Goal: Task Accomplishment & Management: Use online tool/utility

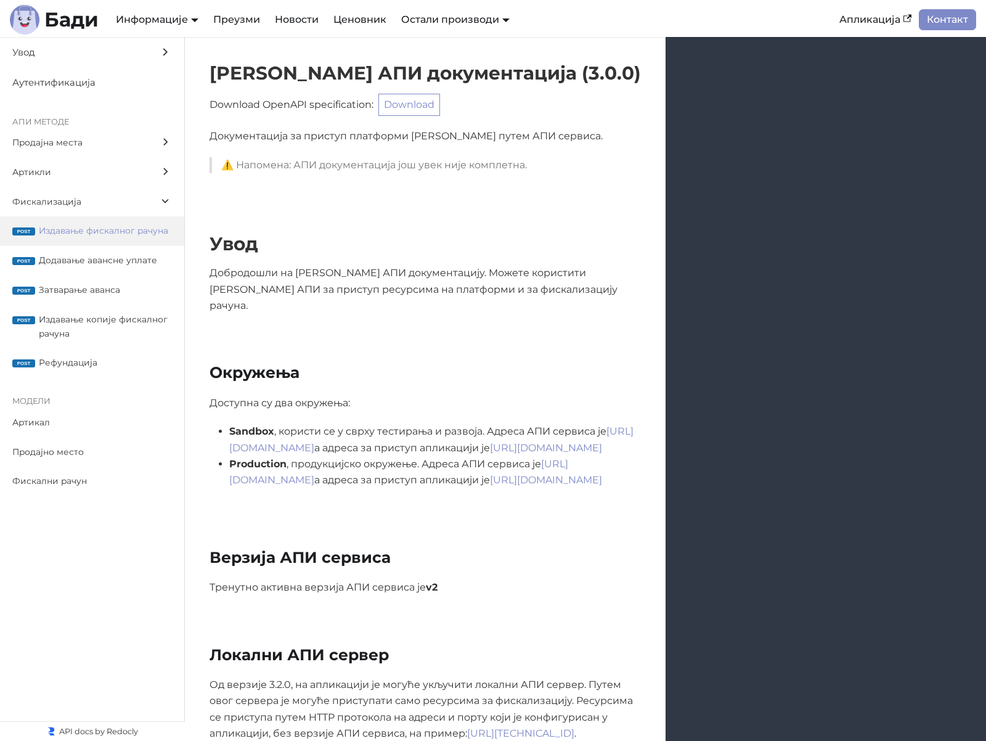
scroll to position [10913, 0]
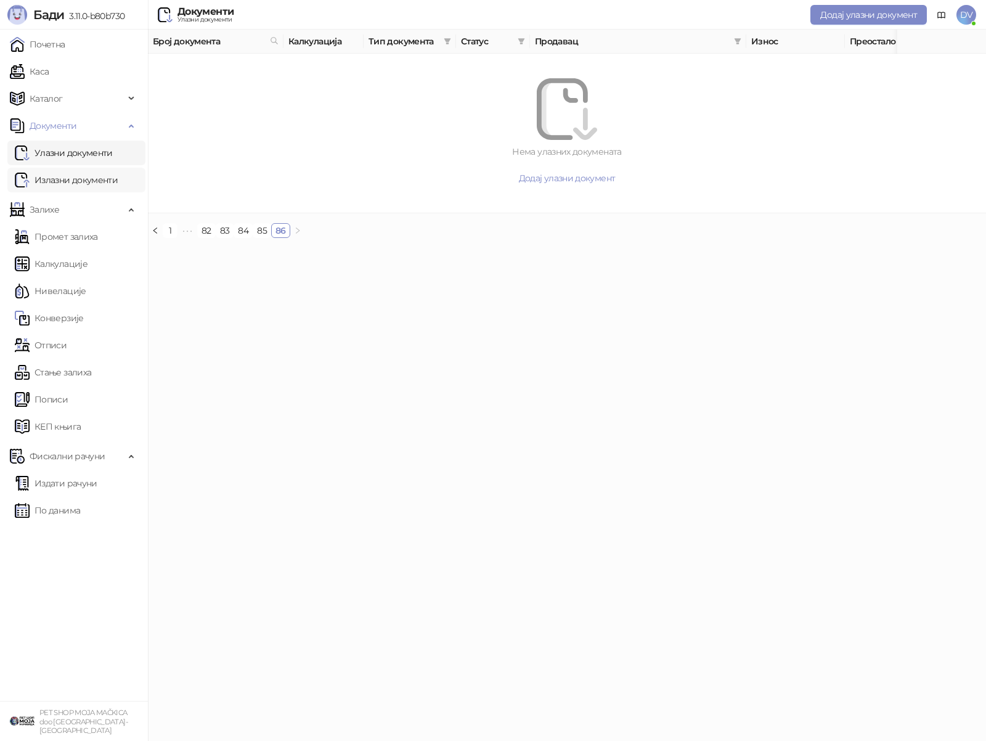
click at [62, 177] on link "Излазни документи" at bounding box center [66, 180] width 103 height 25
click at [72, 259] on link "Калкулације" at bounding box center [51, 264] width 73 height 25
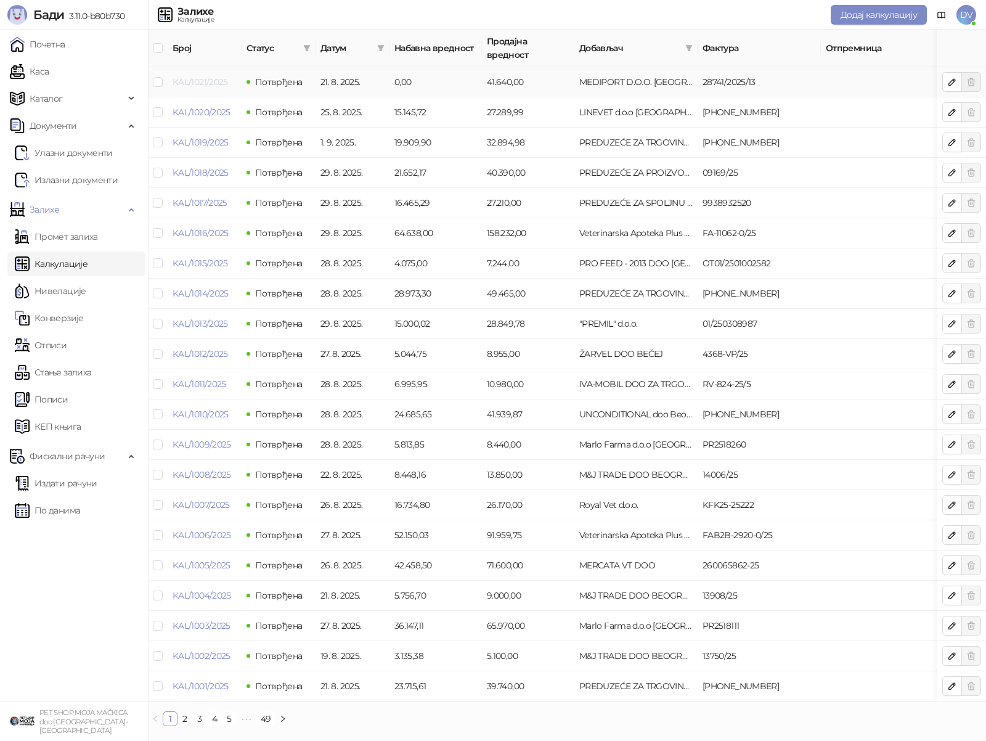
click at [199, 76] on link "KAL/1021/2025" at bounding box center [200, 81] width 55 height 11
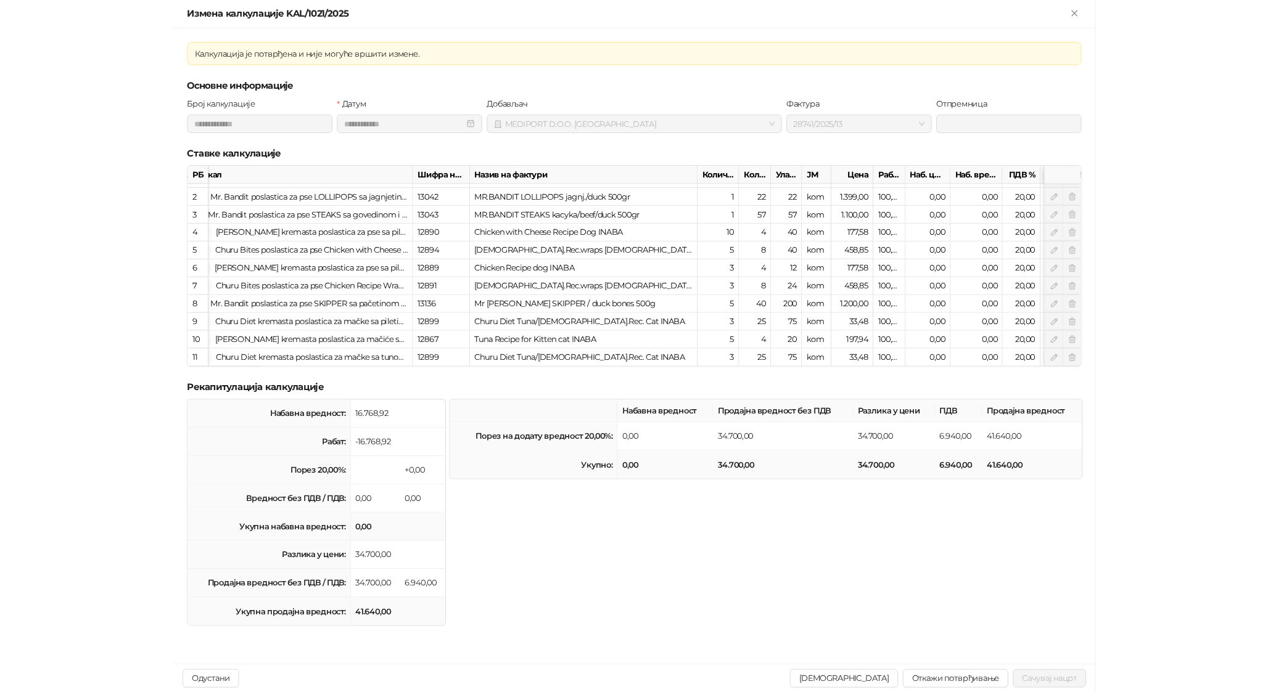
scroll to position [15, 0]
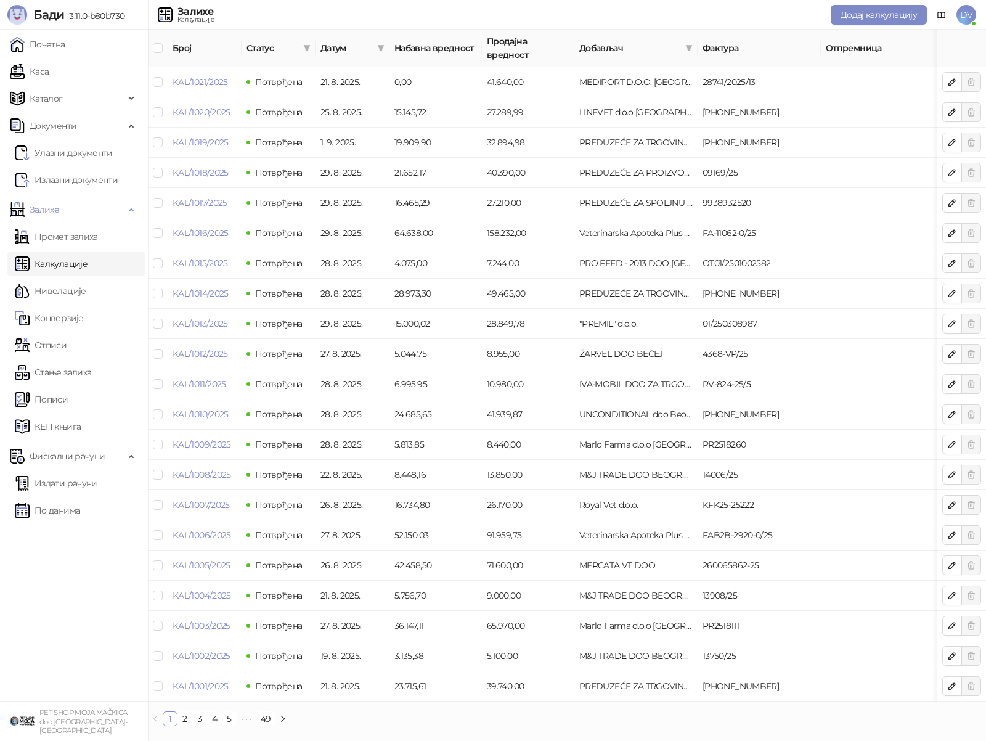
click at [964, 21] on span "DV" at bounding box center [967, 15] width 20 height 20
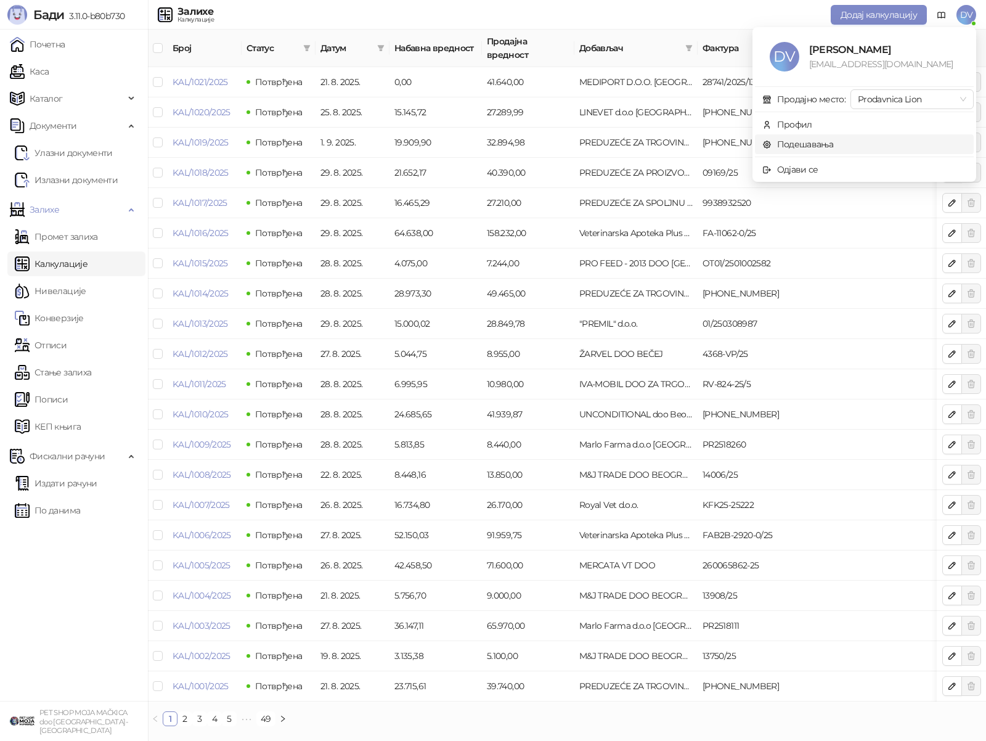
click at [826, 142] on link "Подешавања" at bounding box center [799, 144] width 72 height 11
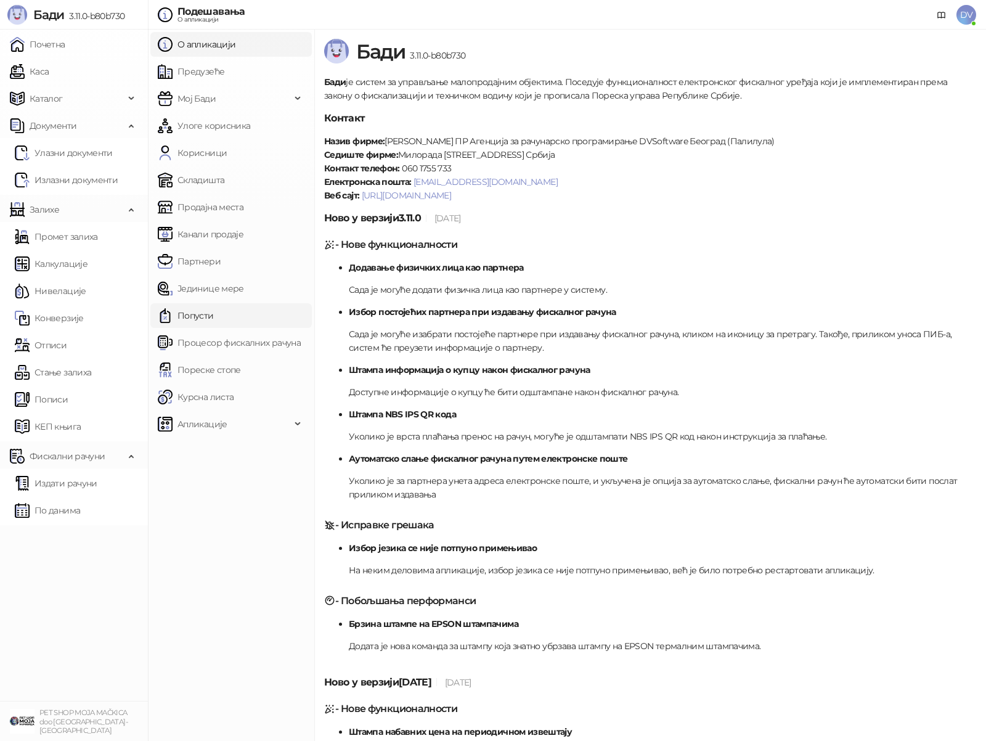
click at [193, 326] on link "Попусти" at bounding box center [186, 315] width 56 height 25
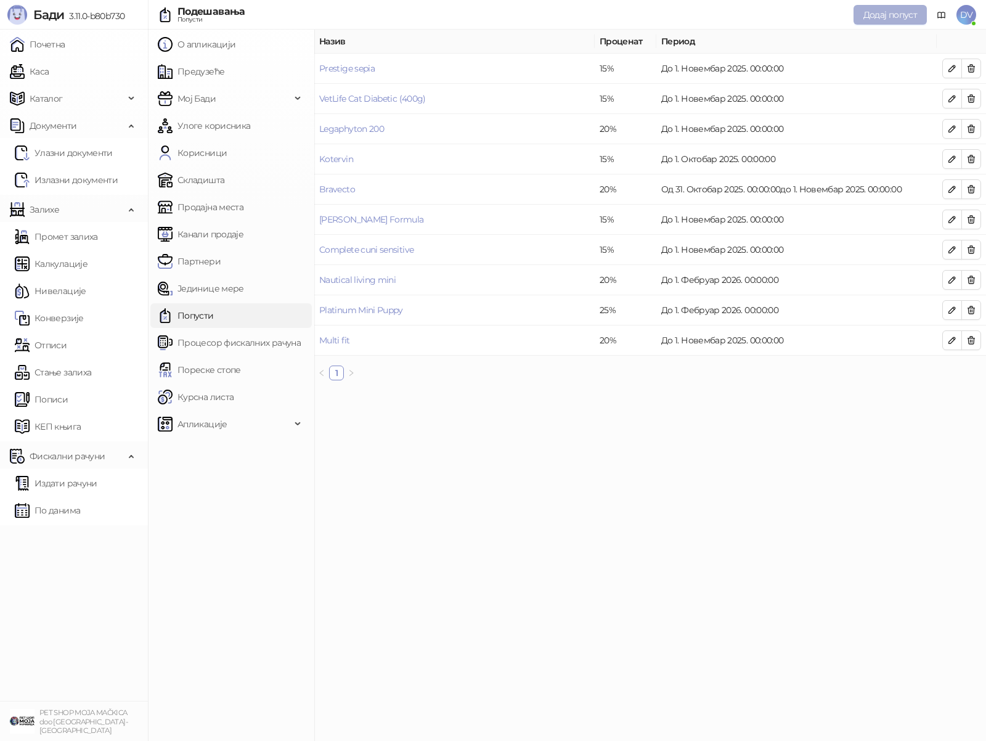
click at [893, 11] on span "Додај попуст" at bounding box center [891, 14] width 54 height 11
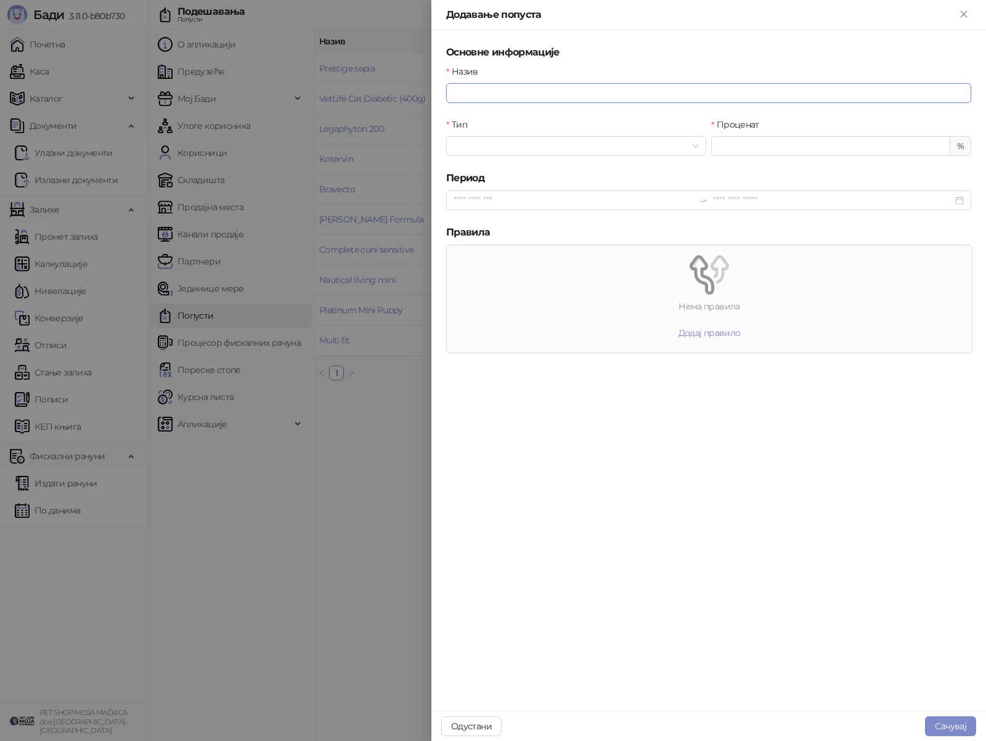
click at [683, 83] on input "Назив" at bounding box center [708, 93] width 525 height 20
type input "*******"
type input "*****"
click at [717, 334] on span "Додај правило" at bounding box center [710, 332] width 62 height 11
click at [514, 282] on input "search" at bounding box center [498, 284] width 78 height 18
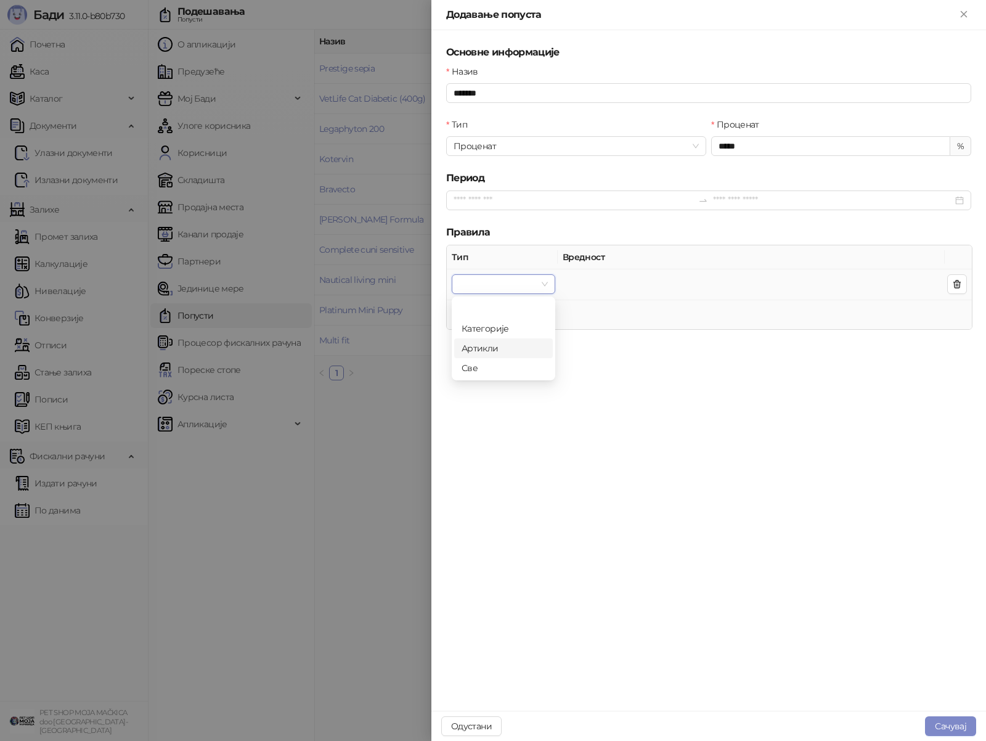
click at [494, 348] on div "Артикли" at bounding box center [504, 349] width 84 height 14
click at [604, 289] on div at bounding box center [745, 284] width 364 height 17
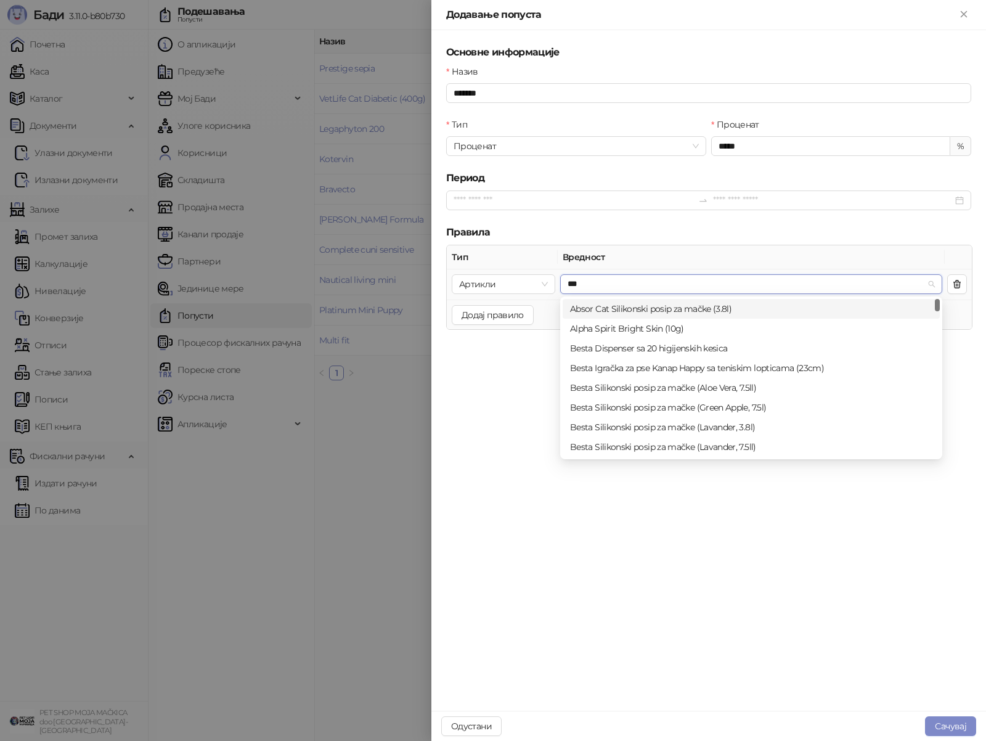
type input "****"
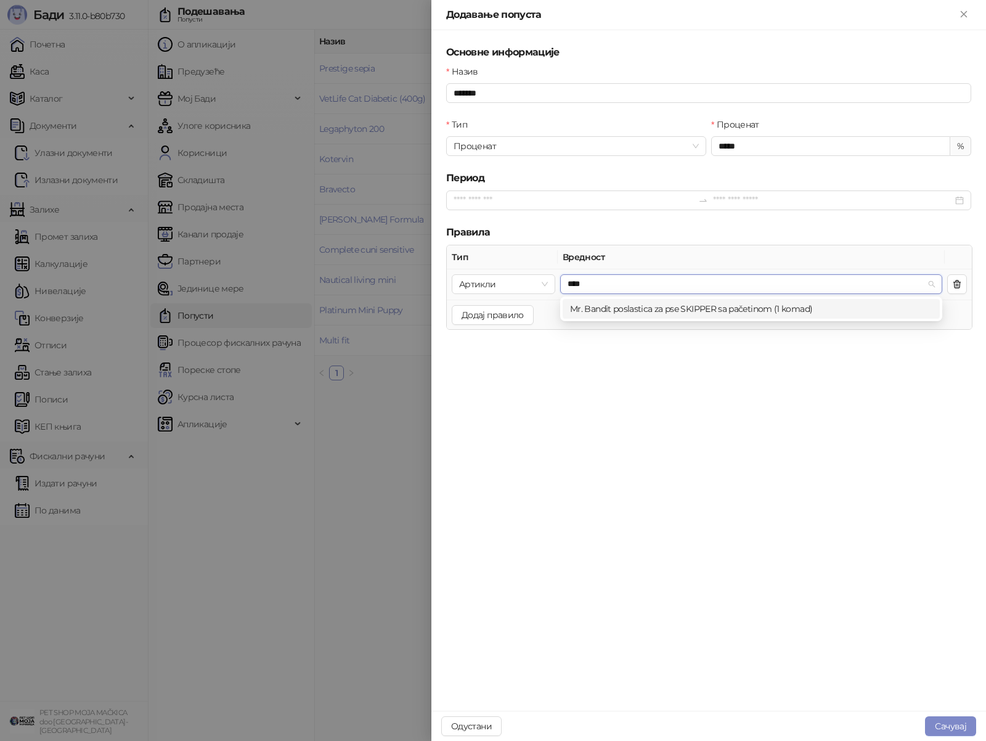
click at [616, 308] on div "Mr. Bandit poslastica za pse SKIPPER sa pačetinom (1 komad)" at bounding box center [751, 309] width 362 height 14
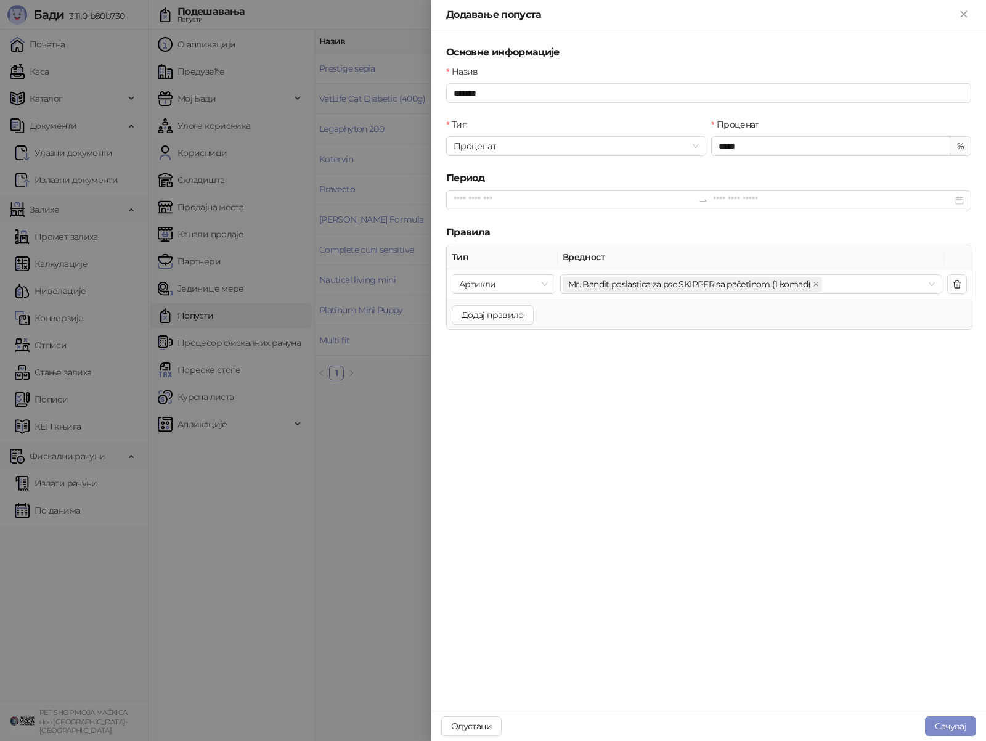
click at [862, 567] on div "Основне информације Назив ******* Тип Проценат Проценат ***** % Период Правила …" at bounding box center [709, 370] width 555 height 681
click at [933, 718] on button "Сачувај" at bounding box center [950, 726] width 51 height 20
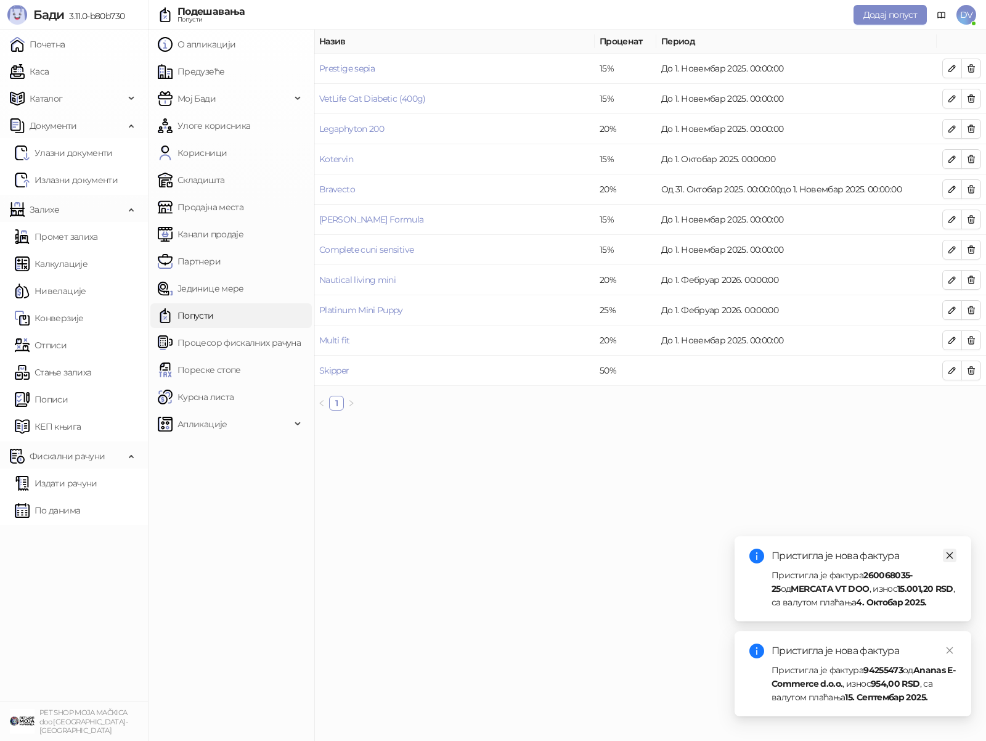
click at [951, 555] on icon "close" at bounding box center [950, 555] width 9 height 9
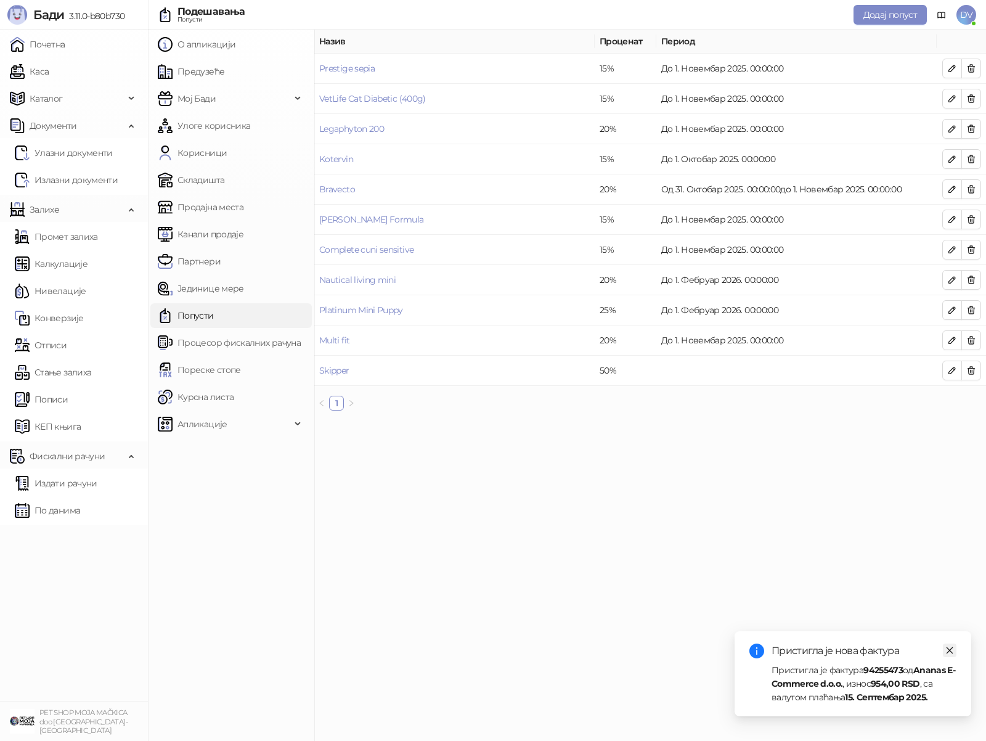
click at [951, 647] on icon "close" at bounding box center [950, 650] width 9 height 9
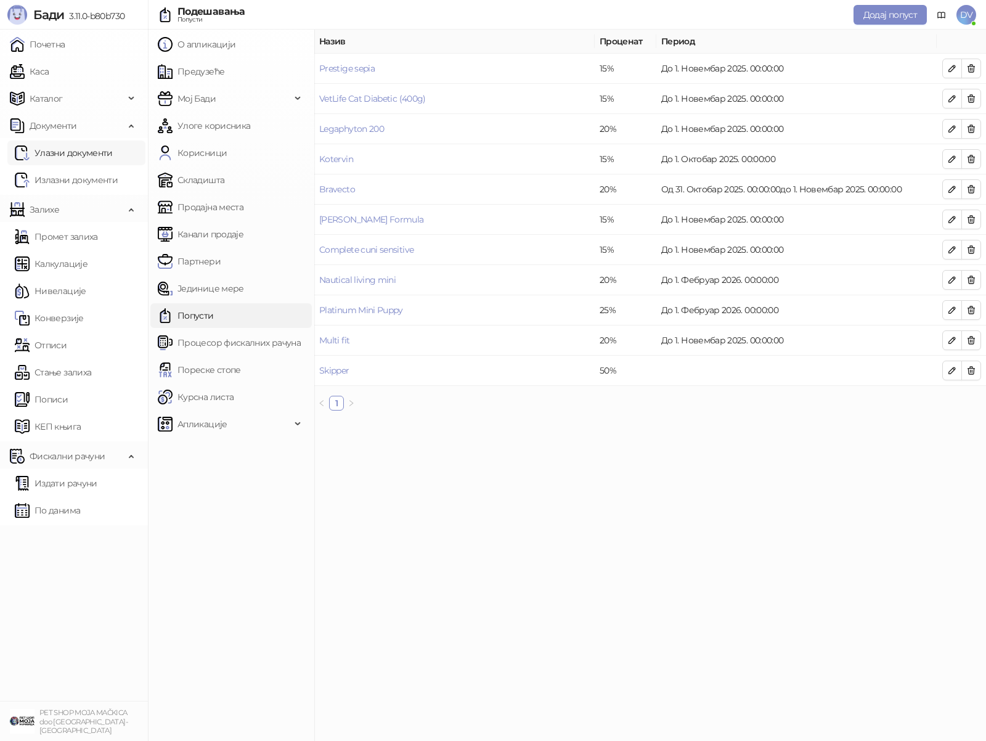
click at [100, 157] on link "Улазни документи" at bounding box center [64, 153] width 98 height 25
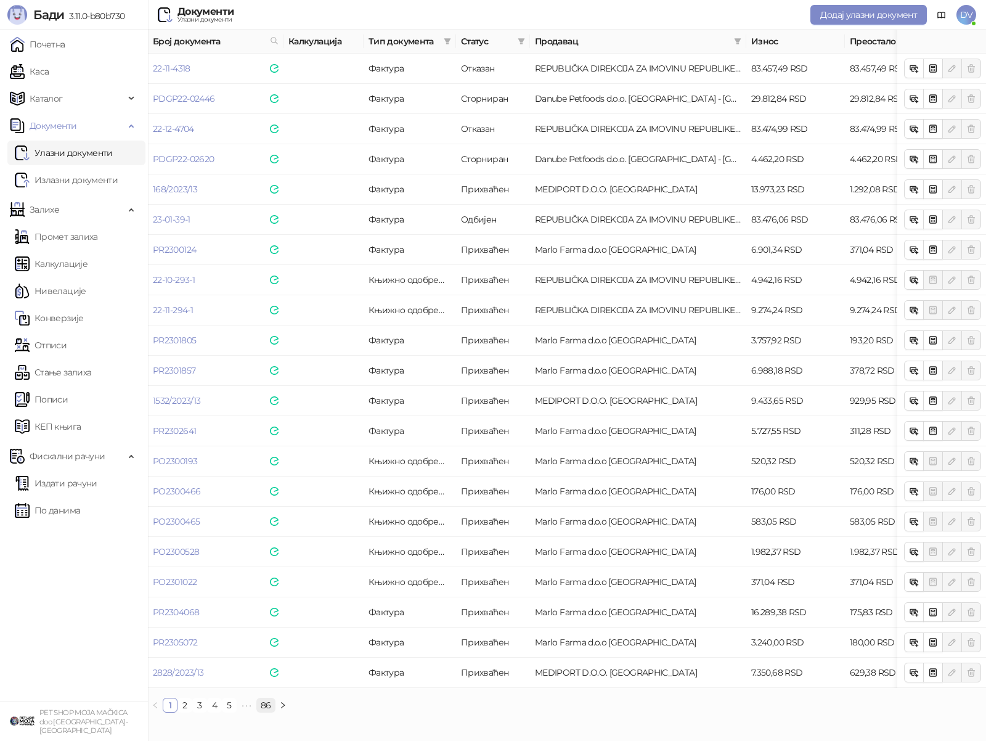
click at [264, 707] on link "86" at bounding box center [266, 705] width 18 height 14
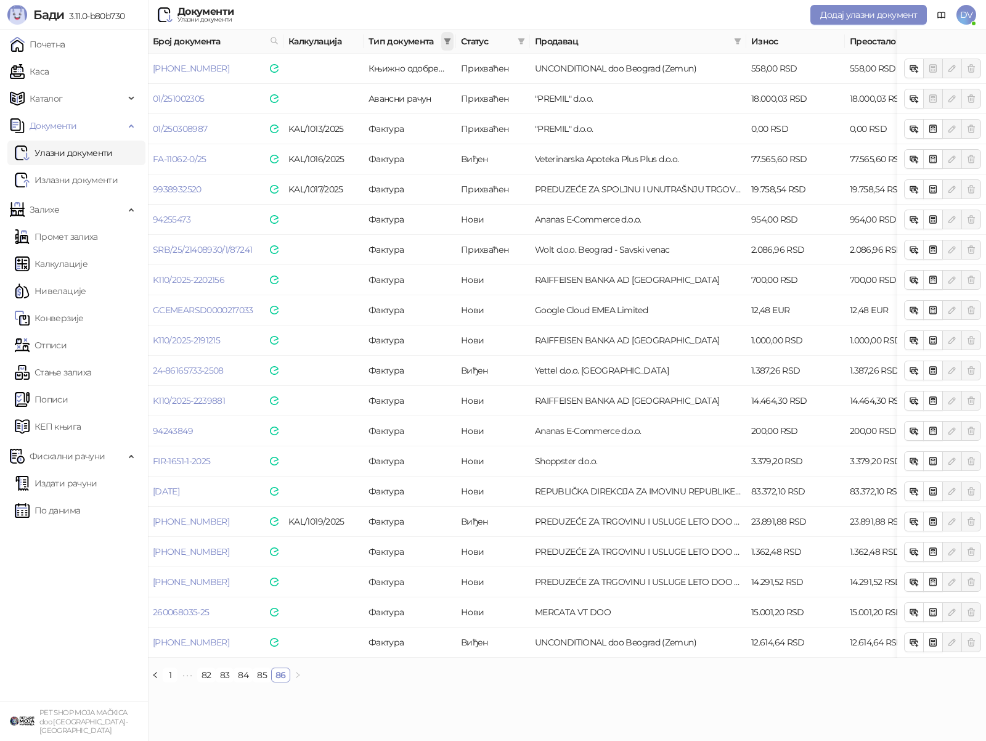
click at [447, 43] on icon "filter" at bounding box center [447, 41] width 7 height 6
click at [524, 43] on icon "filter" at bounding box center [521, 41] width 7 height 7
click at [467, 64] on span "Нови" at bounding box center [466, 66] width 104 height 14
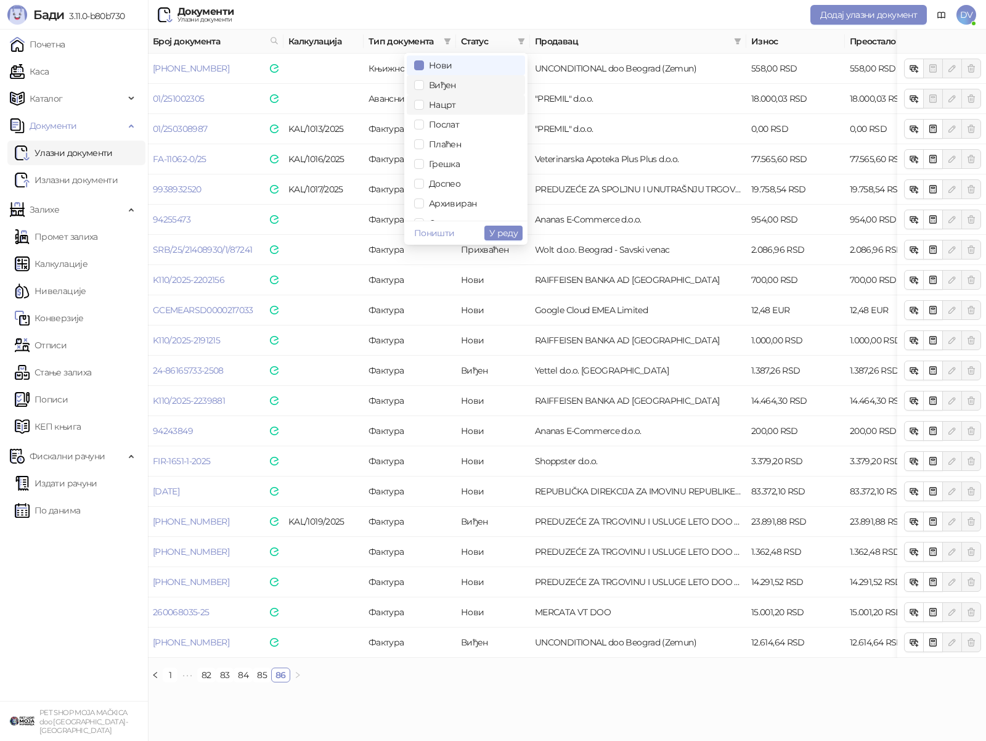
click at [465, 95] on li "Нацрт" at bounding box center [466, 105] width 118 height 20
click at [467, 89] on span "Виђен" at bounding box center [466, 85] width 104 height 14
click at [463, 109] on span "Нацрт" at bounding box center [466, 105] width 104 height 14
click at [505, 226] on button "У реду" at bounding box center [504, 233] width 38 height 15
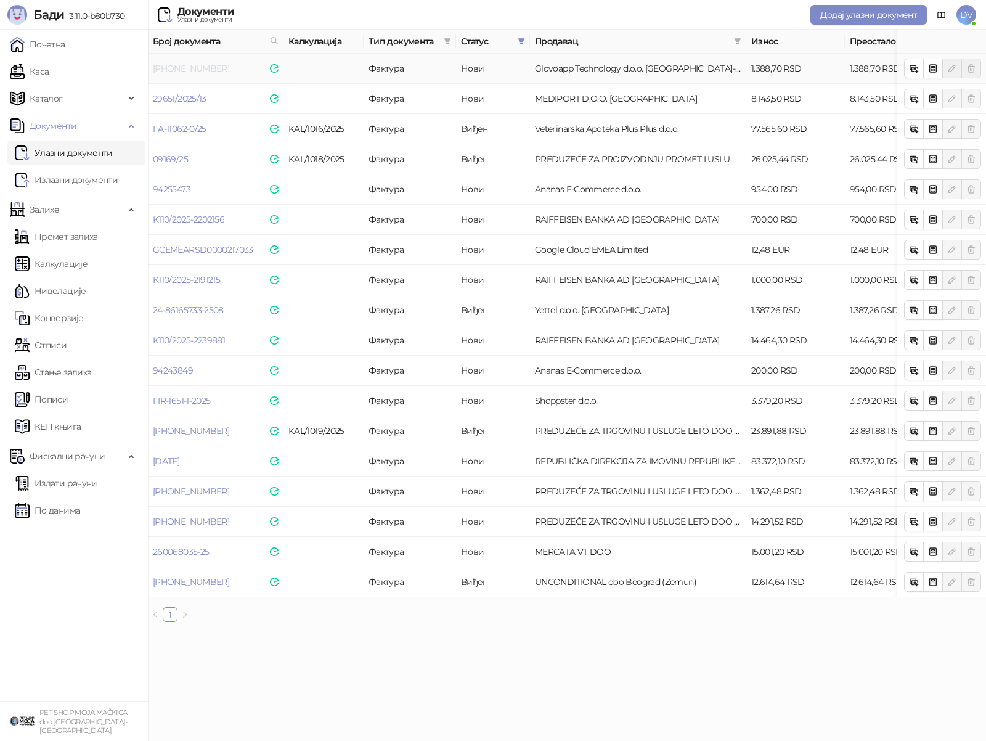
click at [188, 67] on link "25-3600-076800" at bounding box center [191, 68] width 76 height 11
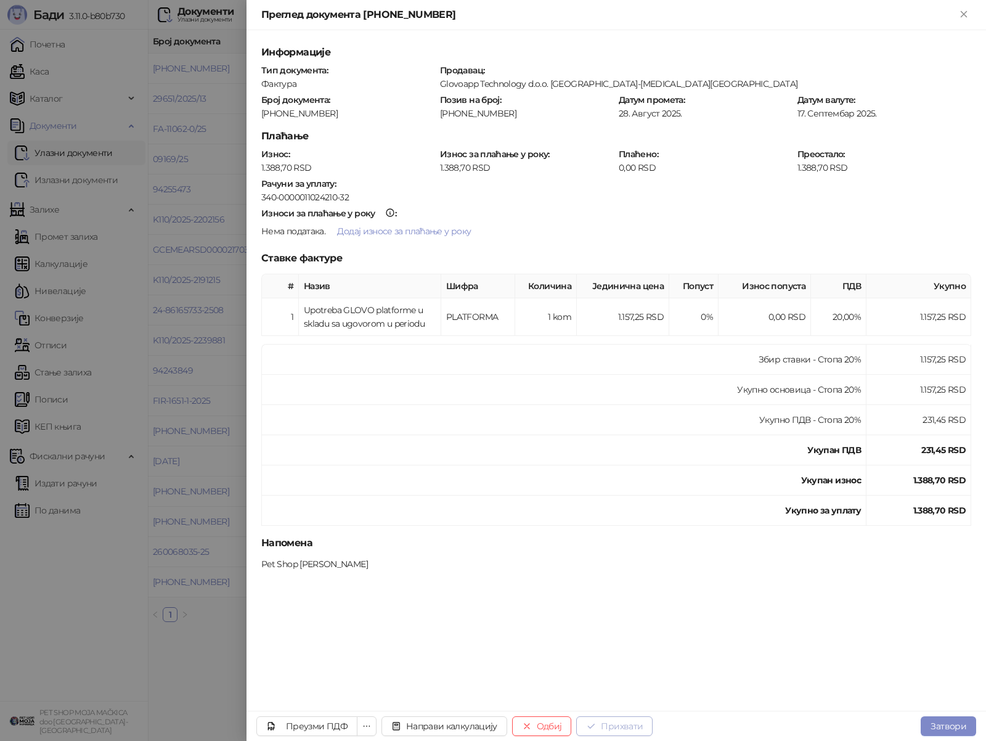
click at [609, 718] on button "Прихвати" at bounding box center [614, 726] width 76 height 20
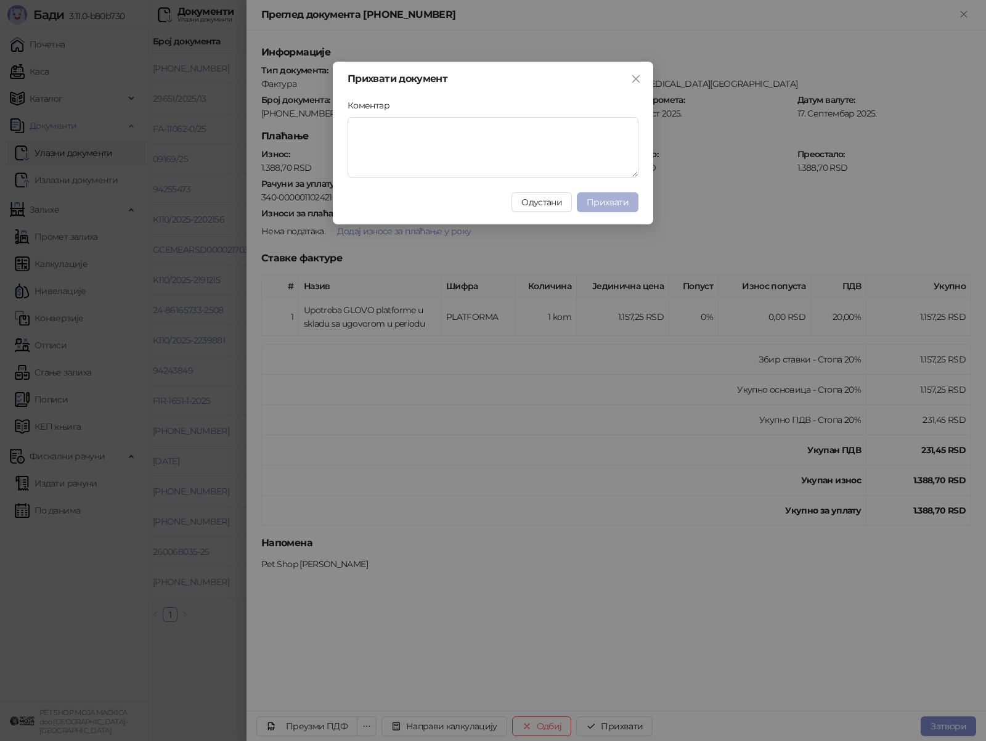
click at [607, 204] on span "Прихвати" at bounding box center [608, 202] width 42 height 11
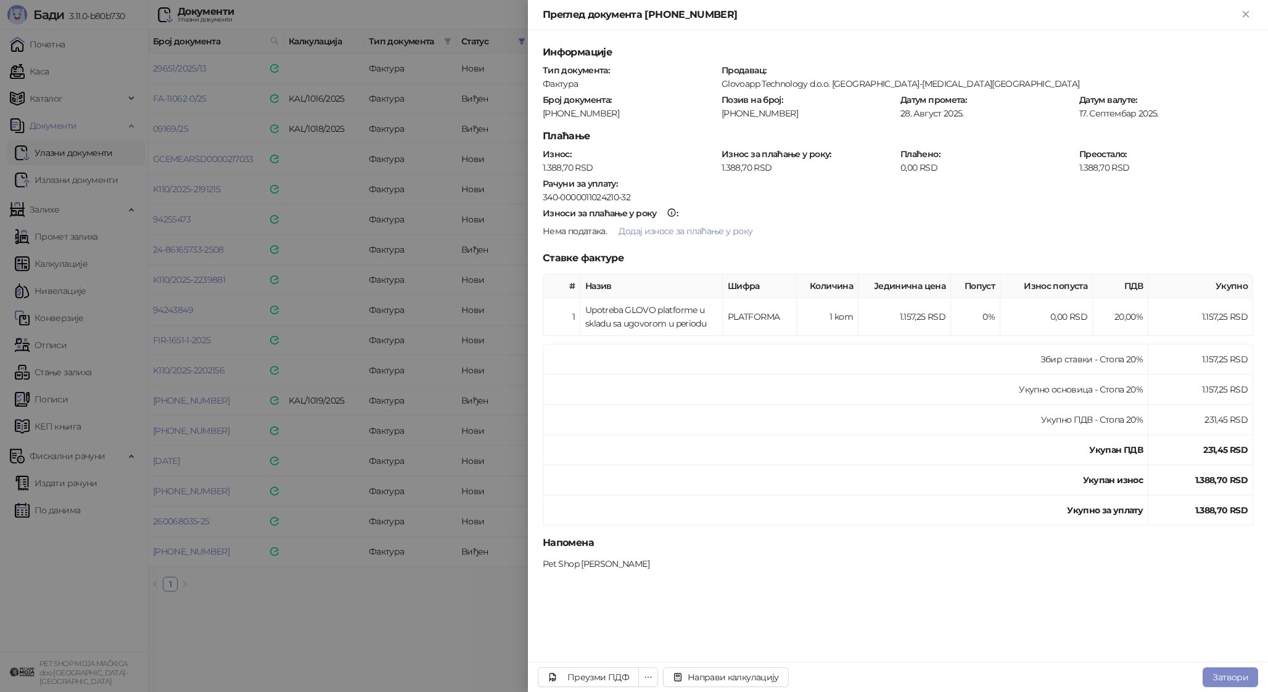
click at [498, 287] on div at bounding box center [634, 346] width 1268 height 692
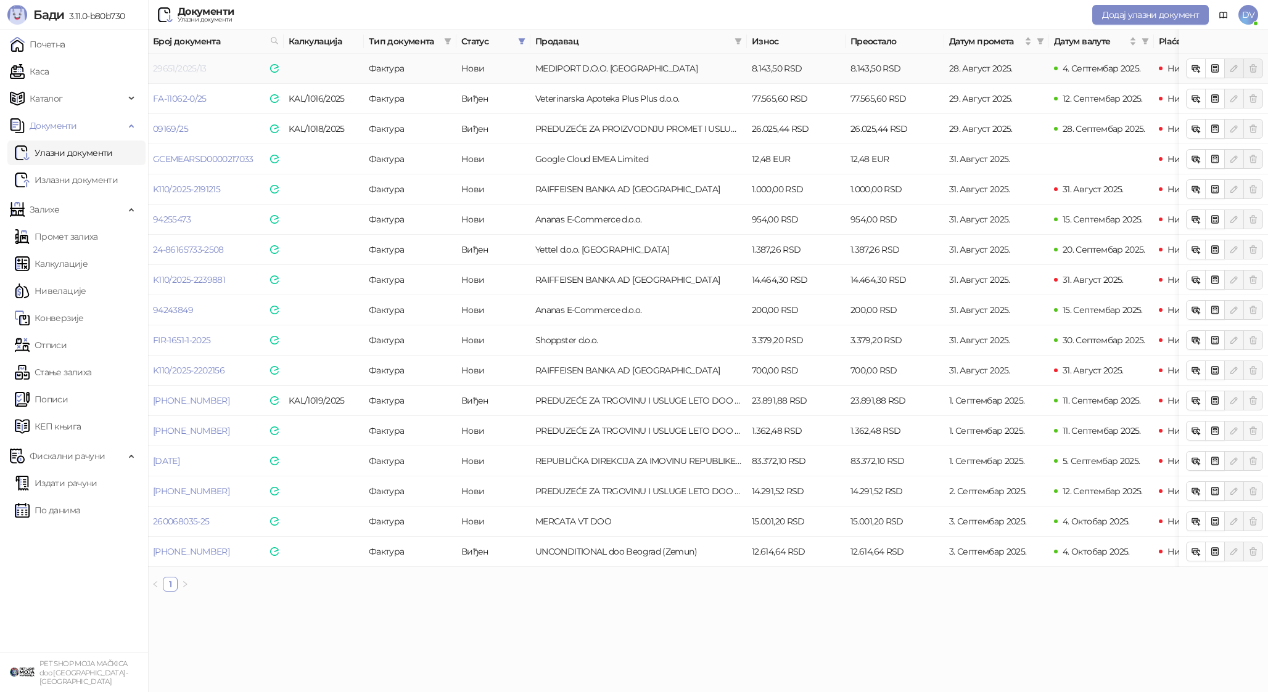
click at [184, 67] on link "29651/2025/13" at bounding box center [180, 68] width 54 height 11
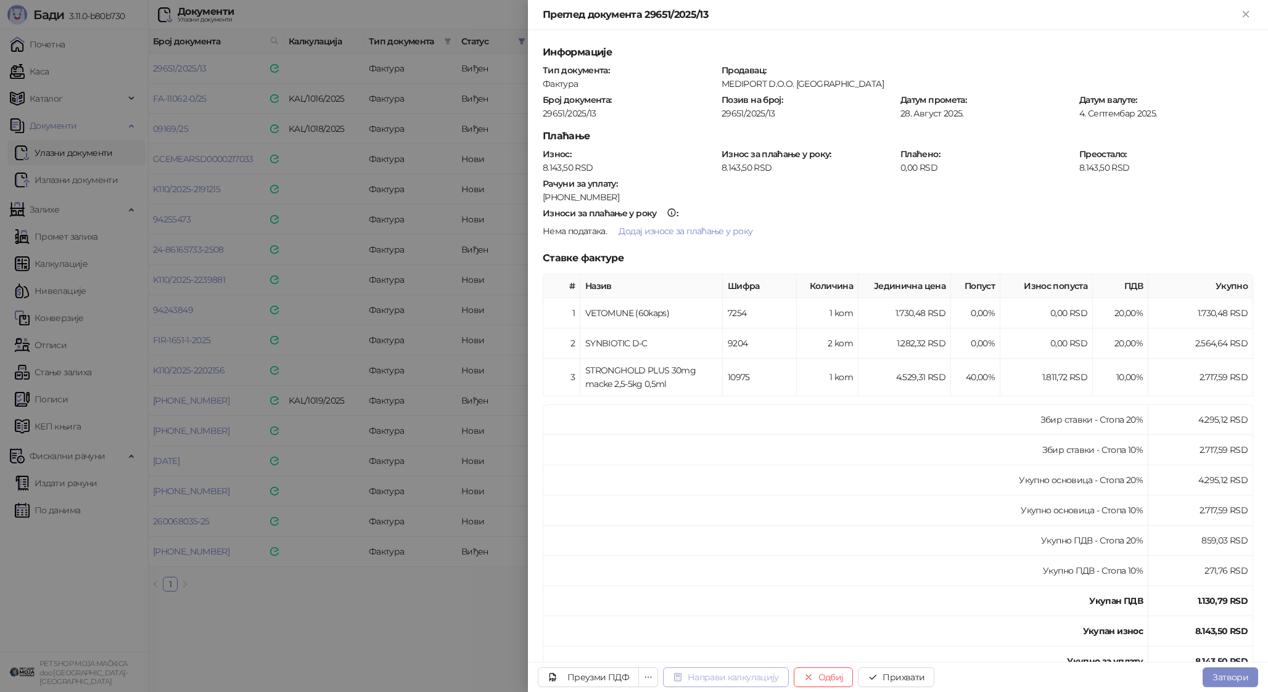
click at [718, 672] on button "Направи калкулацију" at bounding box center [726, 678] width 126 height 20
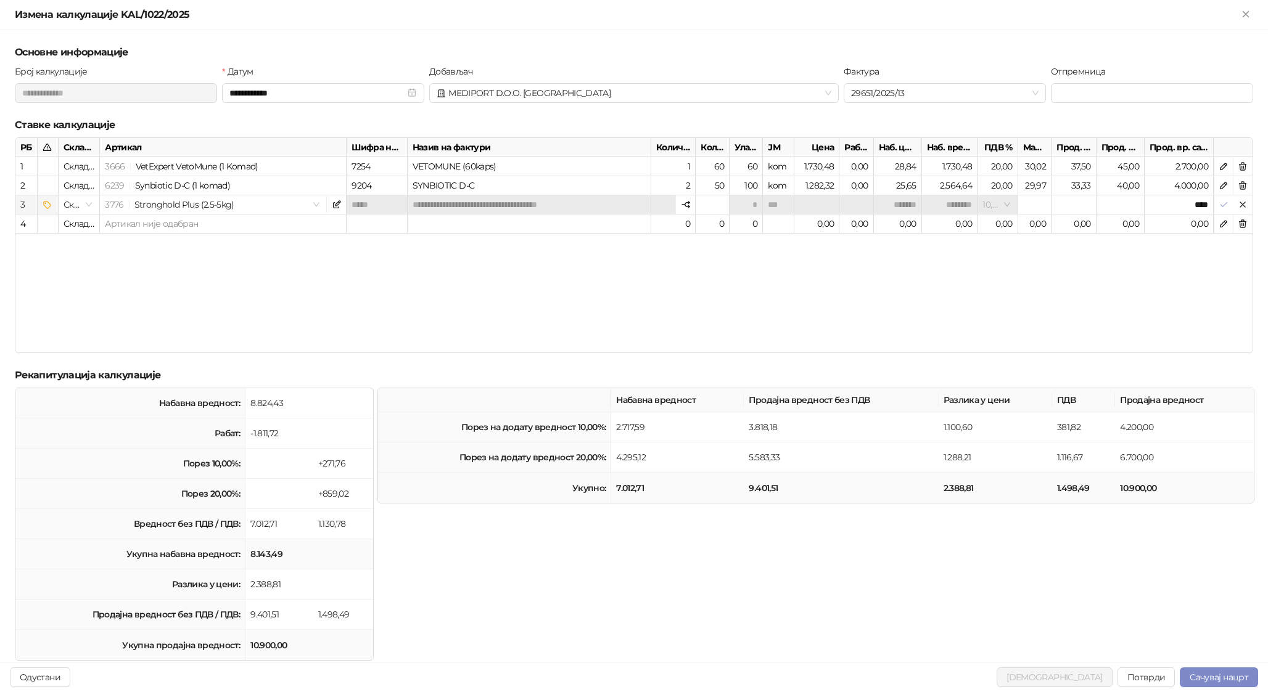
click at [986, 206] on icon "button" at bounding box center [1224, 205] width 6 height 4
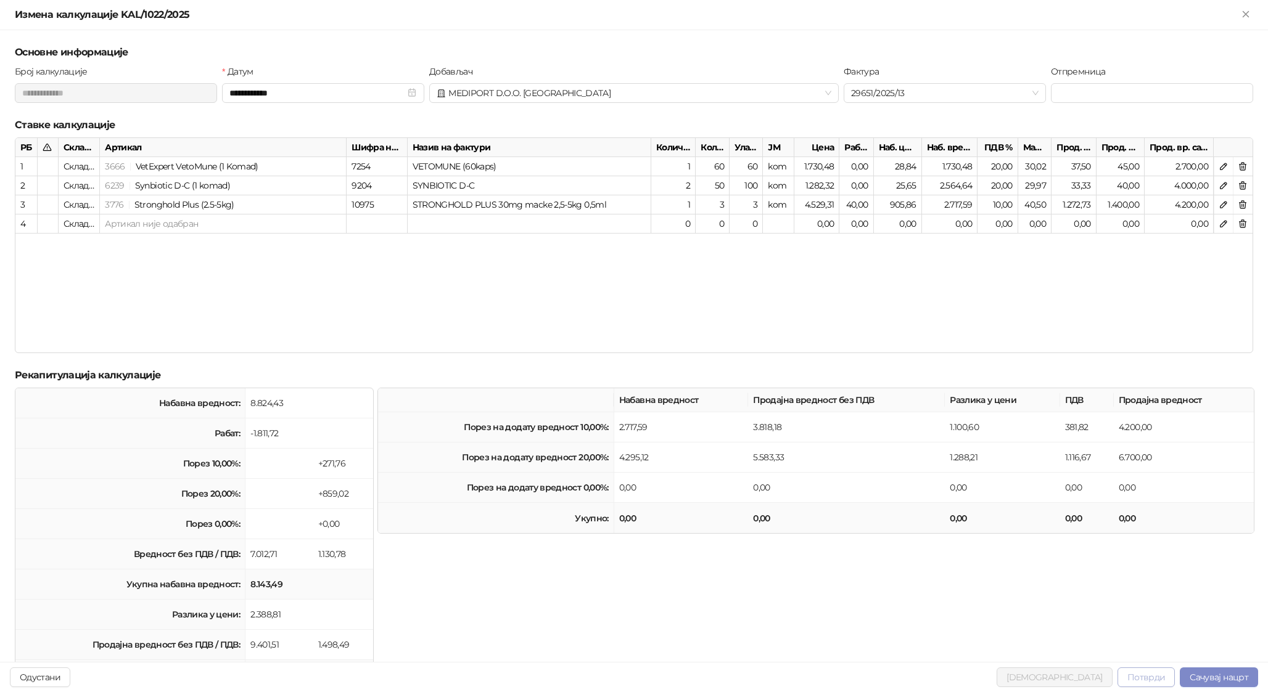
click at [986, 674] on button "Потврди" at bounding box center [1146, 678] width 58 height 20
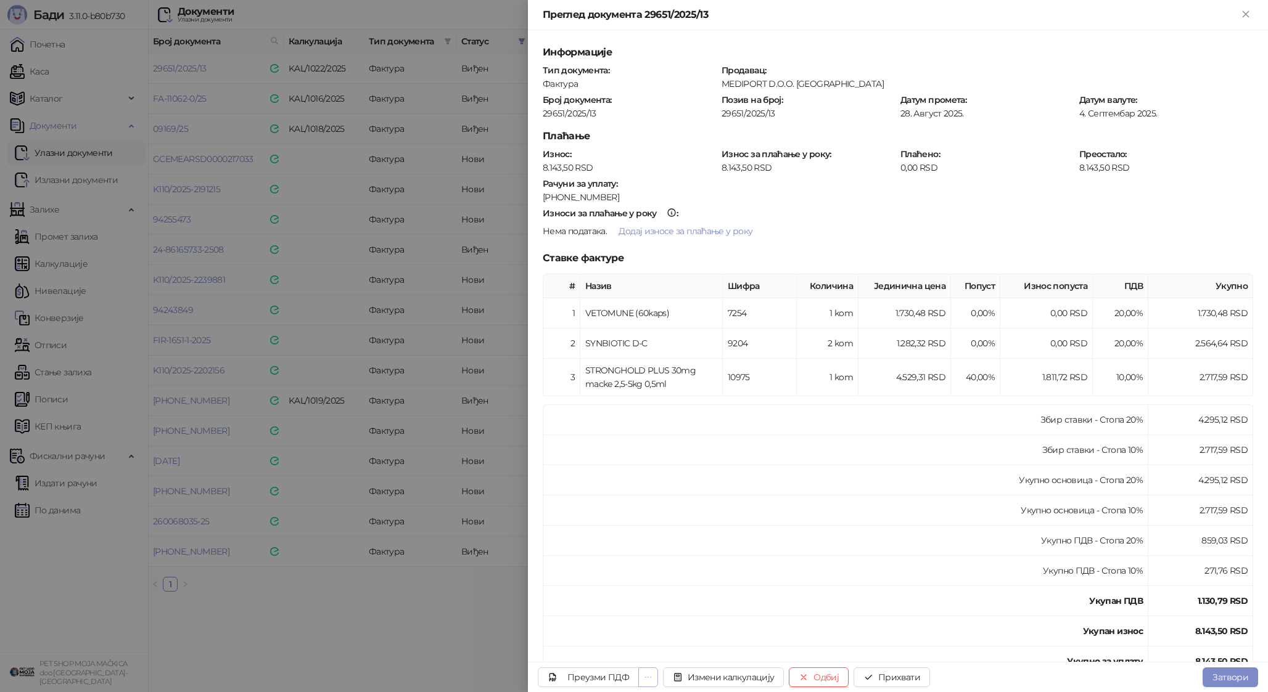
click at [645, 679] on icon "ellipsis" at bounding box center [648, 677] width 9 height 9
click at [625, 630] on span "Преузми прилог 29651.pdf" at bounding box center [591, 628] width 110 height 14
click at [905, 676] on button "Прихвати" at bounding box center [891, 678] width 76 height 20
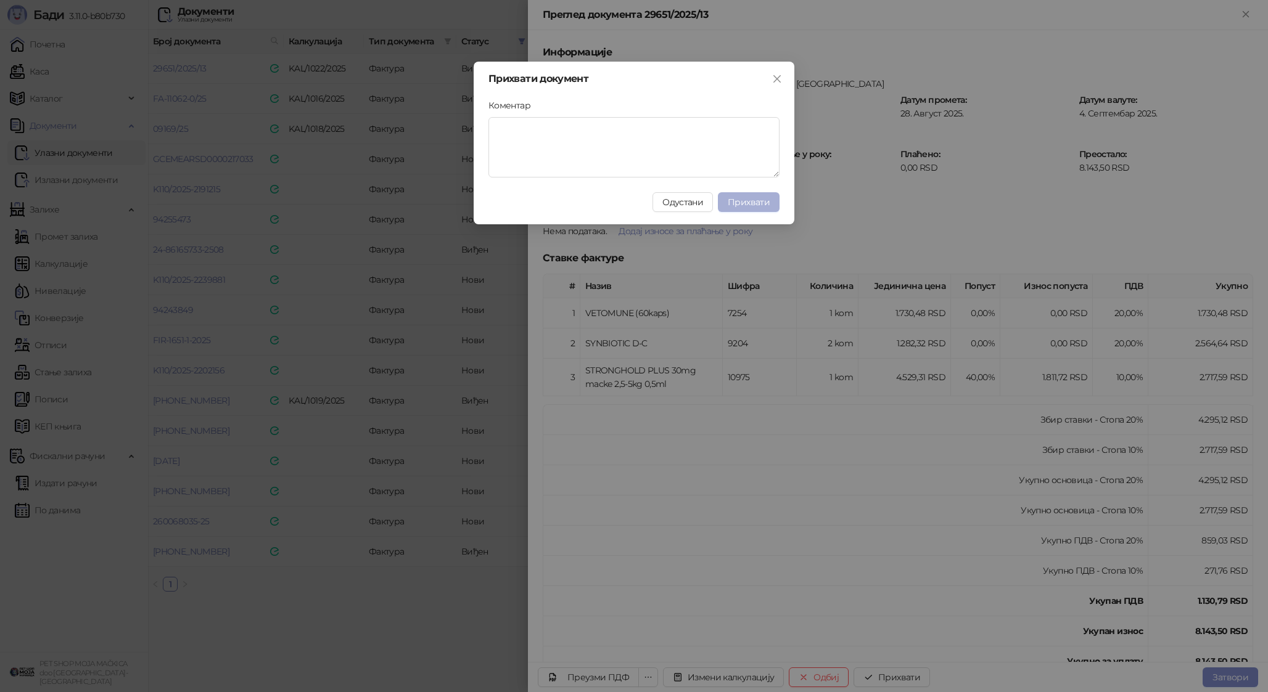
click at [751, 204] on span "Прихвати" at bounding box center [748, 202] width 42 height 11
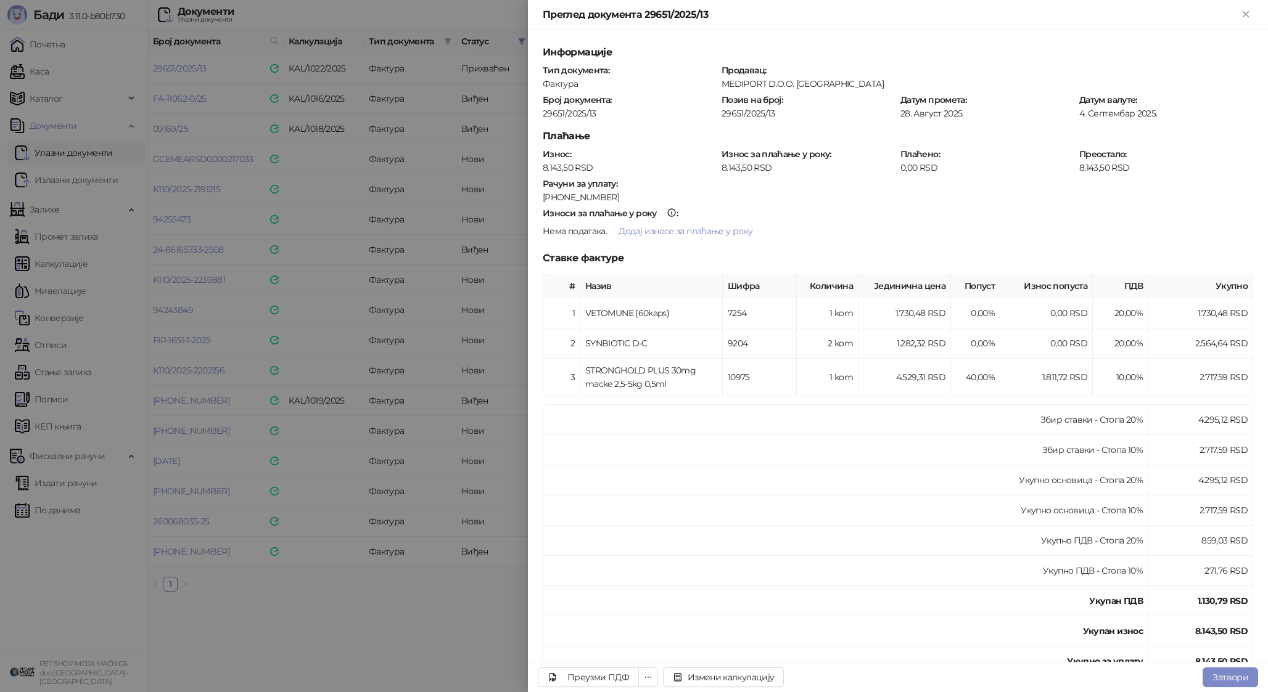
click at [407, 168] on div at bounding box center [634, 346] width 1268 height 692
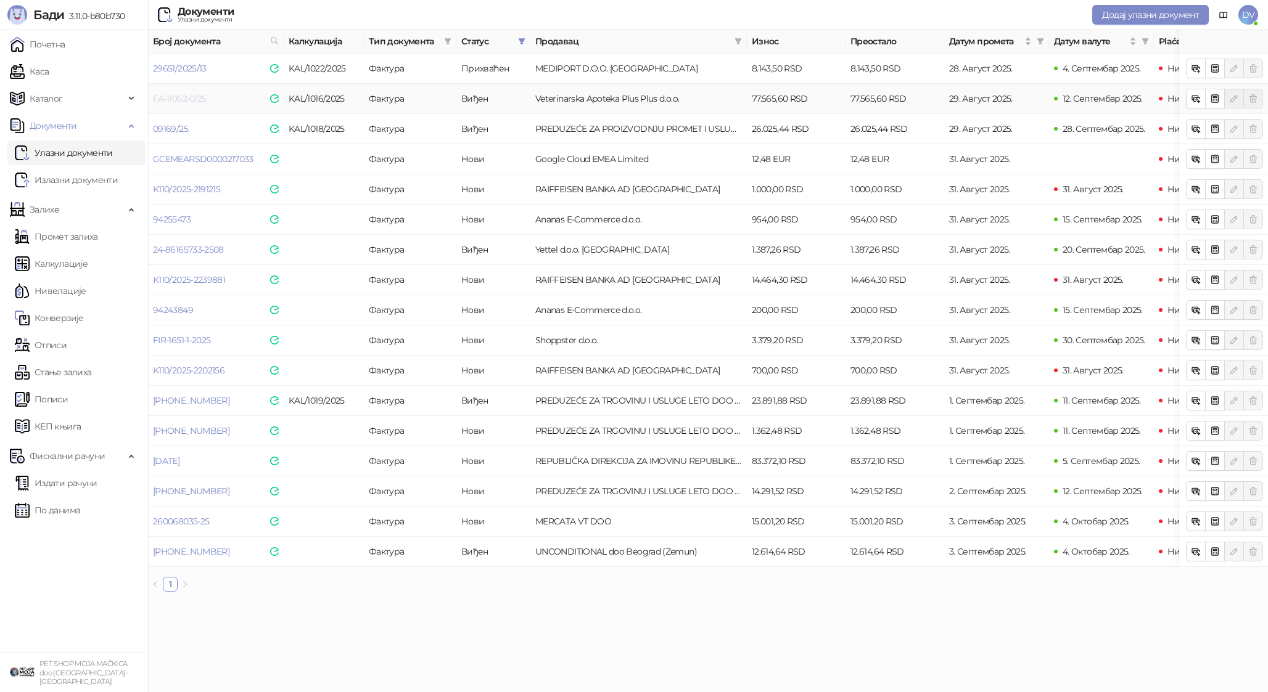
click at [185, 101] on link "FA-11062-0/25" at bounding box center [180, 98] width 54 height 11
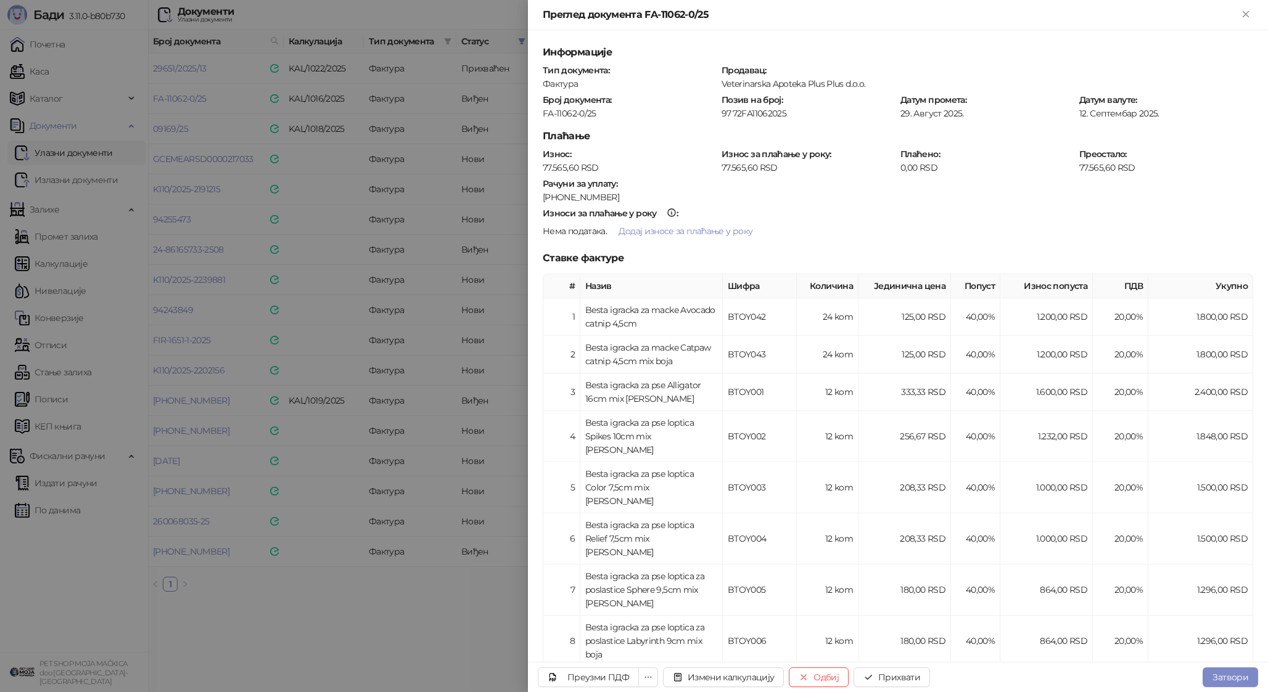
click at [554, 109] on div "FA-11062-0/25" at bounding box center [629, 113] width 176 height 11
copy div "FA-11062-0/25"
click at [792, 462] on td "BTOY003" at bounding box center [760, 487] width 74 height 51
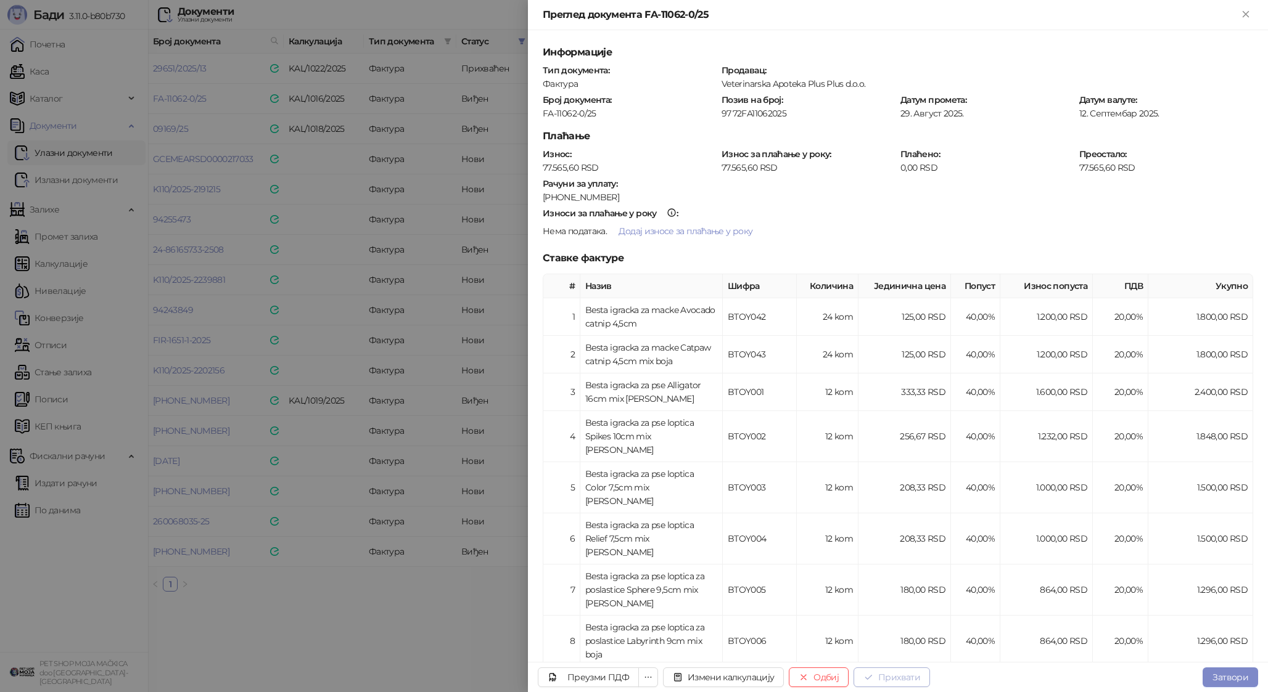
click at [907, 676] on button "Прихвати" at bounding box center [891, 678] width 76 height 20
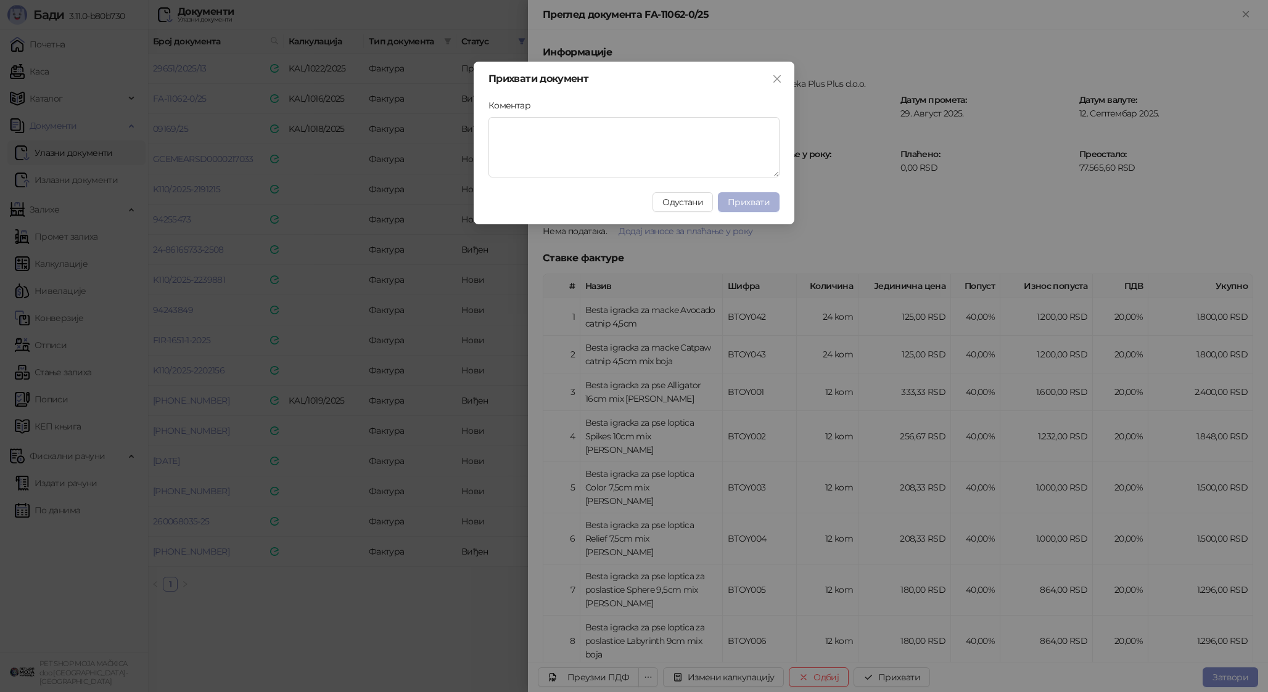
click at [757, 200] on span "Прихвати" at bounding box center [748, 202] width 42 height 11
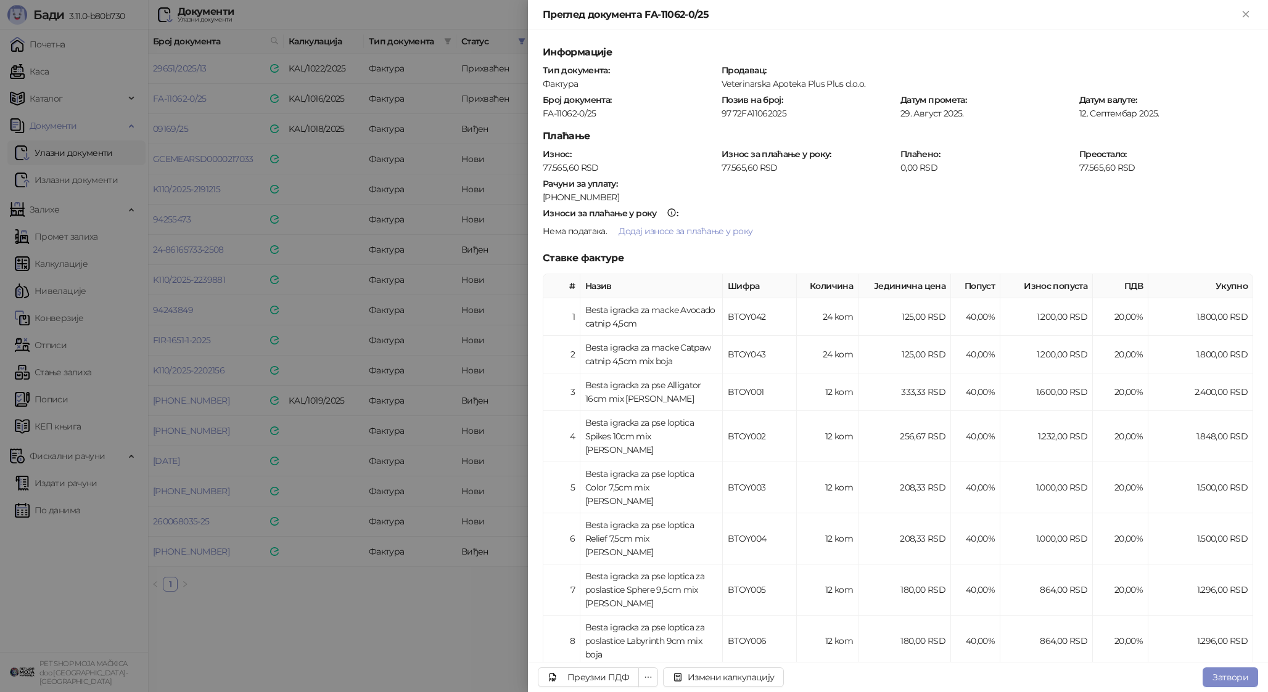
click at [343, 496] on div at bounding box center [634, 346] width 1268 height 692
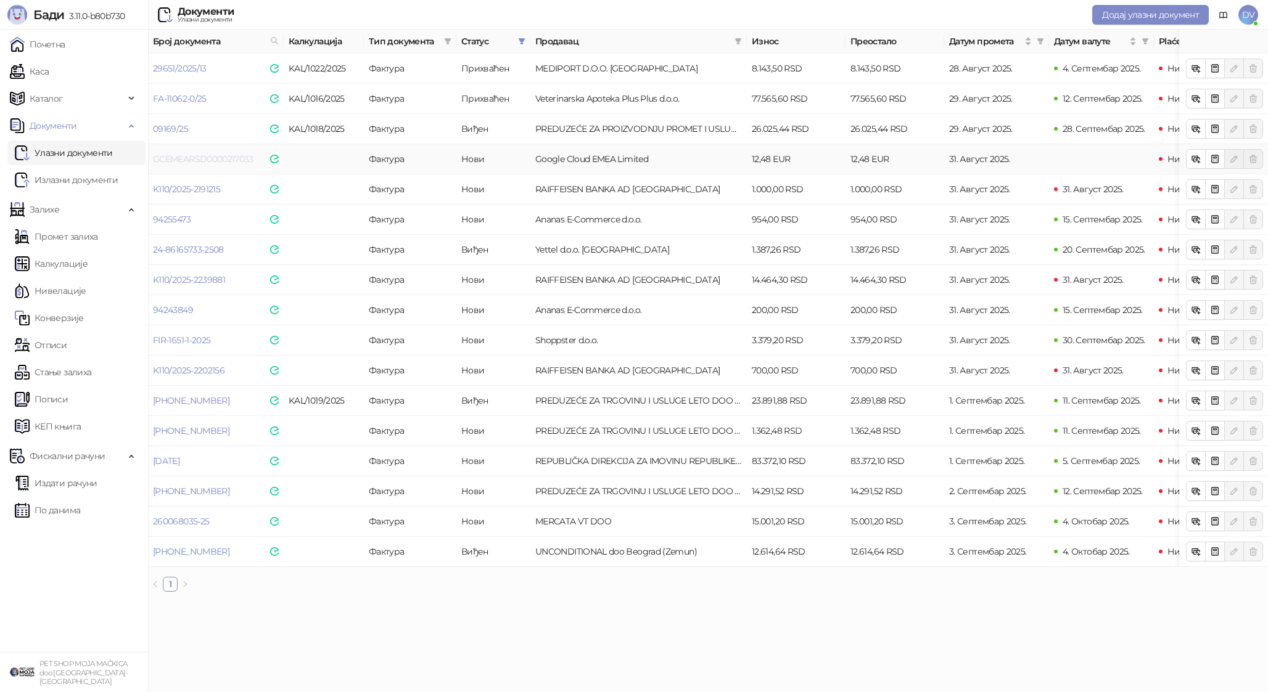
click at [208, 161] on link "GCEMEARSD0000217033" at bounding box center [203, 159] width 100 height 11
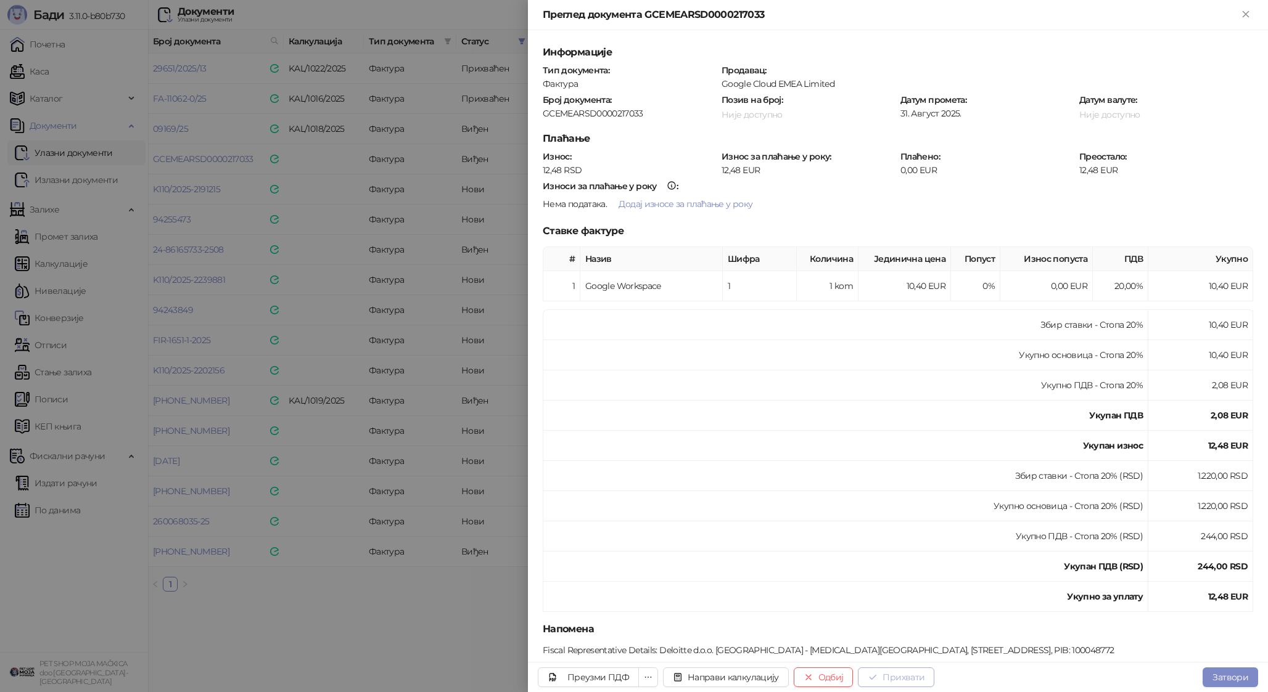
click at [892, 669] on button "Прихвати" at bounding box center [896, 678] width 76 height 20
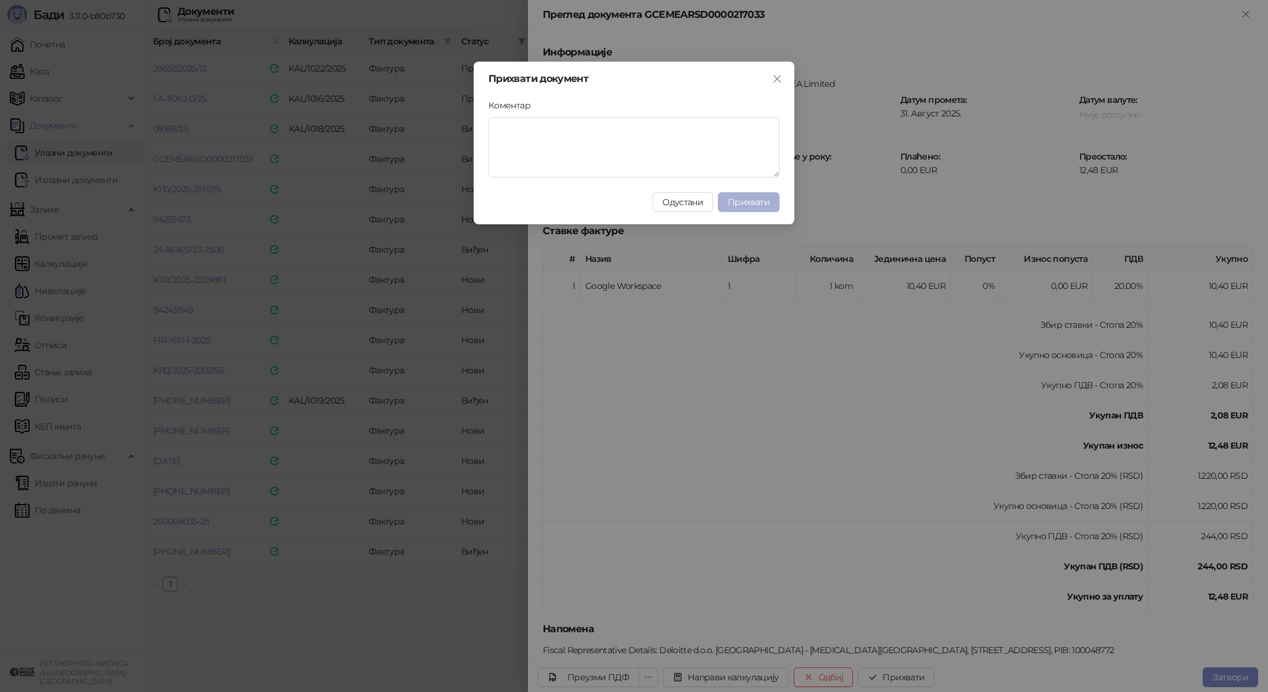
click at [759, 193] on button "Прихвати" at bounding box center [749, 202] width 62 height 20
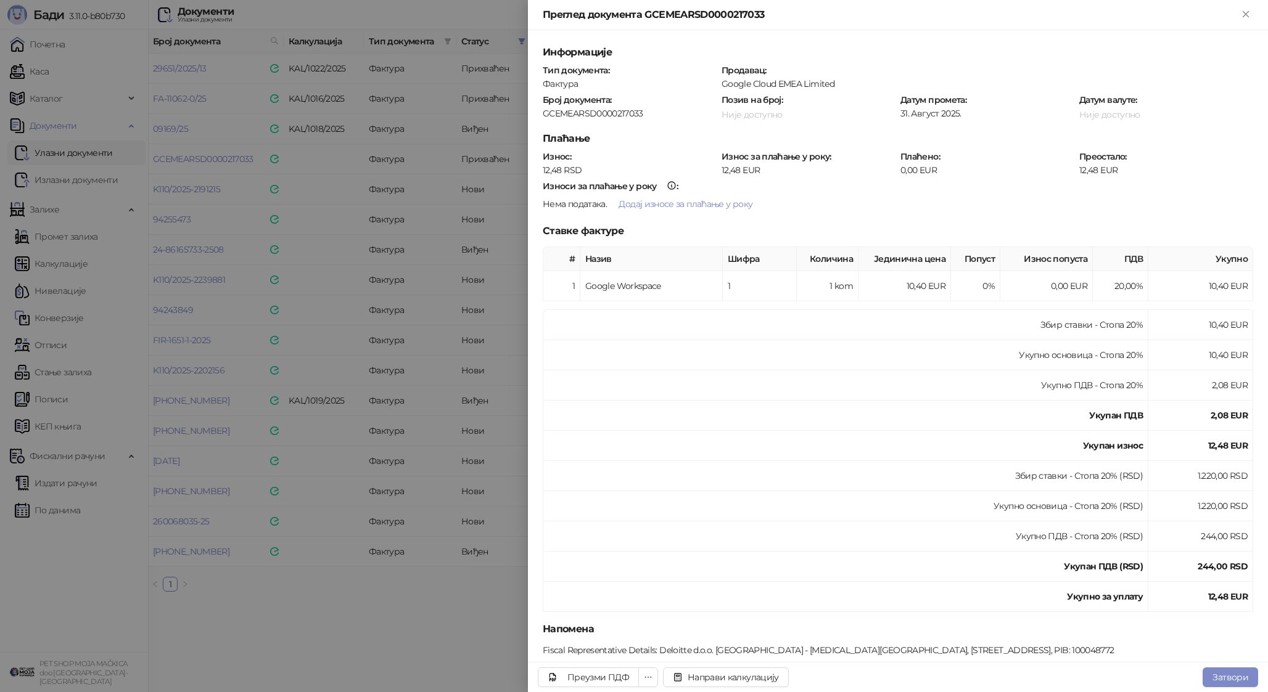
click at [439, 244] on div at bounding box center [634, 346] width 1268 height 692
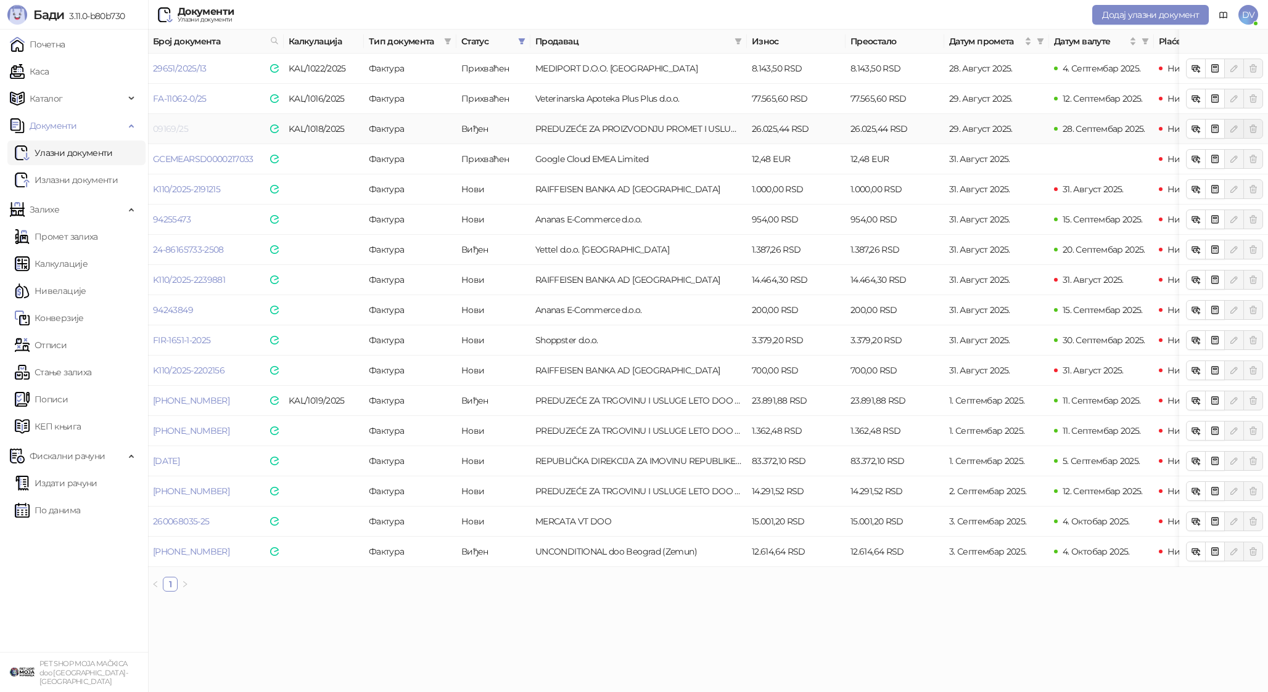
click at [176, 125] on link "09169/25" at bounding box center [170, 128] width 35 height 11
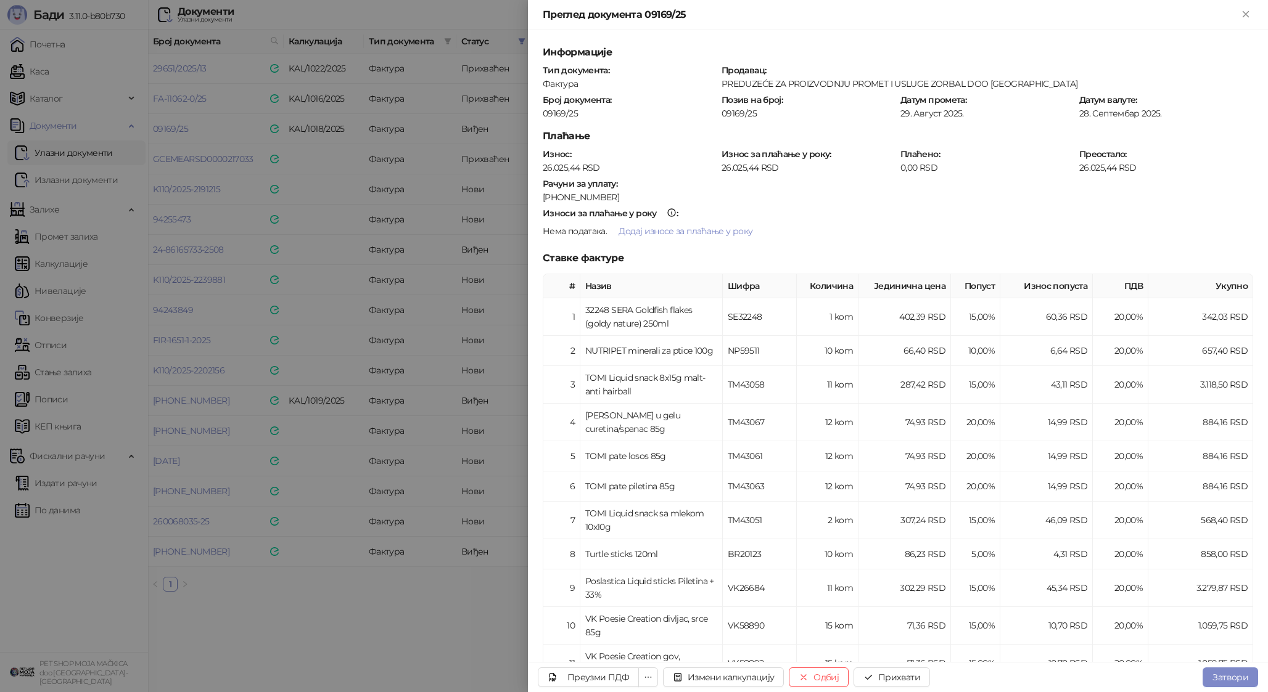
click at [560, 115] on div "09169/25" at bounding box center [629, 113] width 176 height 11
copy div "09169/25"
click at [916, 673] on button "Прихвати" at bounding box center [891, 678] width 76 height 20
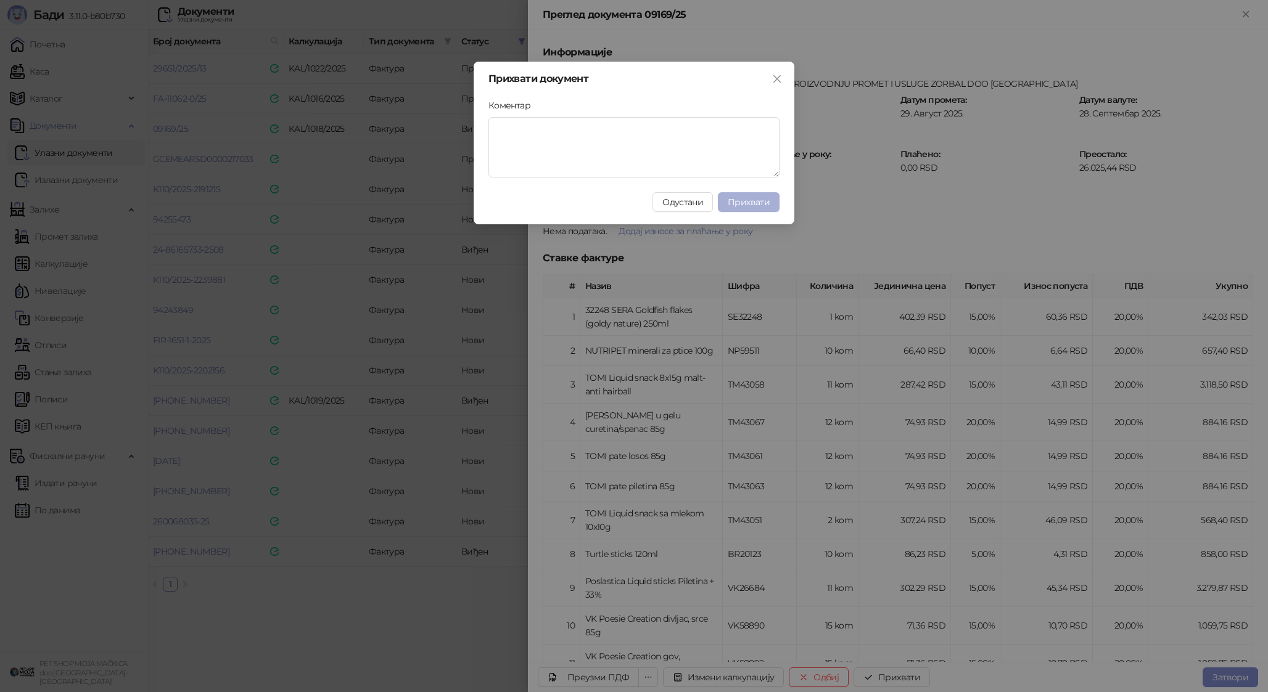
click at [755, 200] on span "Прихвати" at bounding box center [748, 202] width 42 height 11
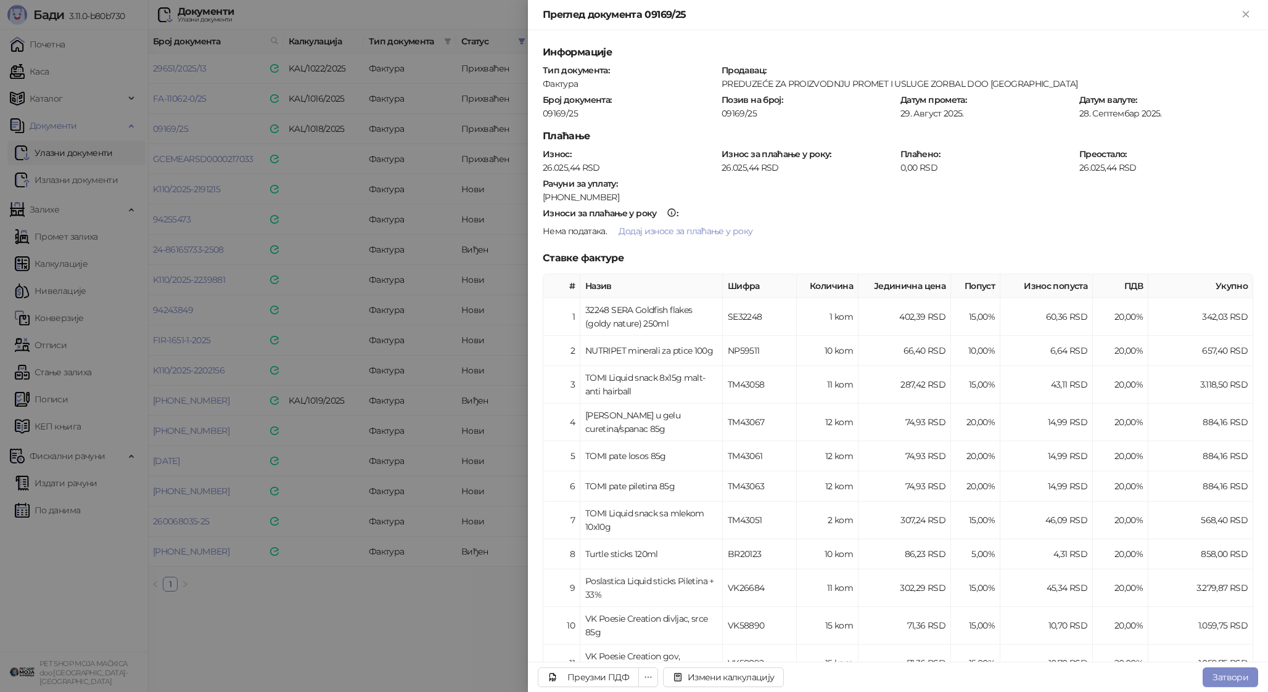
click at [99, 71] on div at bounding box center [634, 346] width 1268 height 692
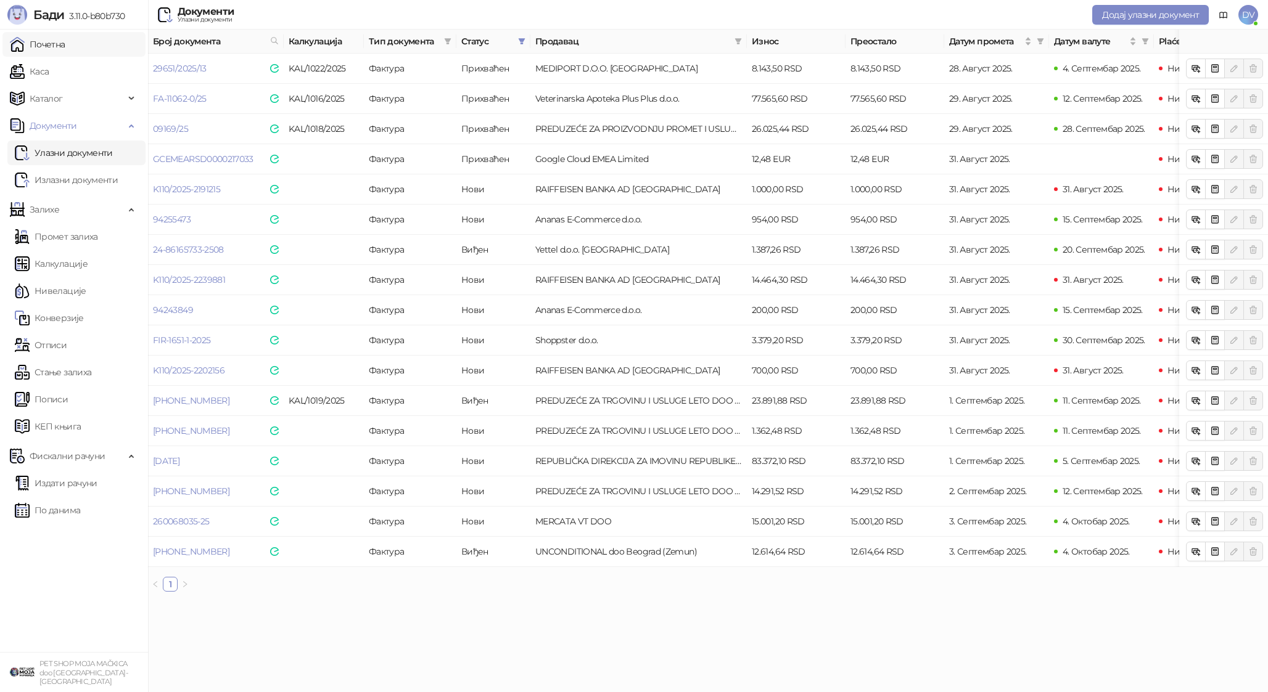
click at [56, 41] on link "Почетна" at bounding box center [37, 44] width 55 height 25
click at [202, 189] on link "K110/2025-2191215" at bounding box center [186, 189] width 67 height 11
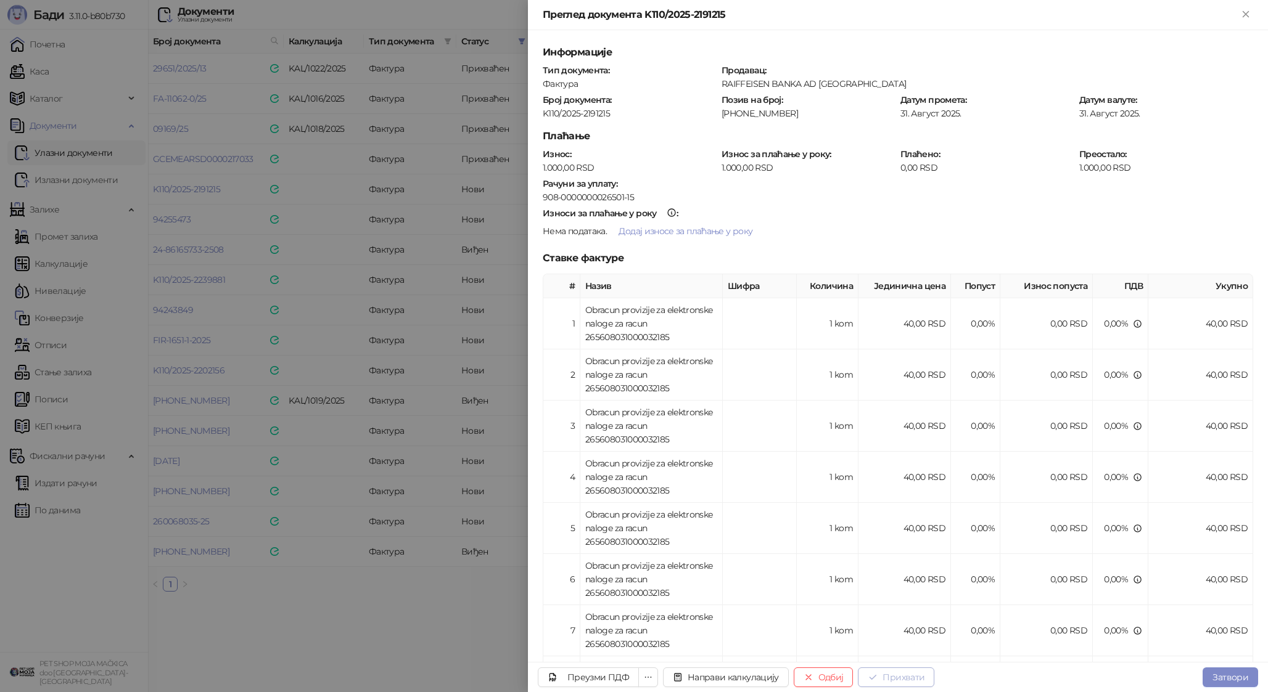
click at [889, 681] on button "Прихвати" at bounding box center [896, 678] width 76 height 20
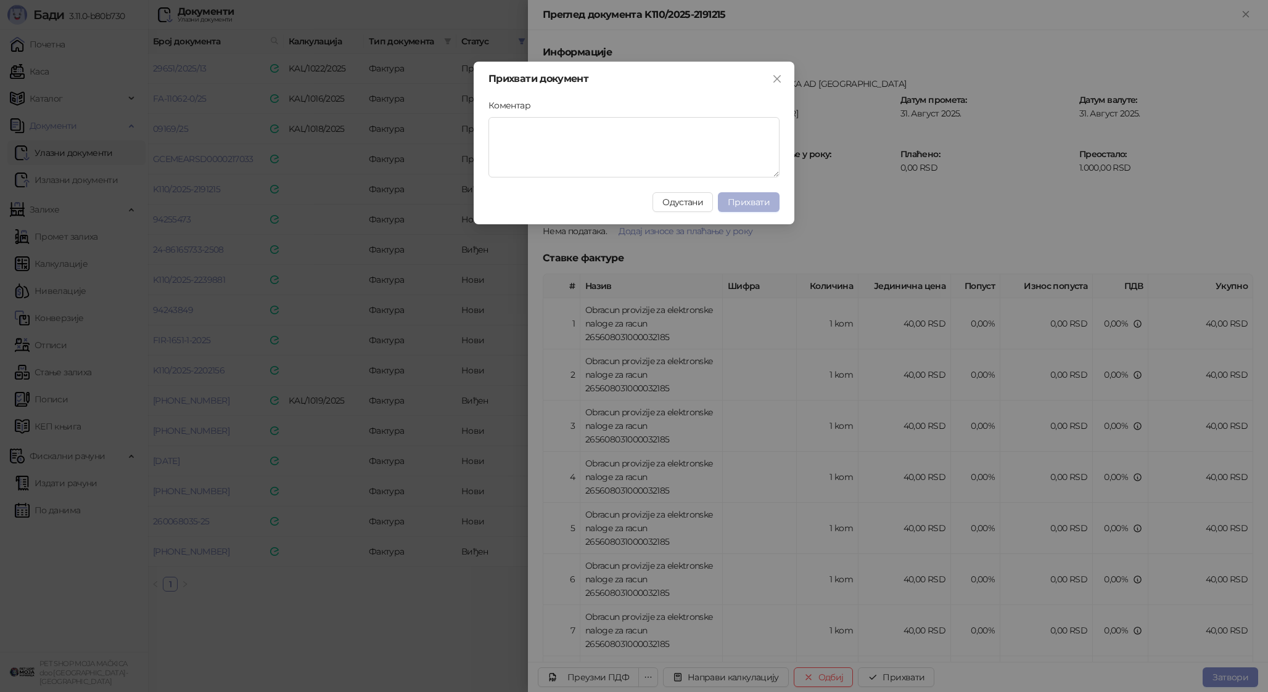
click at [749, 206] on span "Прихвати" at bounding box center [748, 202] width 42 height 11
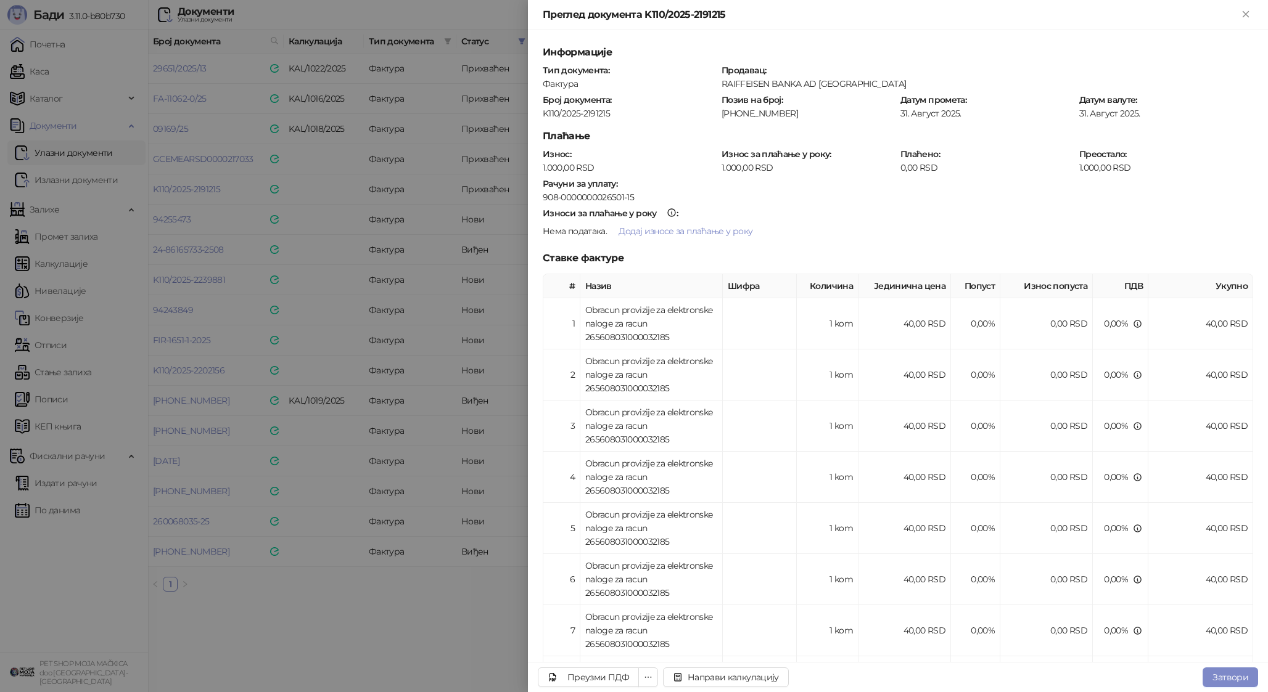
click at [430, 256] on div at bounding box center [634, 346] width 1268 height 692
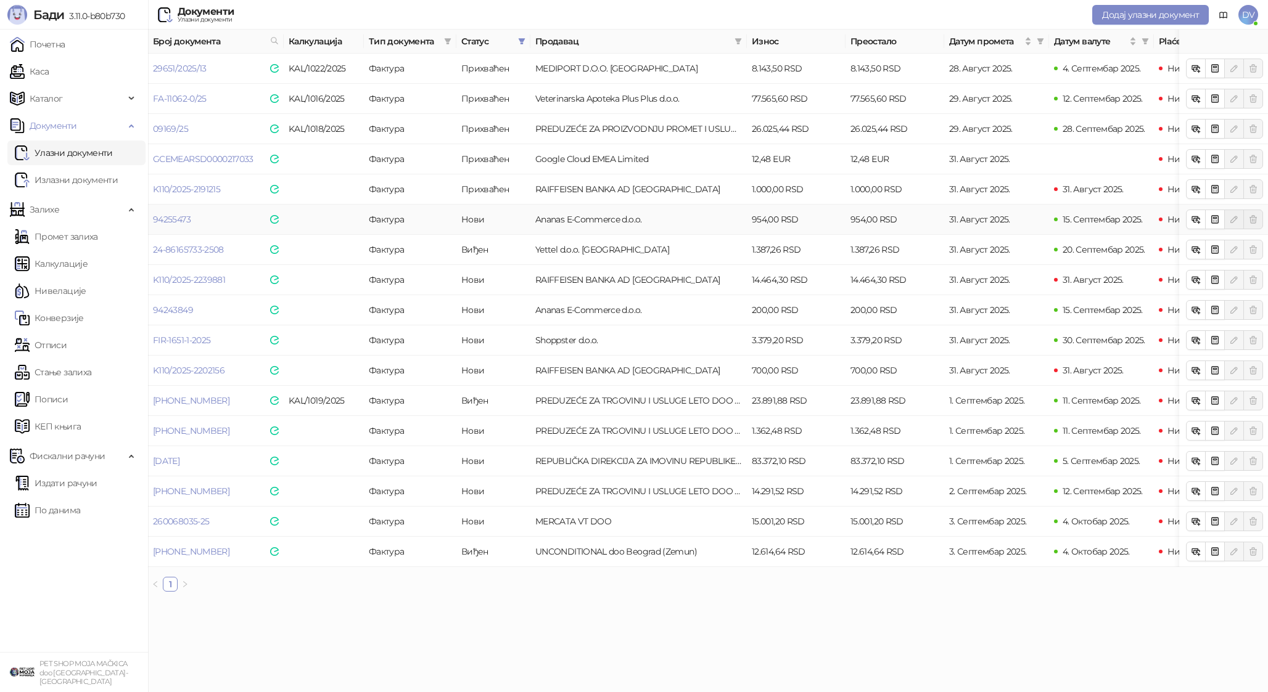
click at [178, 210] on td "94255473" at bounding box center [216, 220] width 136 height 30
click at [168, 221] on link "94255473" at bounding box center [172, 219] width 38 height 11
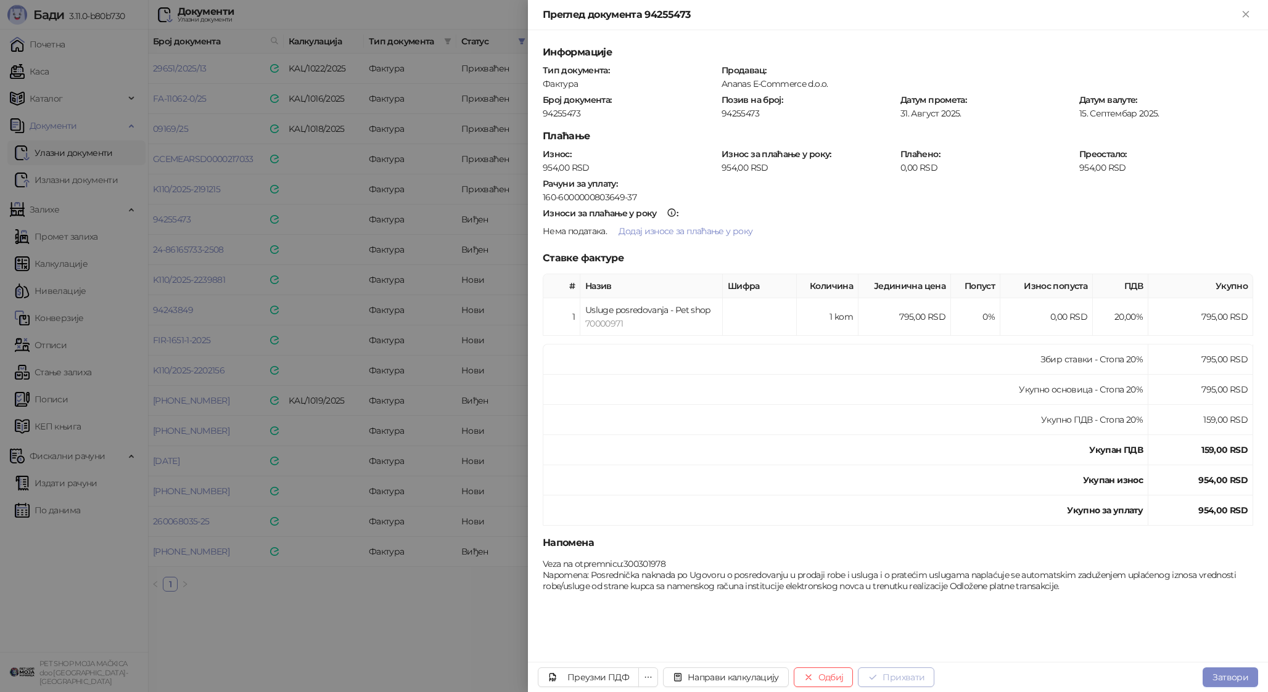
click at [873, 675] on icon "button" at bounding box center [872, 678] width 10 height 10
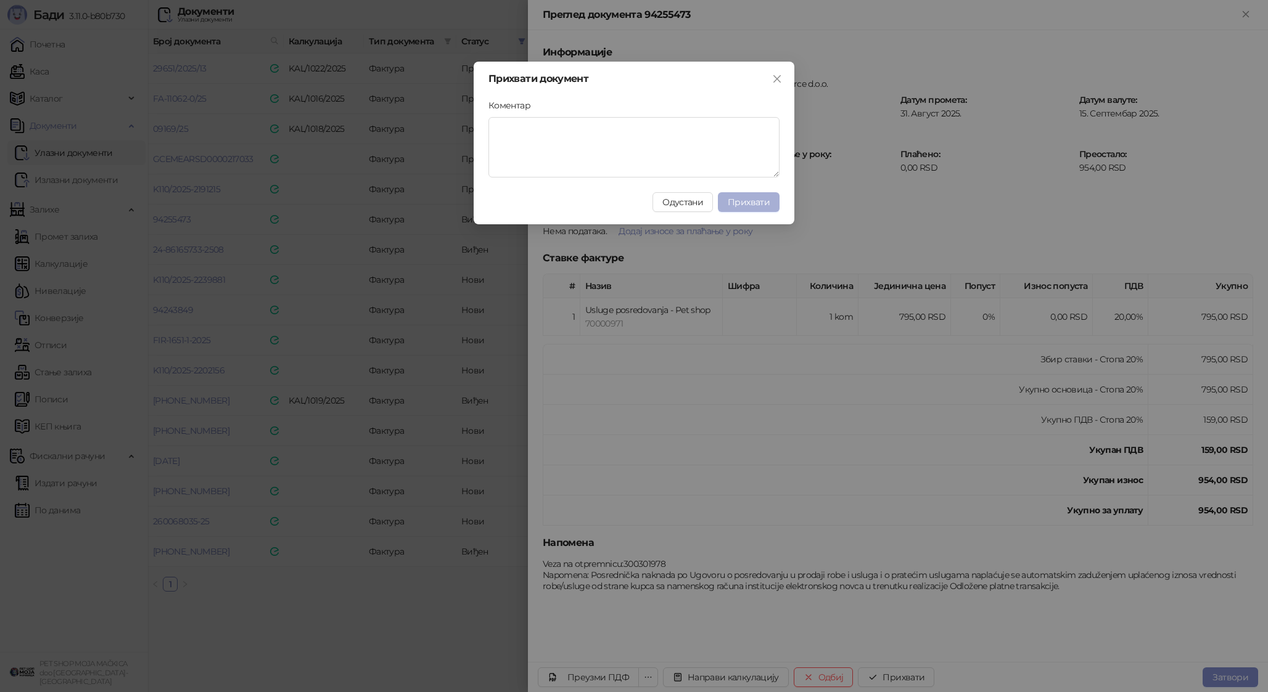
click at [739, 195] on button "Прихвати" at bounding box center [749, 202] width 62 height 20
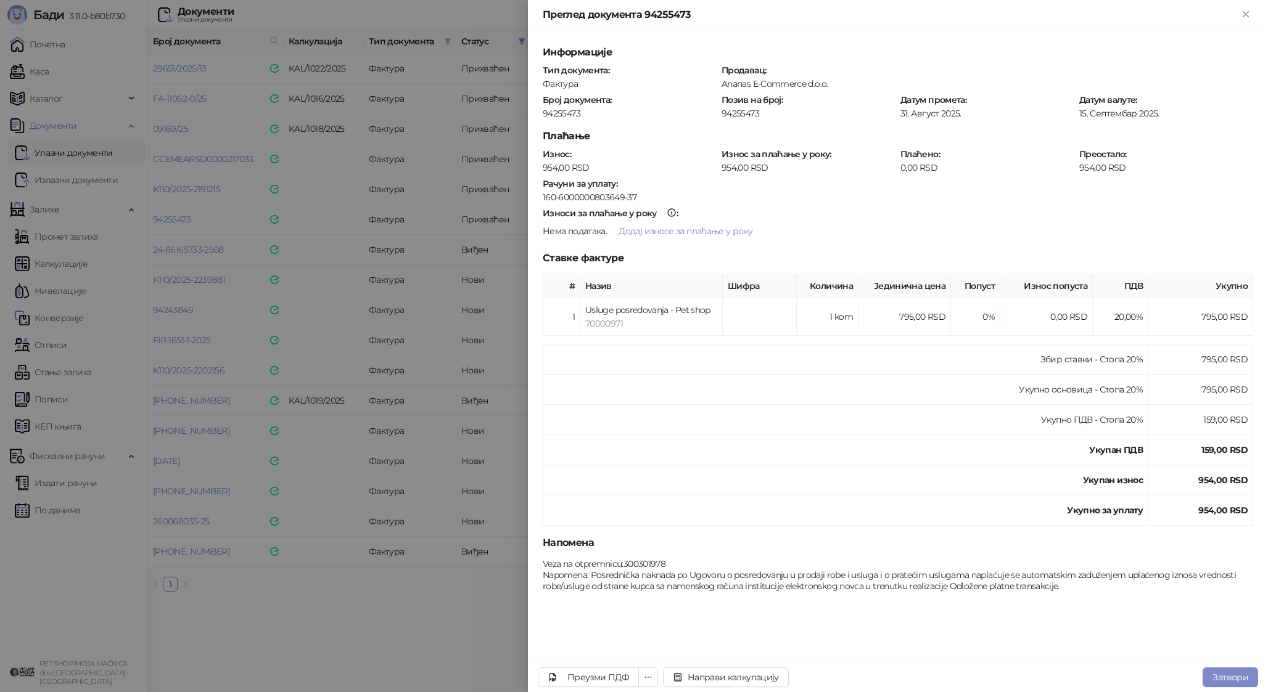
click at [343, 215] on div at bounding box center [634, 346] width 1268 height 692
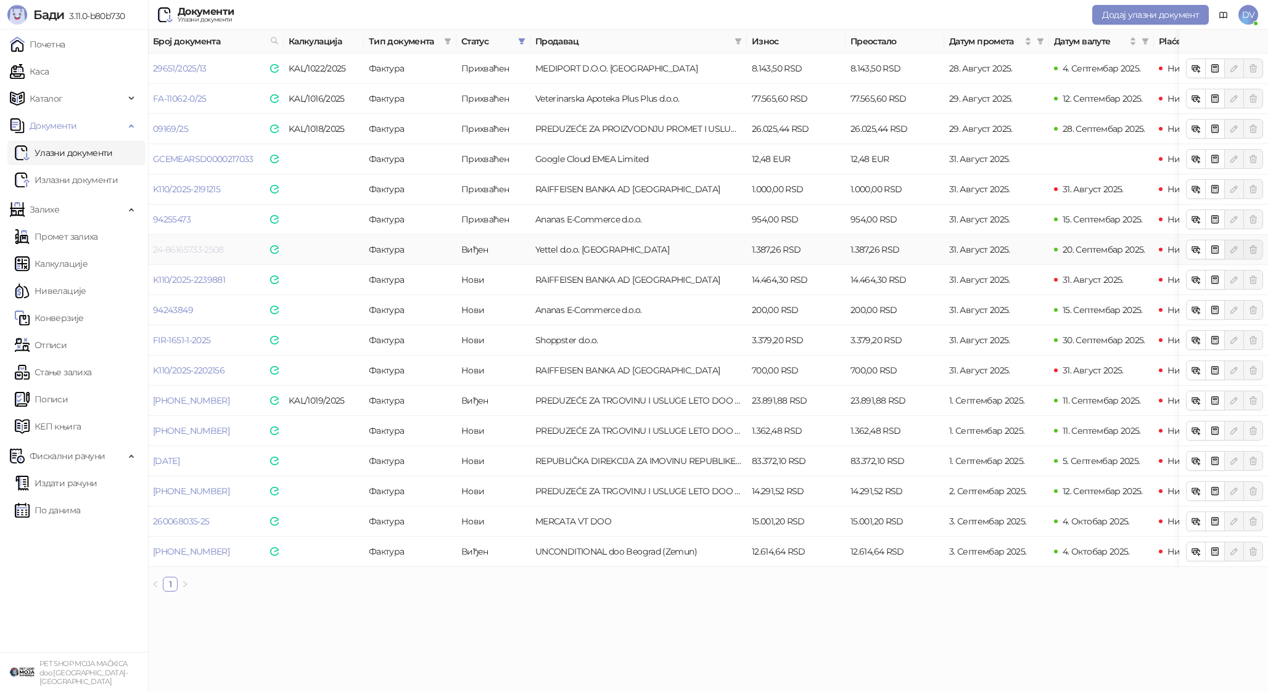
click at [205, 253] on link "24-86165733-2508" at bounding box center [188, 249] width 71 height 11
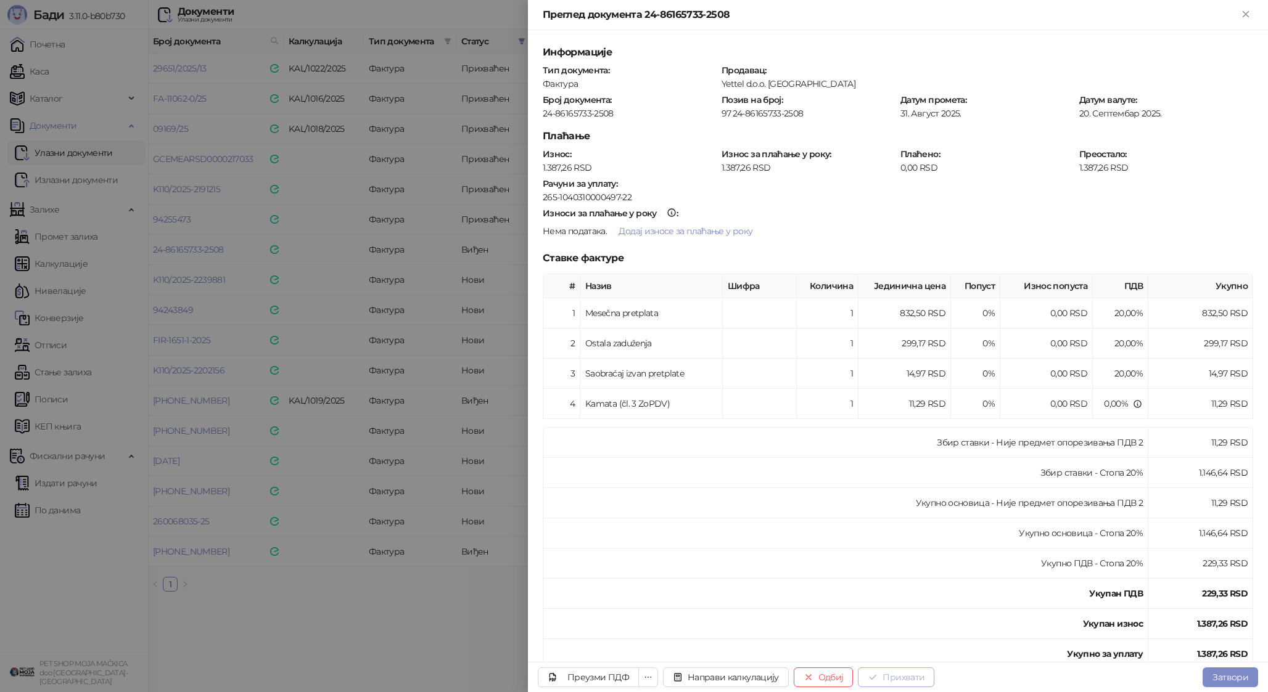
click at [889, 675] on button "Прихвати" at bounding box center [896, 678] width 76 height 20
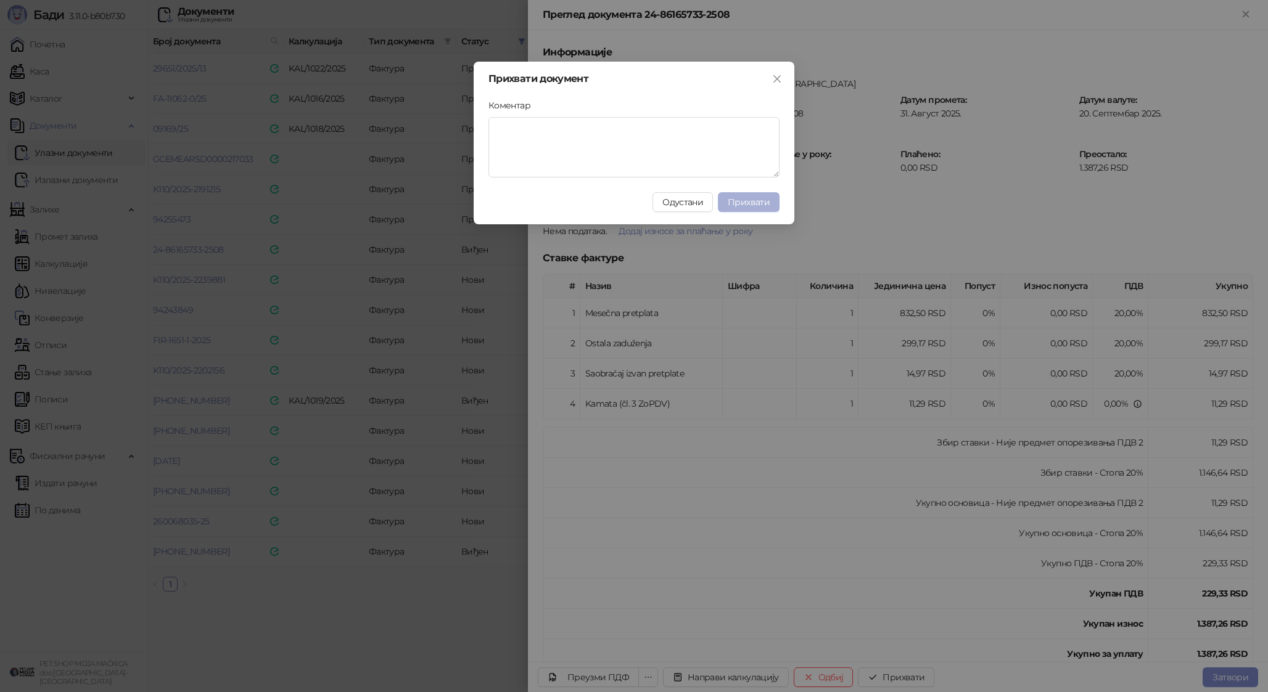
click at [761, 205] on span "Прихвати" at bounding box center [748, 202] width 42 height 11
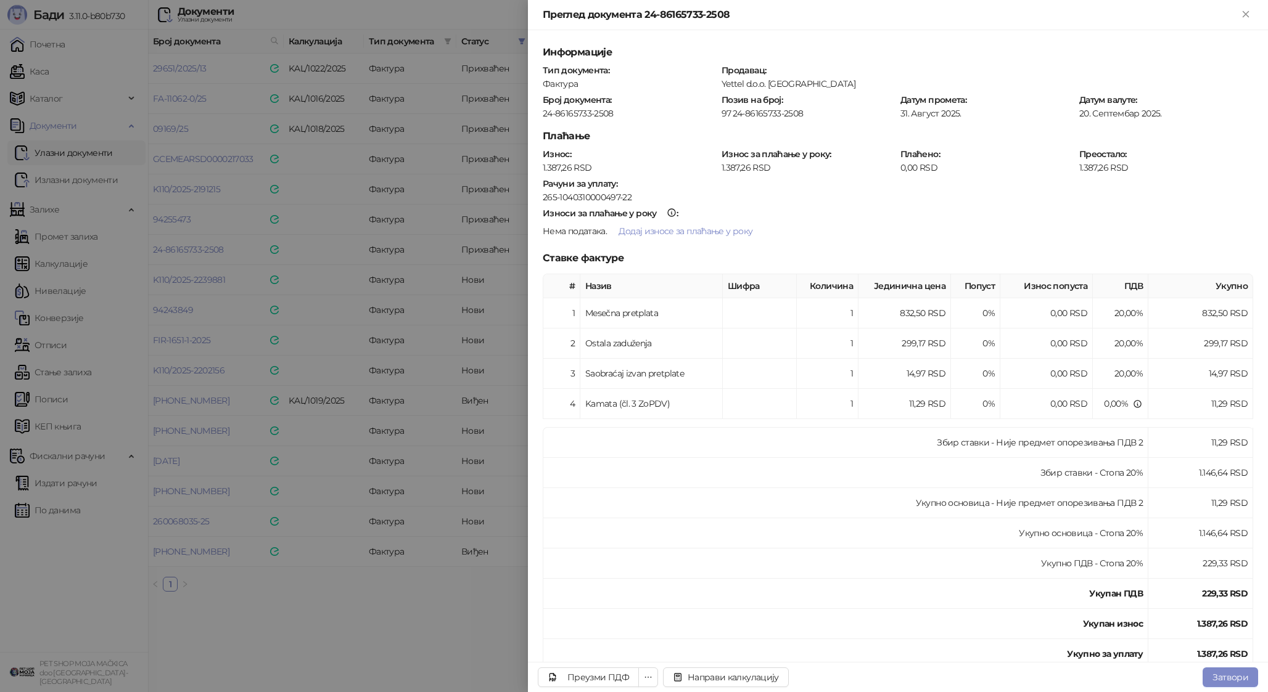
click at [395, 238] on div at bounding box center [634, 346] width 1268 height 692
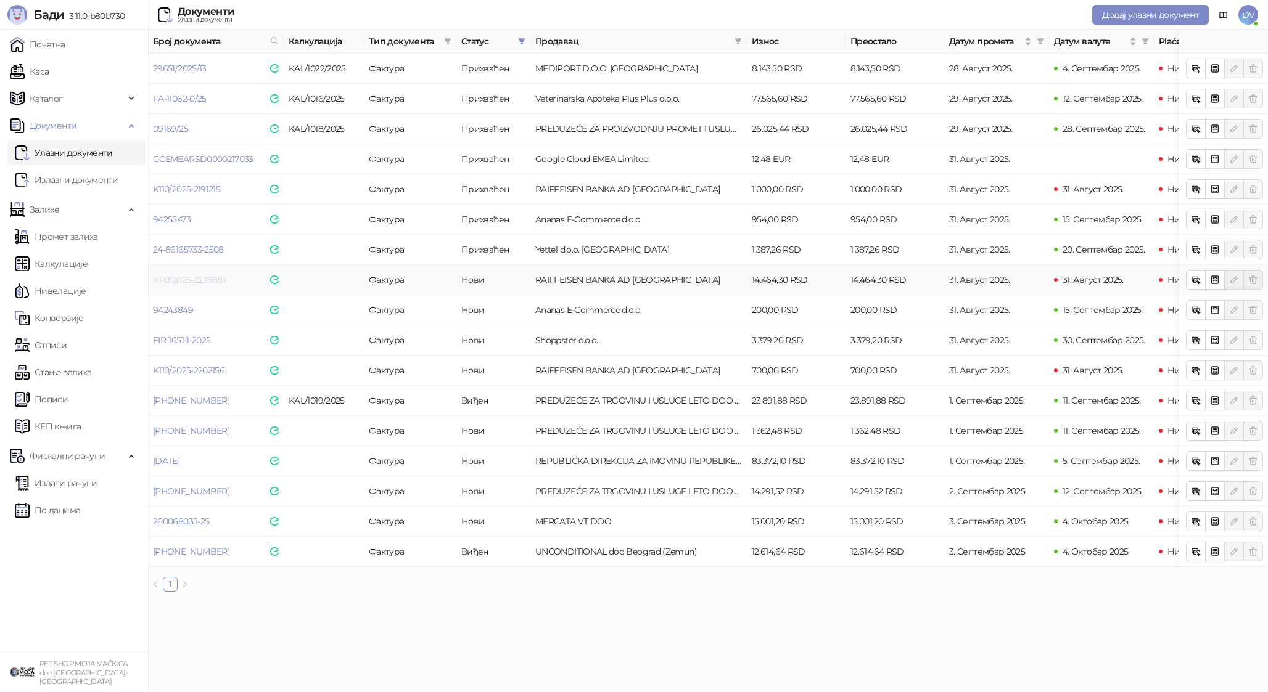
click at [186, 281] on link "K110/2025-2239881" at bounding box center [189, 279] width 72 height 11
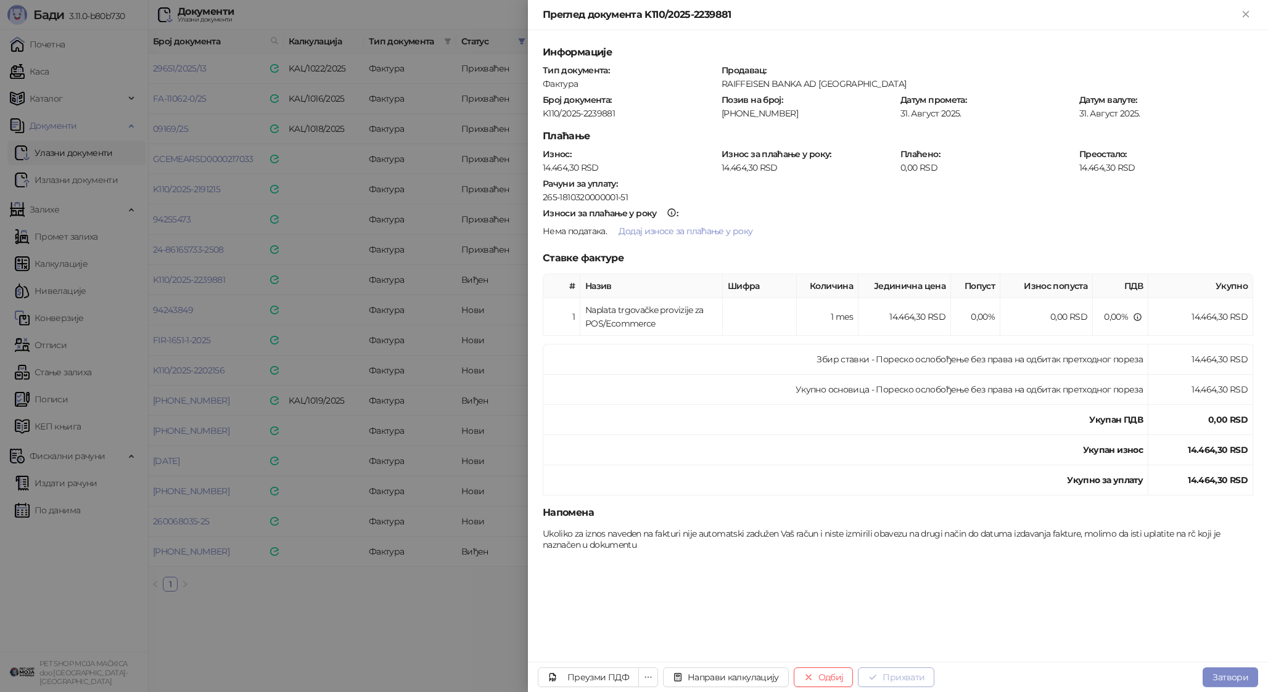
click at [909, 671] on button "Прихвати" at bounding box center [896, 678] width 76 height 20
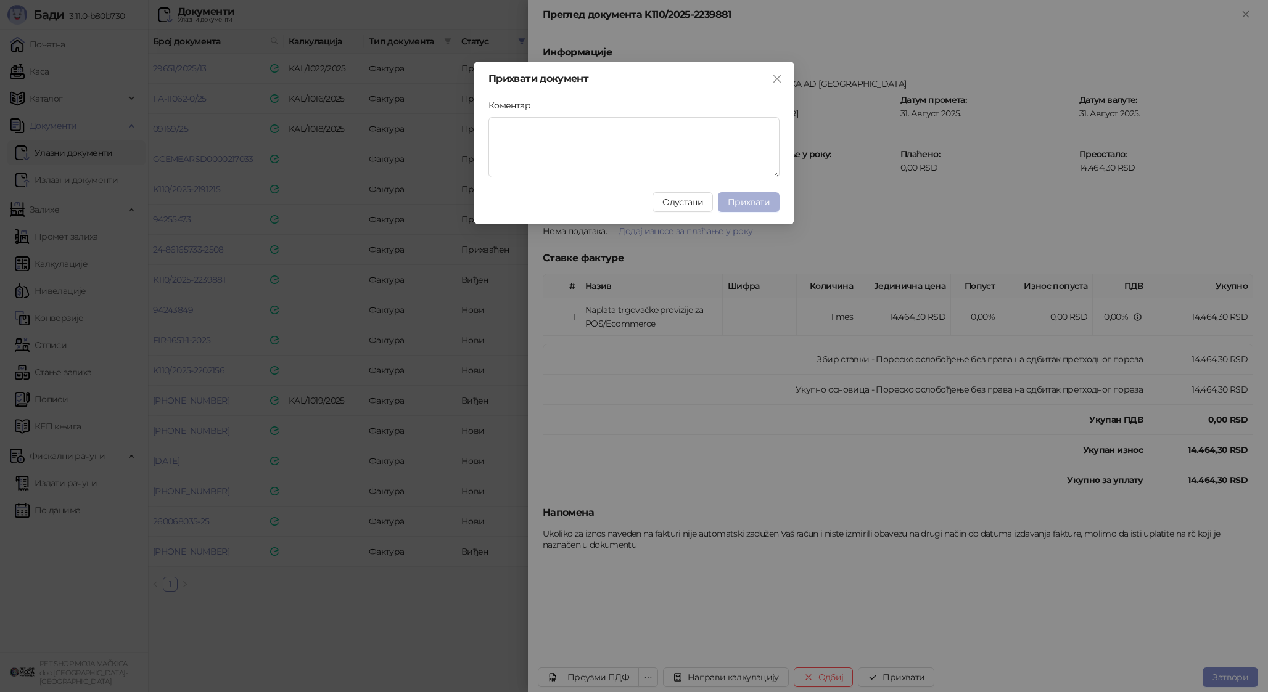
click at [766, 208] on button "Прихвати" at bounding box center [749, 202] width 62 height 20
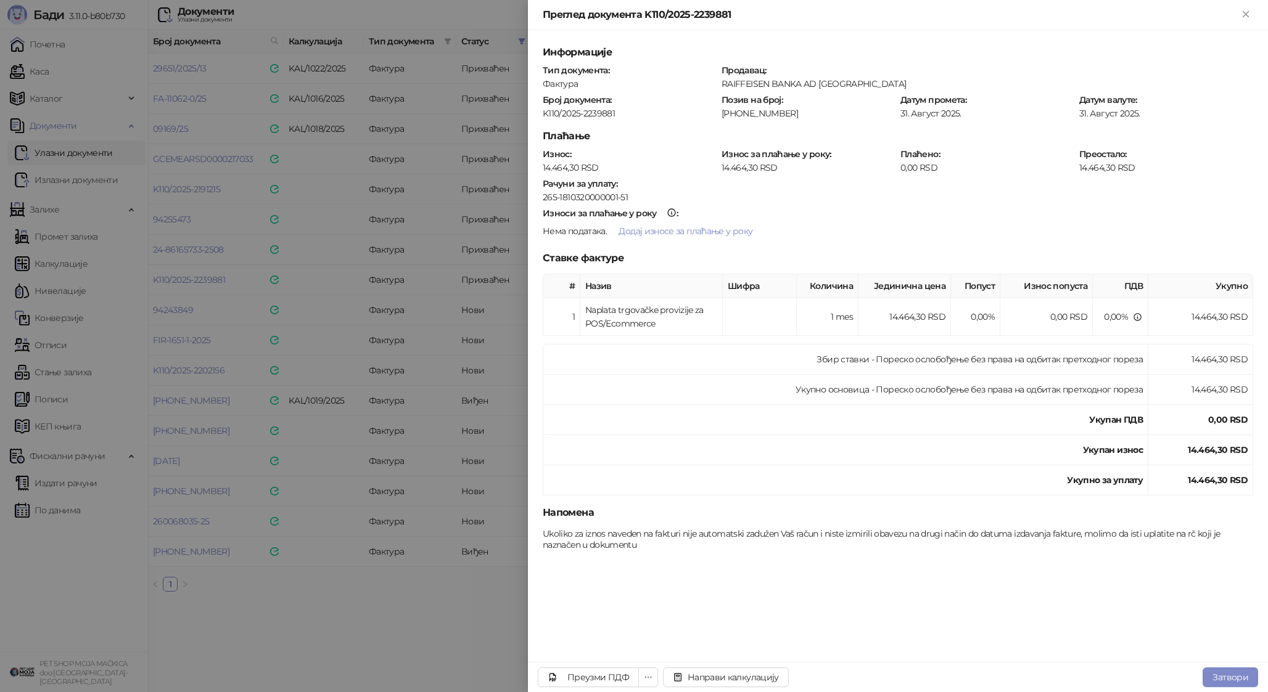
click at [400, 305] on div at bounding box center [634, 346] width 1268 height 692
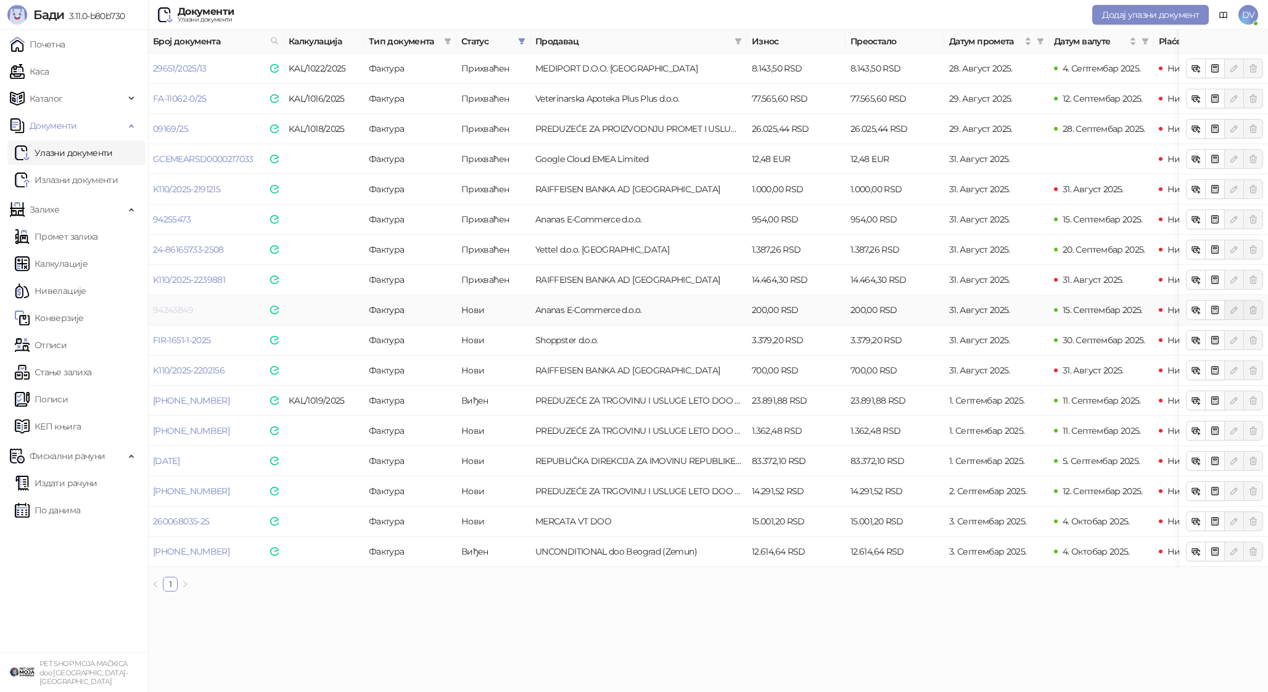
click at [179, 308] on link "94243849" at bounding box center [173, 310] width 40 height 11
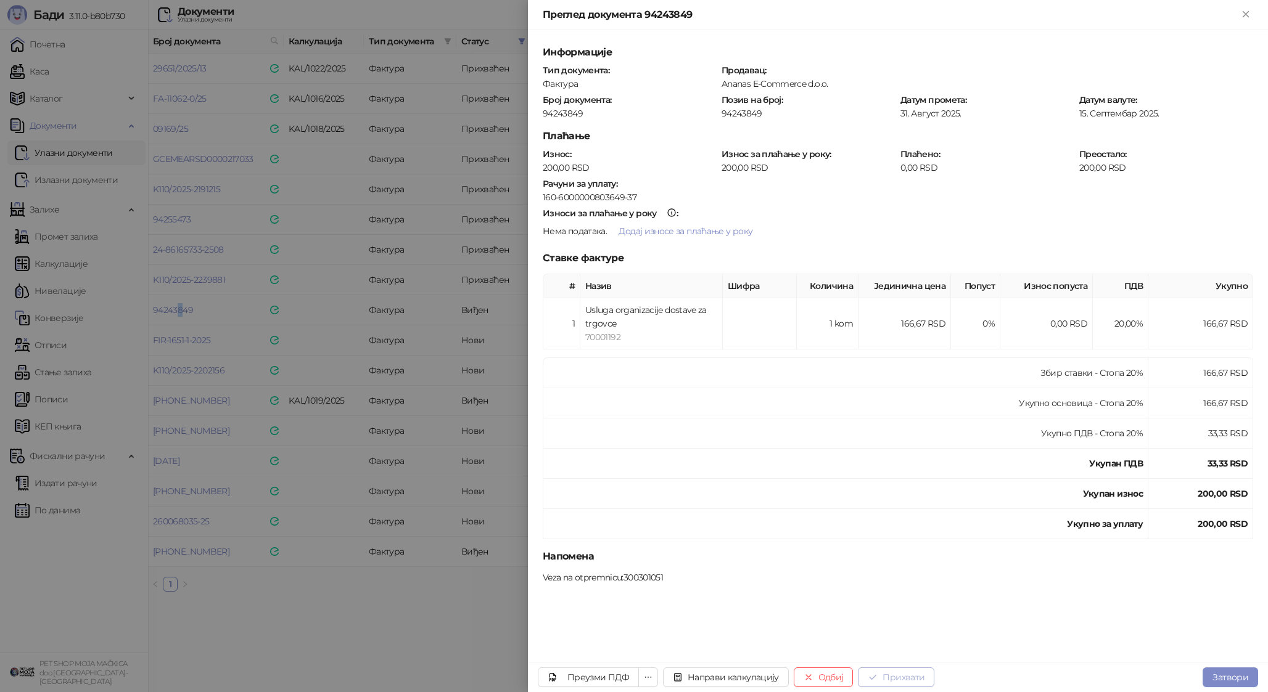
click at [902, 676] on button "Прихвати" at bounding box center [896, 678] width 76 height 20
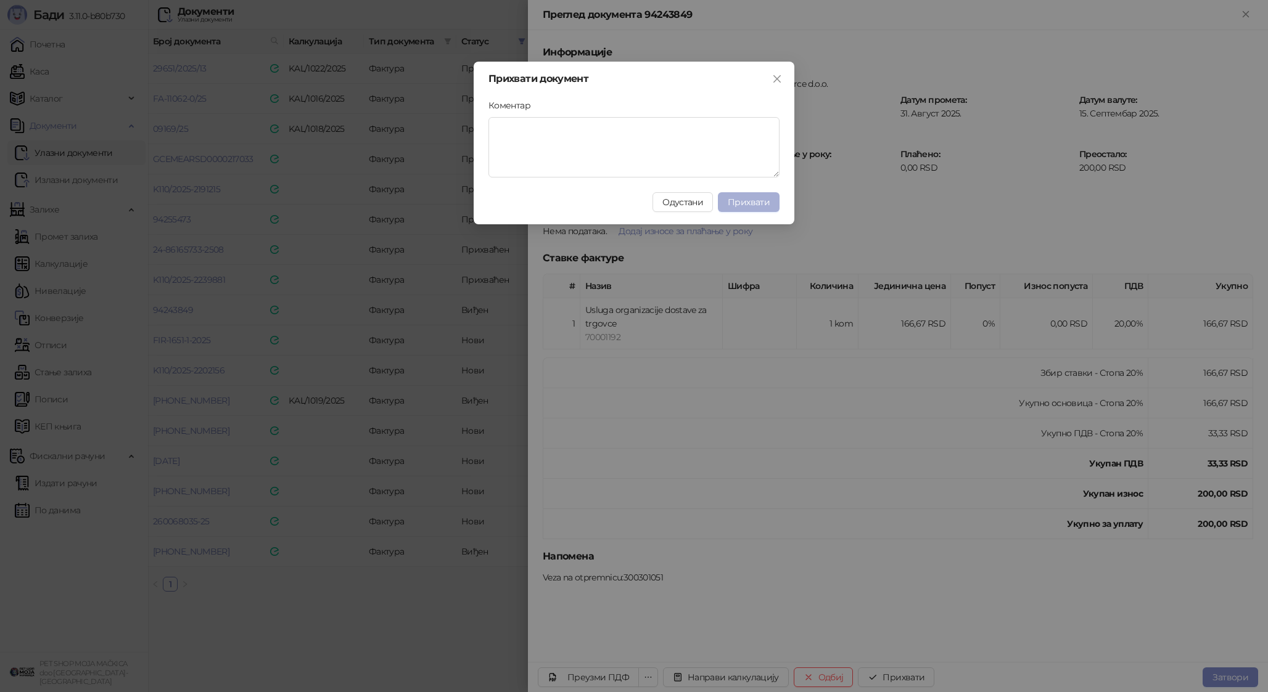
click at [739, 201] on span "Прихвати" at bounding box center [748, 202] width 42 height 11
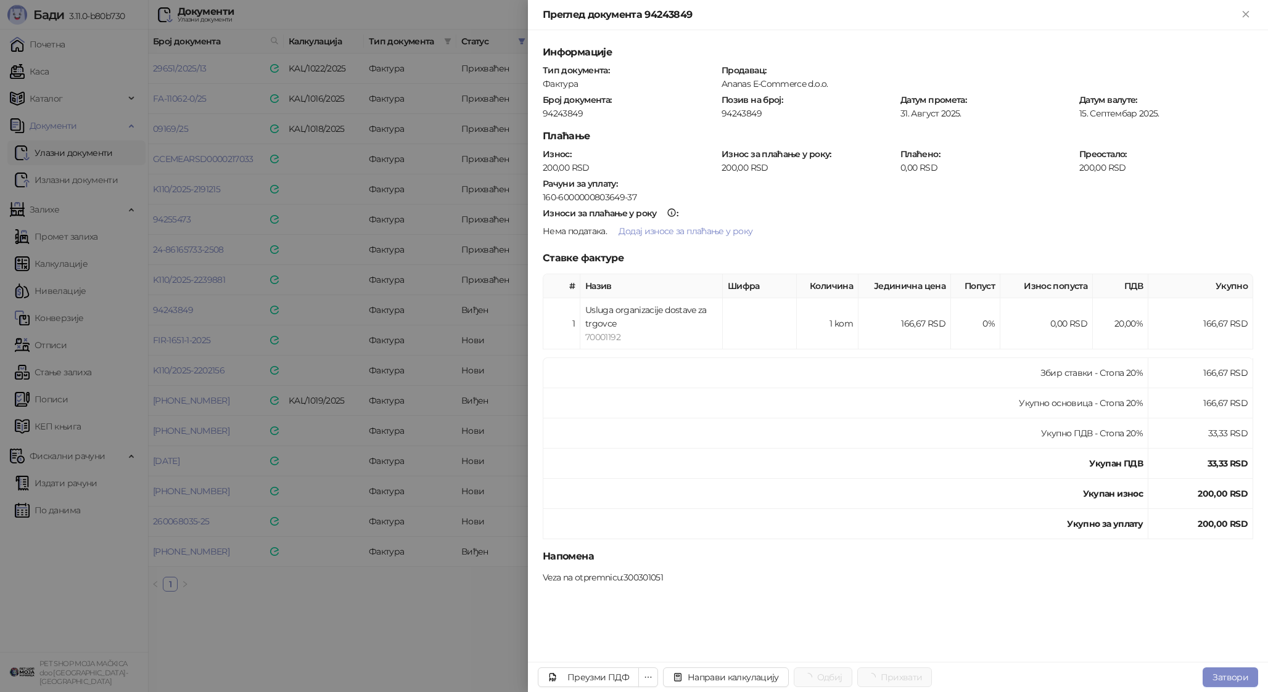
click at [327, 290] on div at bounding box center [634, 346] width 1268 height 692
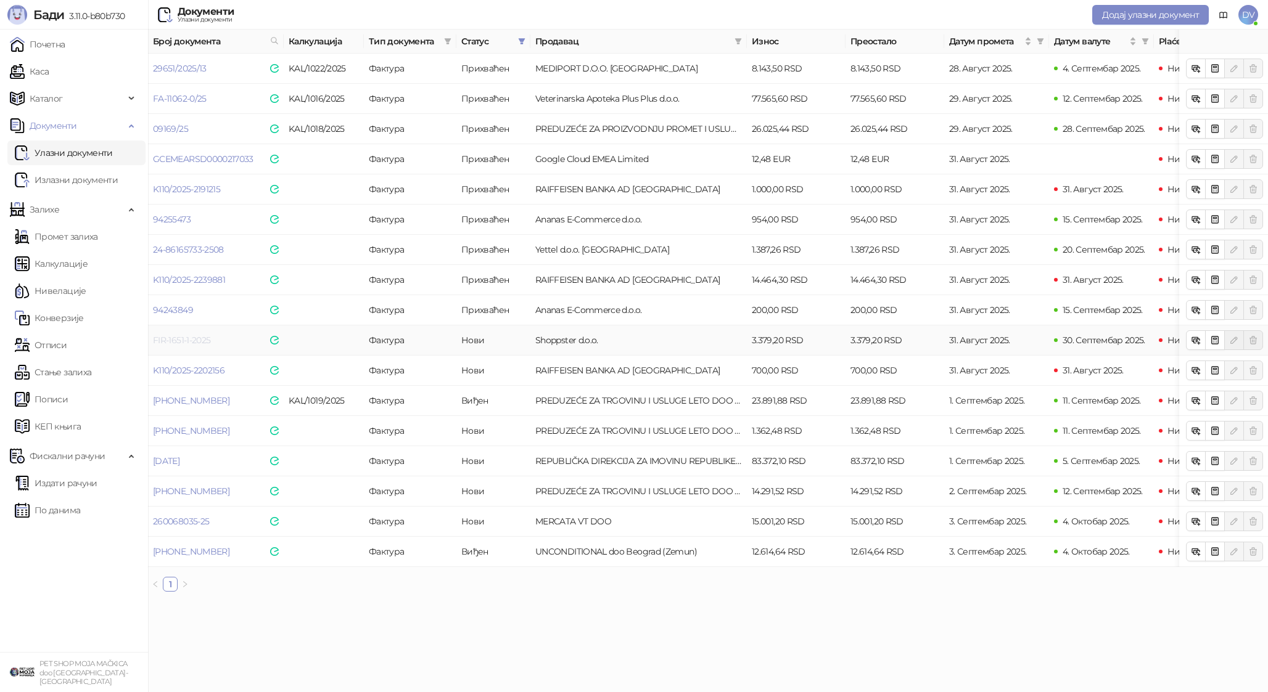
click at [191, 340] on link "FIR-1651-1-2025" at bounding box center [181, 340] width 57 height 11
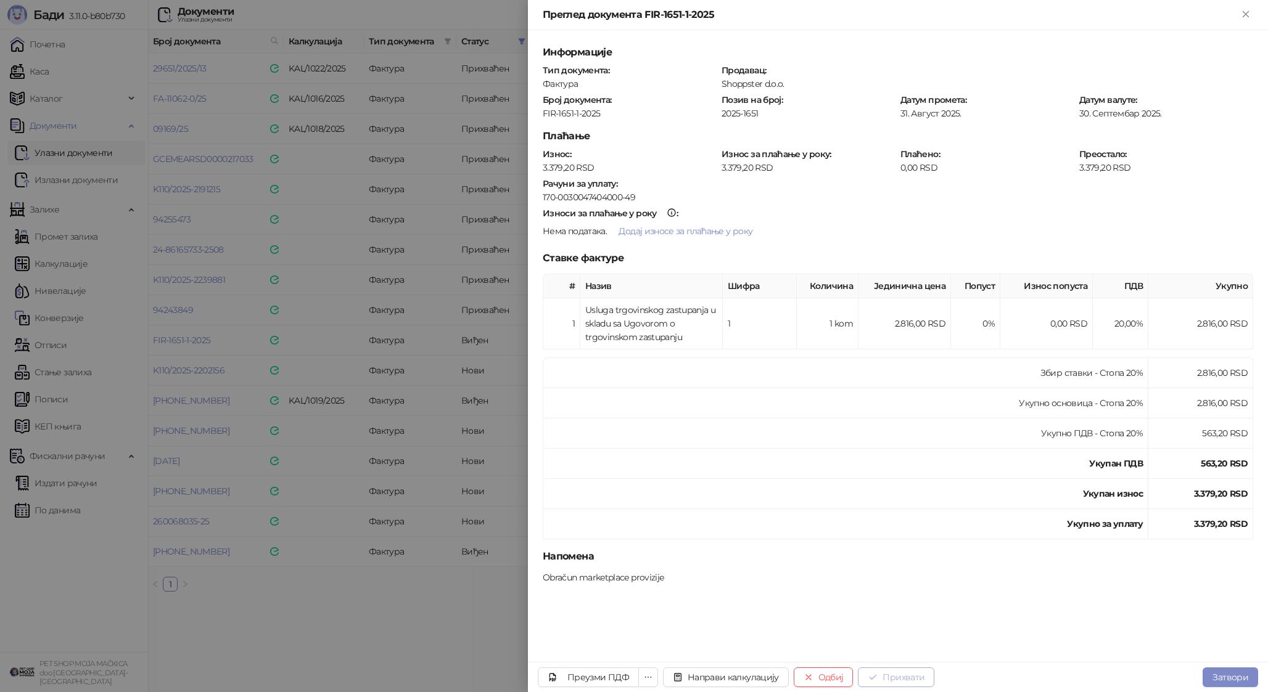
click at [909, 674] on button "Прихвати" at bounding box center [896, 678] width 76 height 20
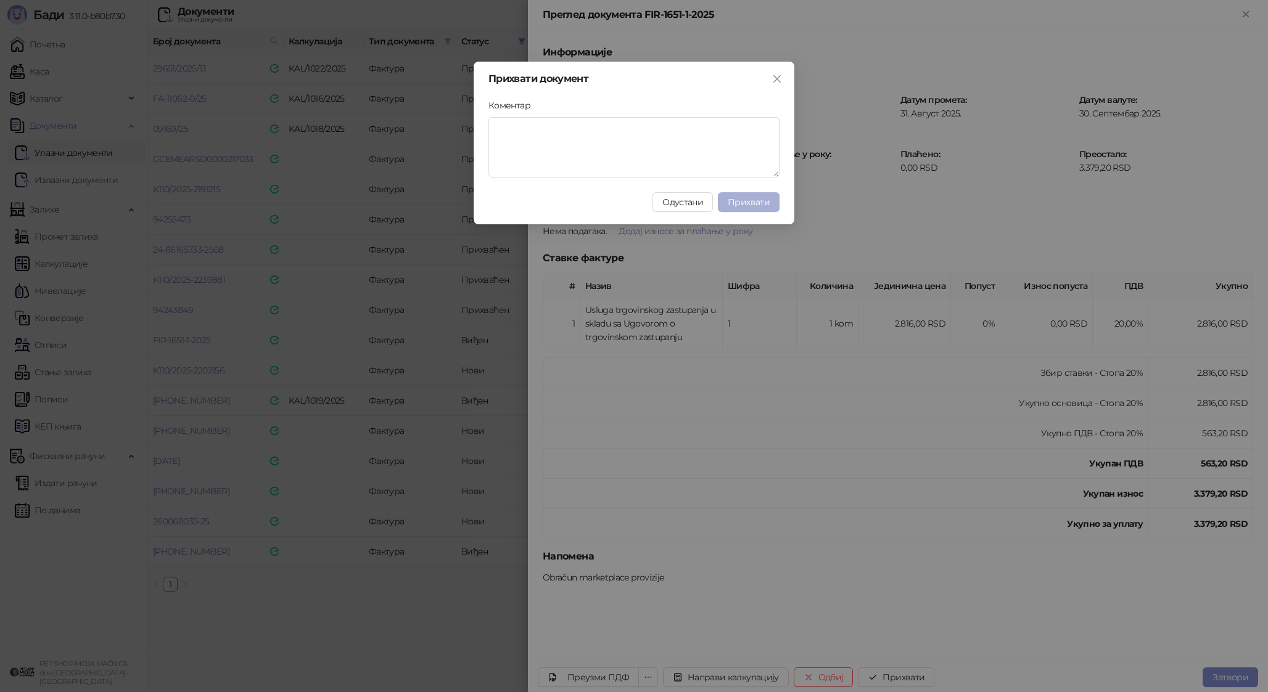
click at [766, 199] on span "Прихвати" at bounding box center [748, 202] width 42 height 11
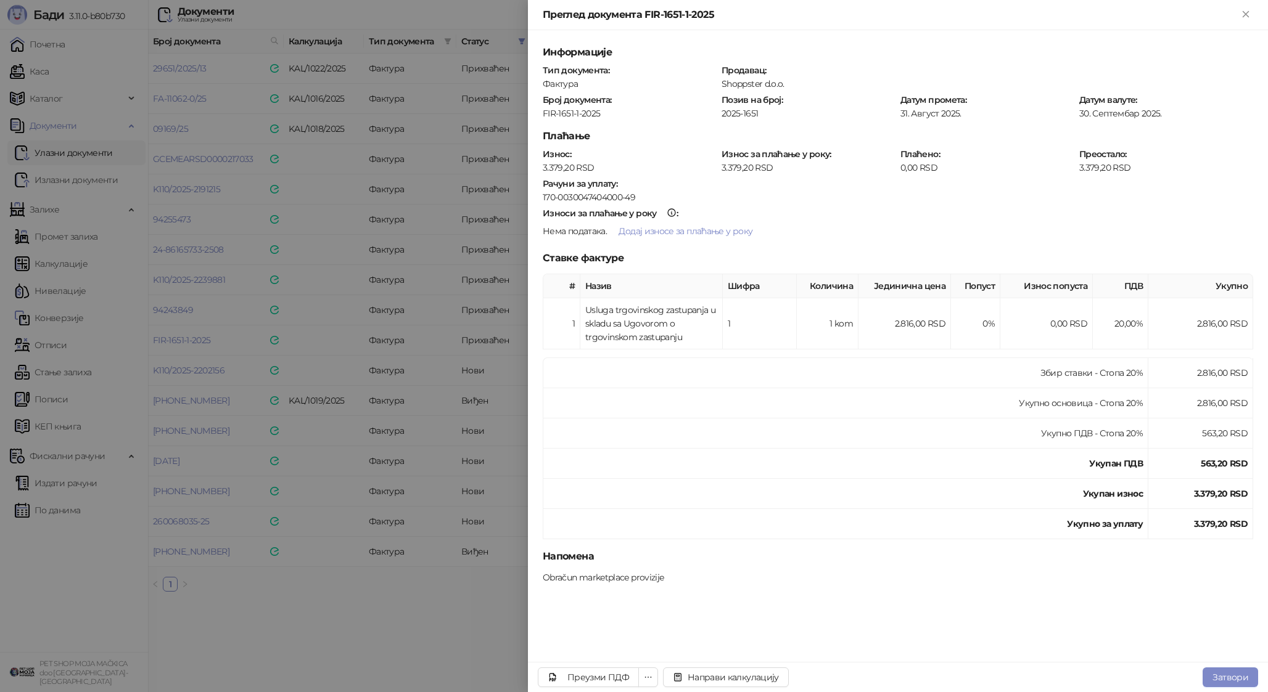
click at [420, 340] on div at bounding box center [634, 346] width 1268 height 692
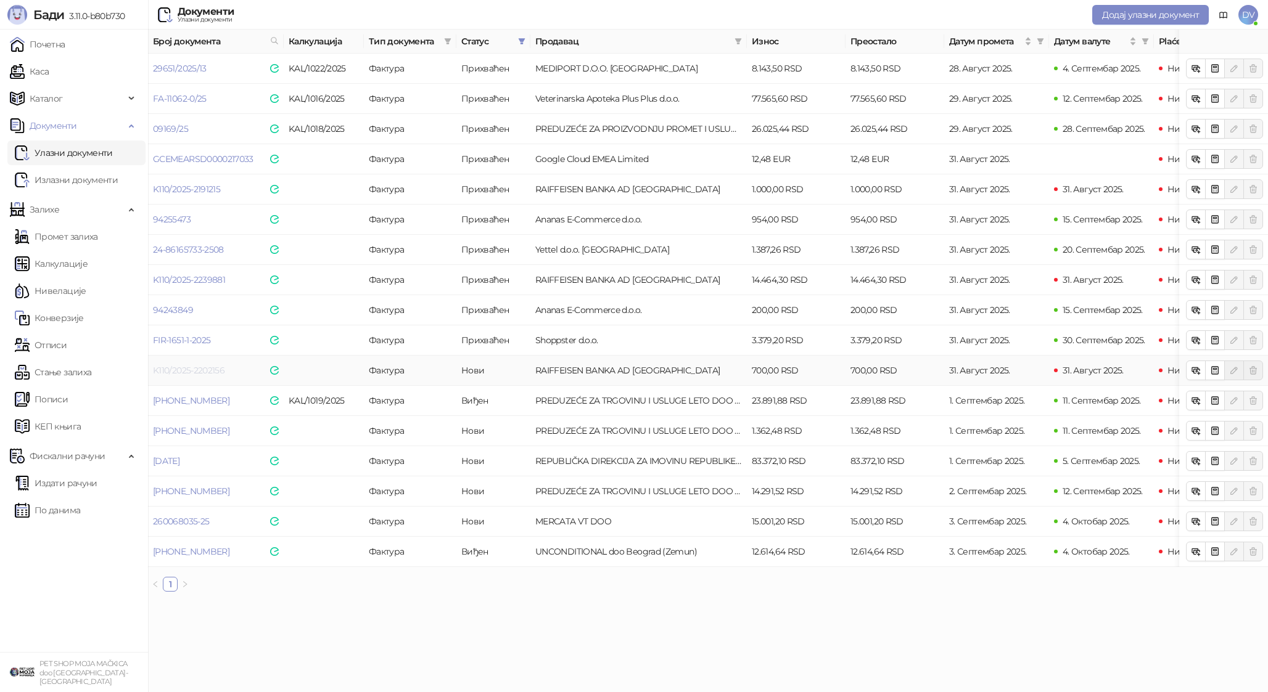
click at [197, 374] on link "K110/2025-2202156" at bounding box center [189, 370] width 72 height 11
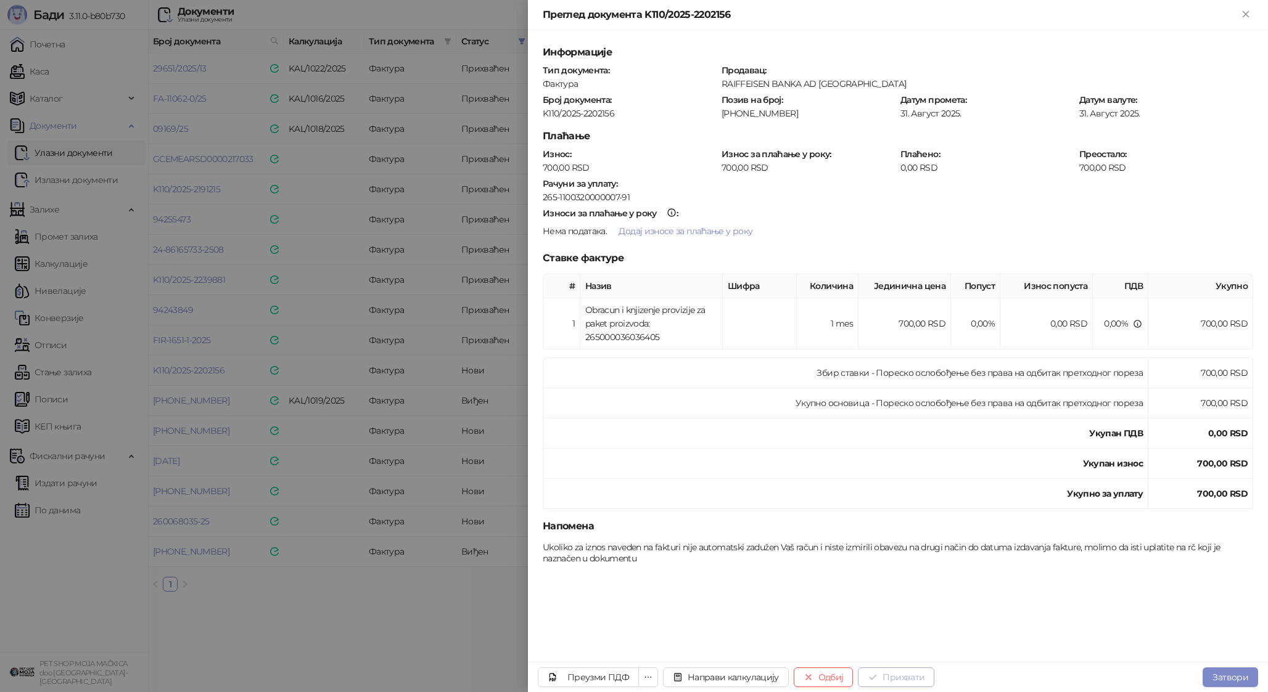
click at [911, 678] on button "Прихвати" at bounding box center [896, 678] width 76 height 20
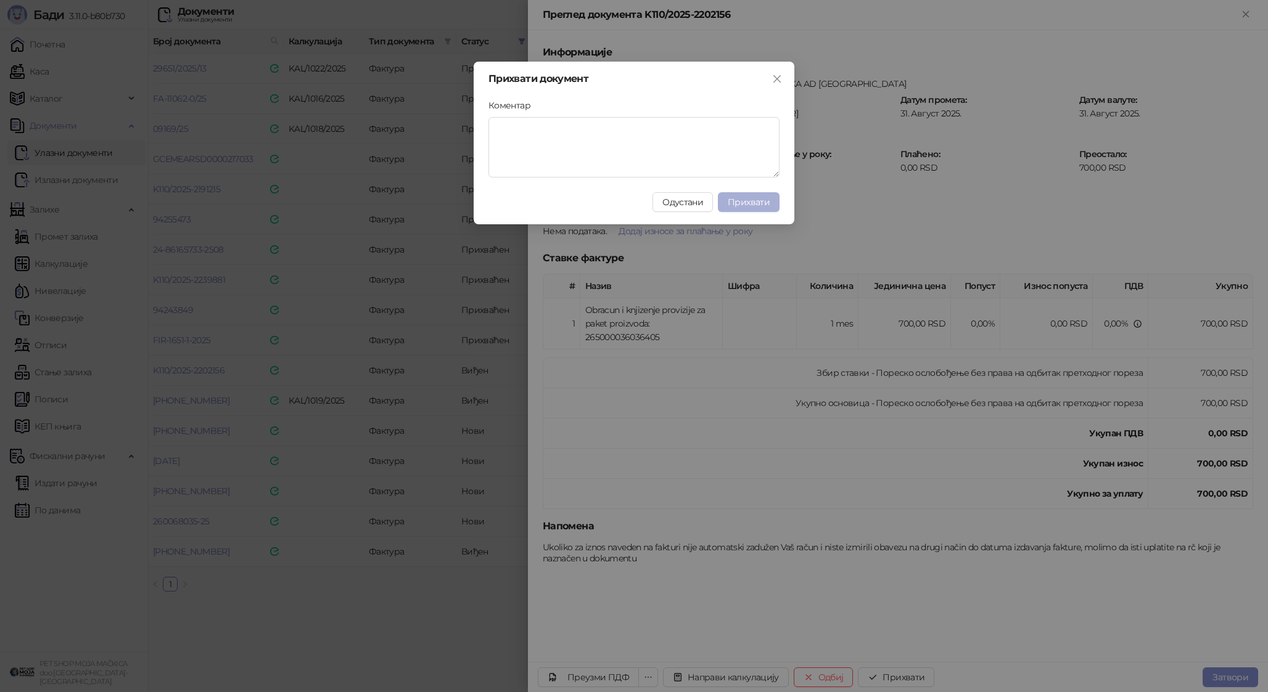
click at [754, 200] on span "Прихвати" at bounding box center [748, 202] width 42 height 11
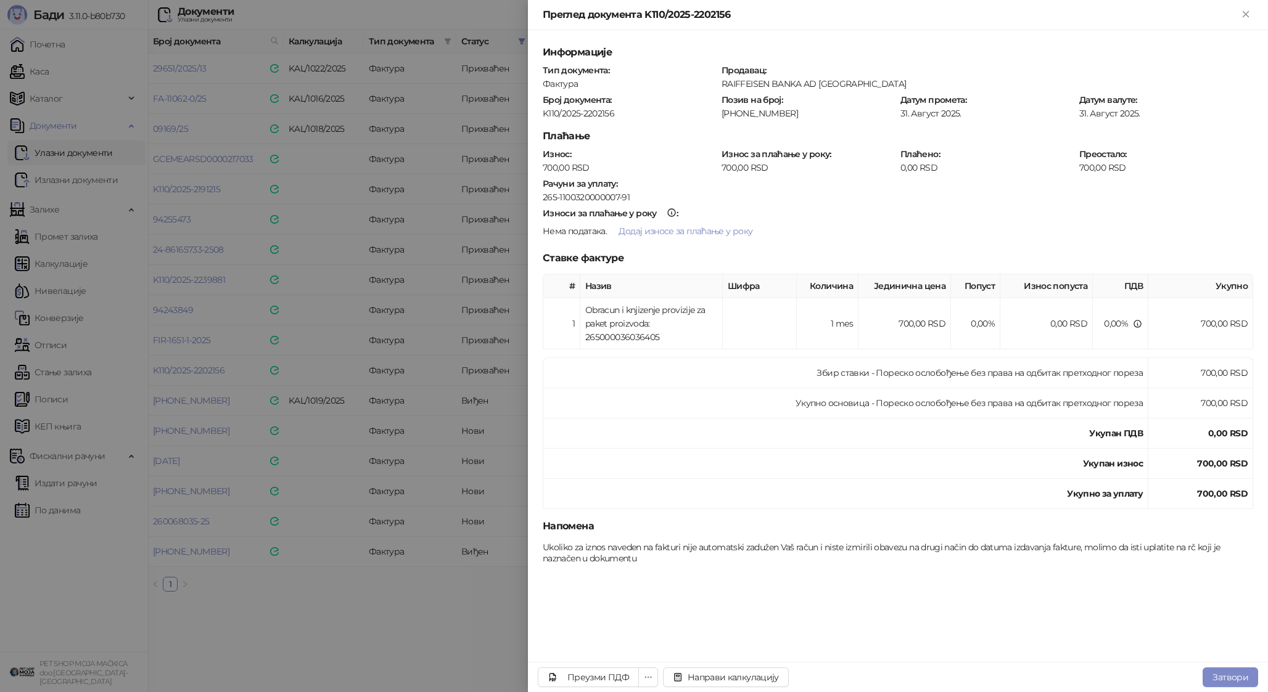
click at [390, 371] on div at bounding box center [634, 346] width 1268 height 692
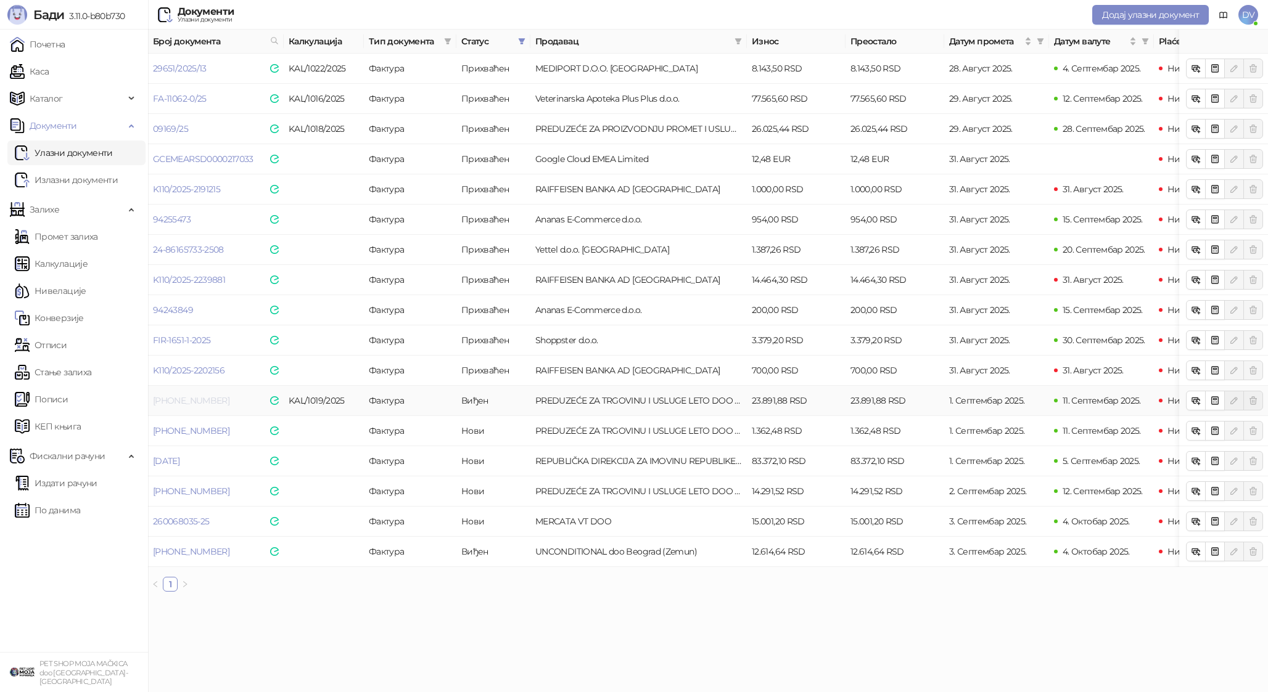
click at [184, 401] on link "25-300-009492" at bounding box center [191, 400] width 76 height 11
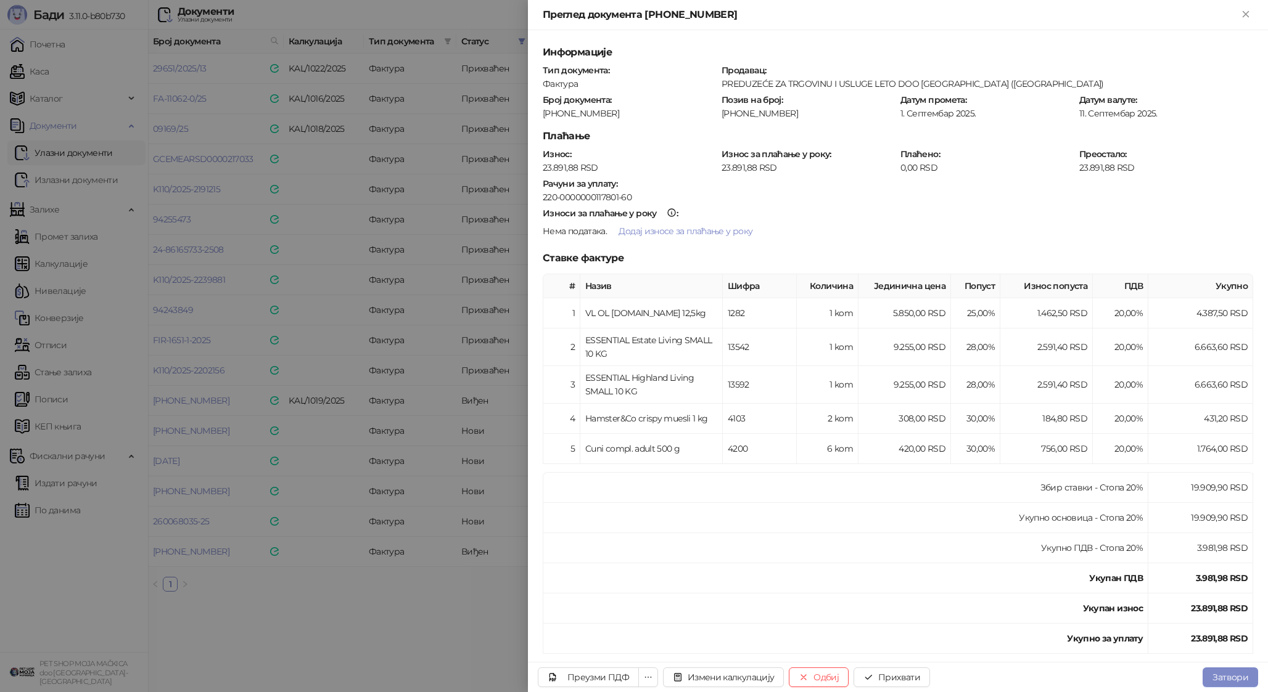
click at [573, 108] on div "25-300-009492" at bounding box center [629, 113] width 176 height 11
copy div "25-300-009492"
click at [903, 674] on button "Прихвати" at bounding box center [891, 678] width 76 height 20
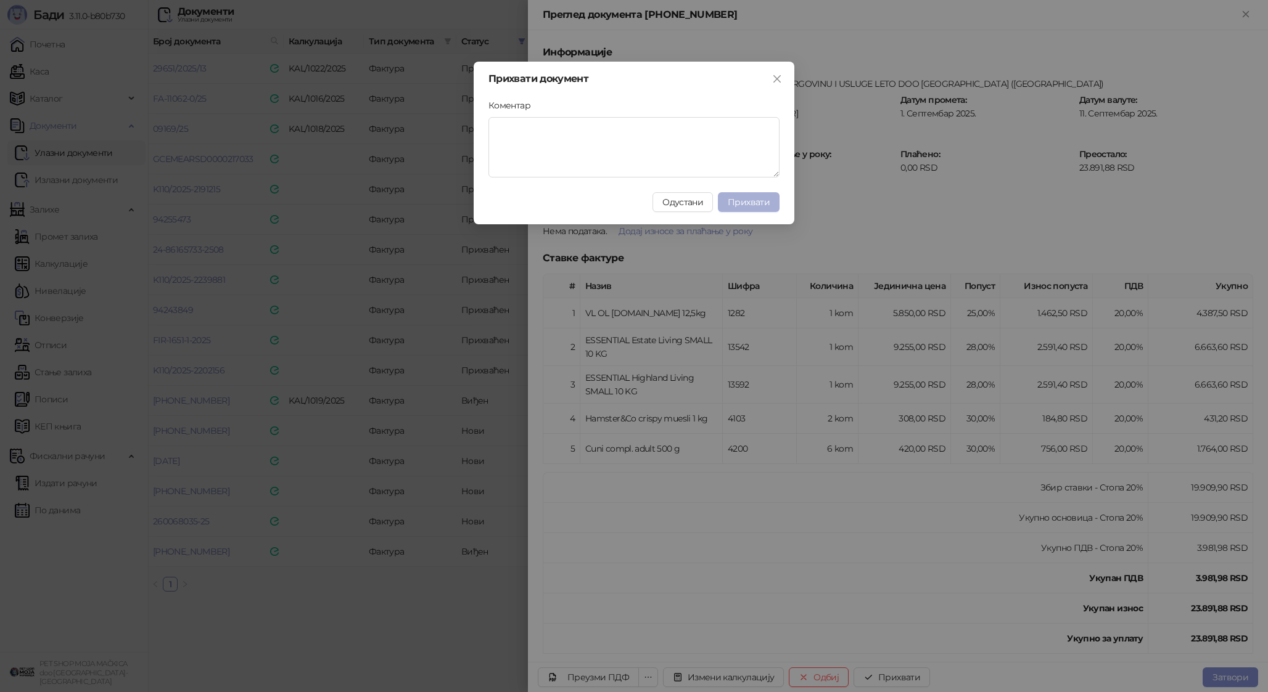
click at [748, 199] on span "Прихвати" at bounding box center [748, 202] width 42 height 11
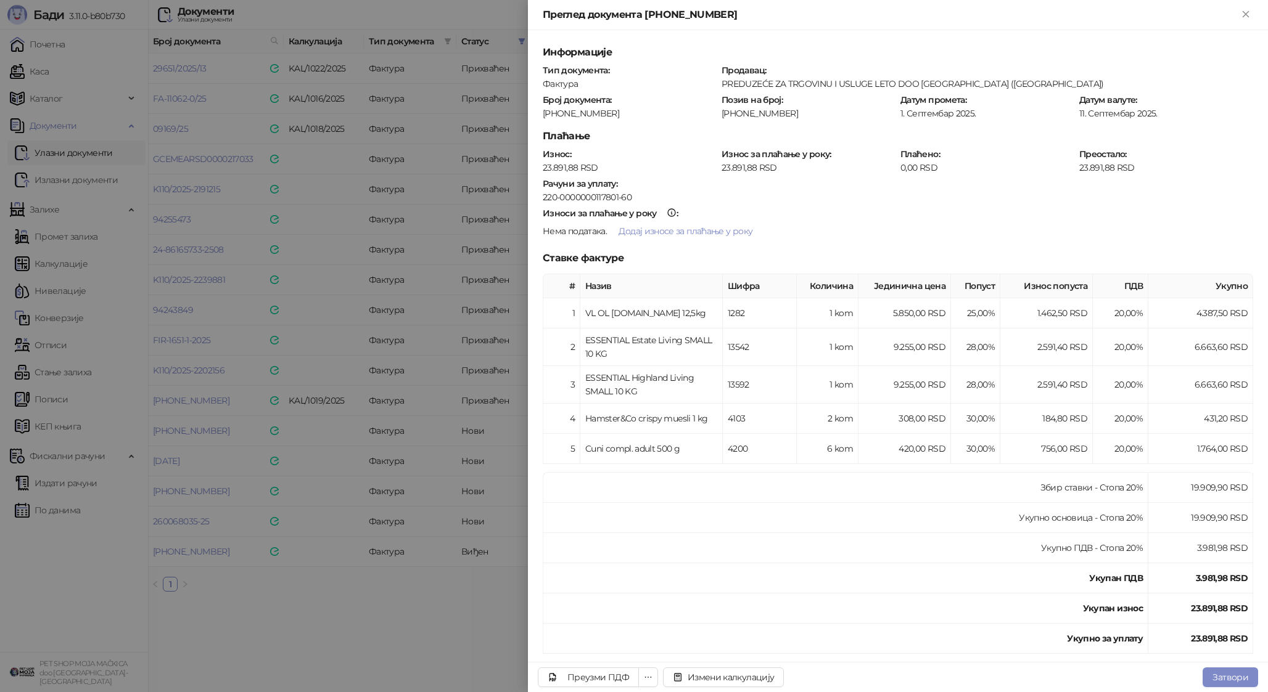
click at [377, 430] on div at bounding box center [634, 346] width 1268 height 692
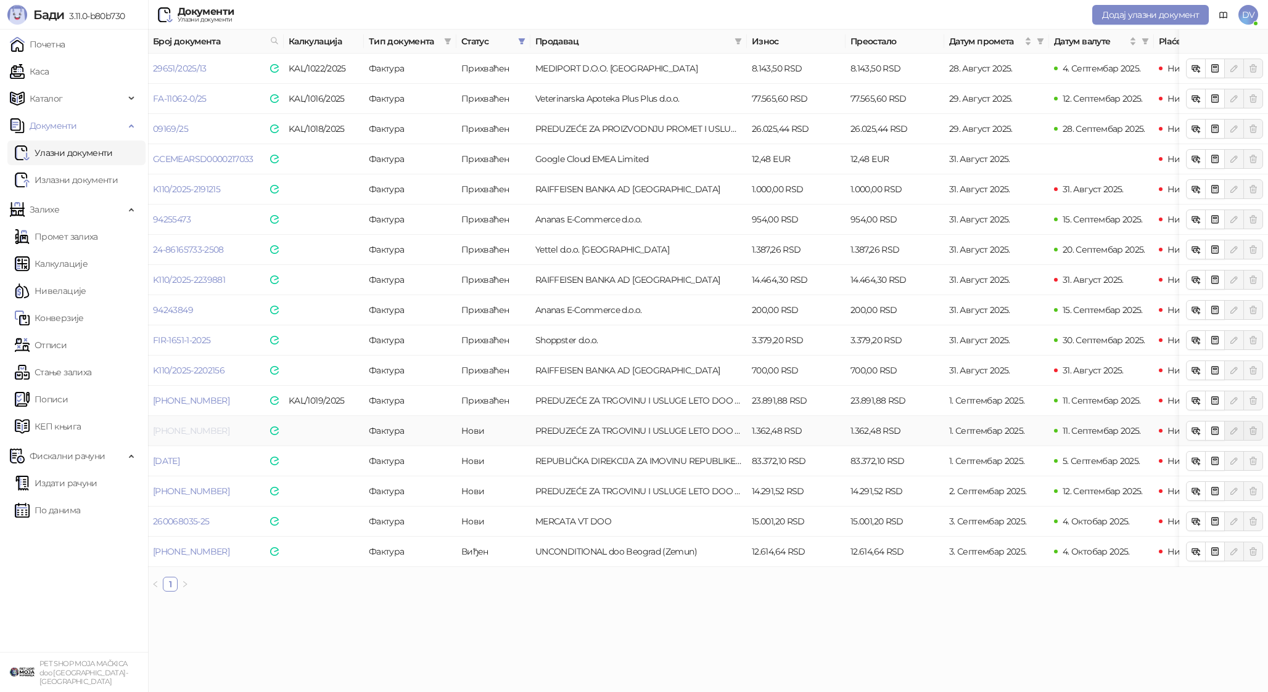
click at [178, 428] on link "25-300-009532" at bounding box center [191, 430] width 76 height 11
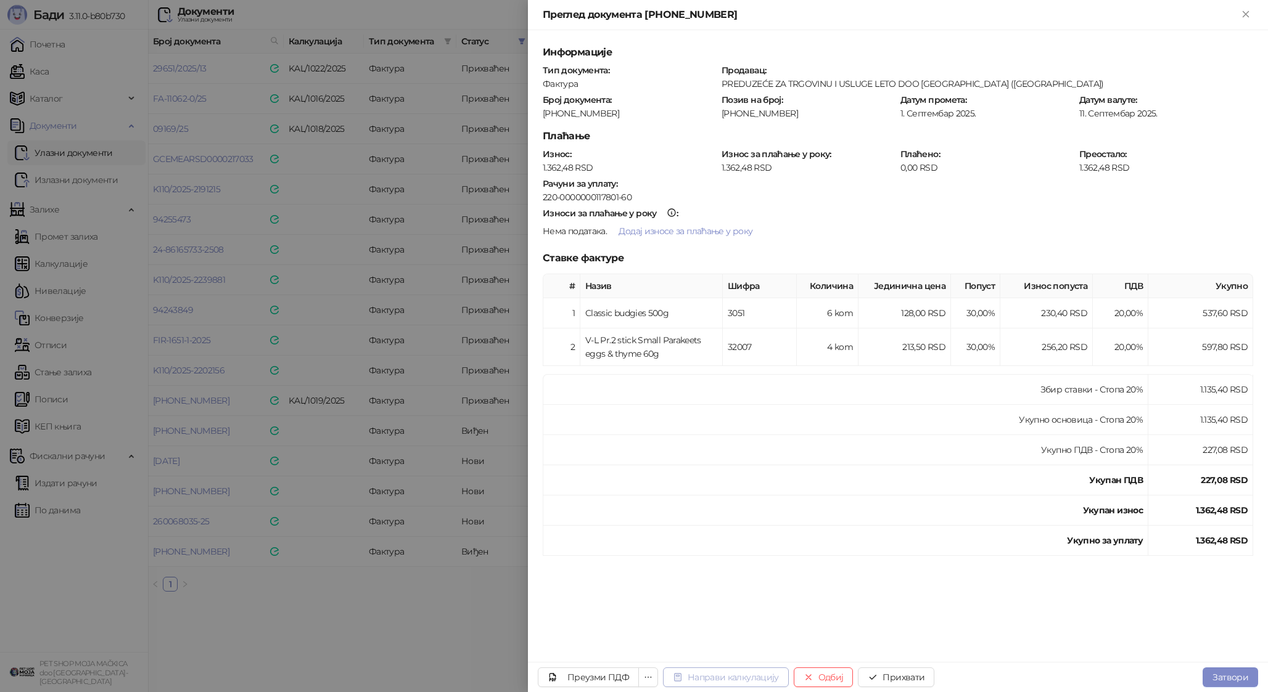
click at [726, 676] on button "Направи калкулацију" at bounding box center [726, 678] width 126 height 20
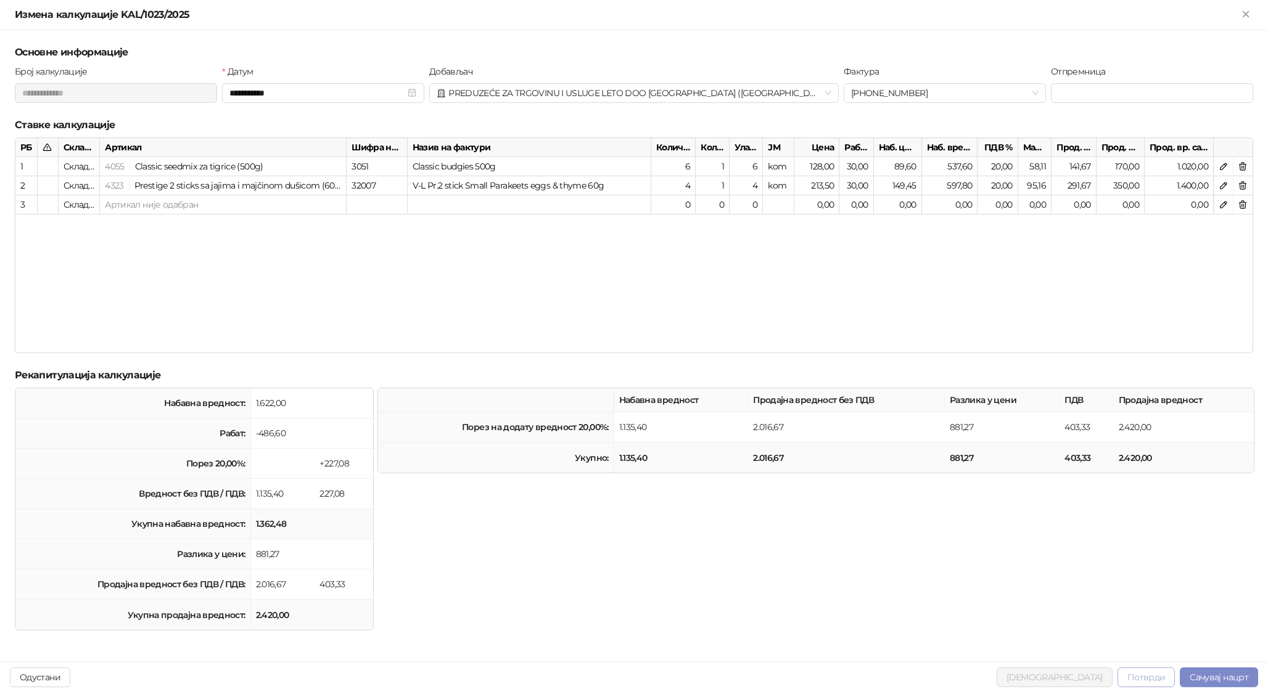
click at [986, 683] on button "Потврди" at bounding box center [1146, 678] width 58 height 20
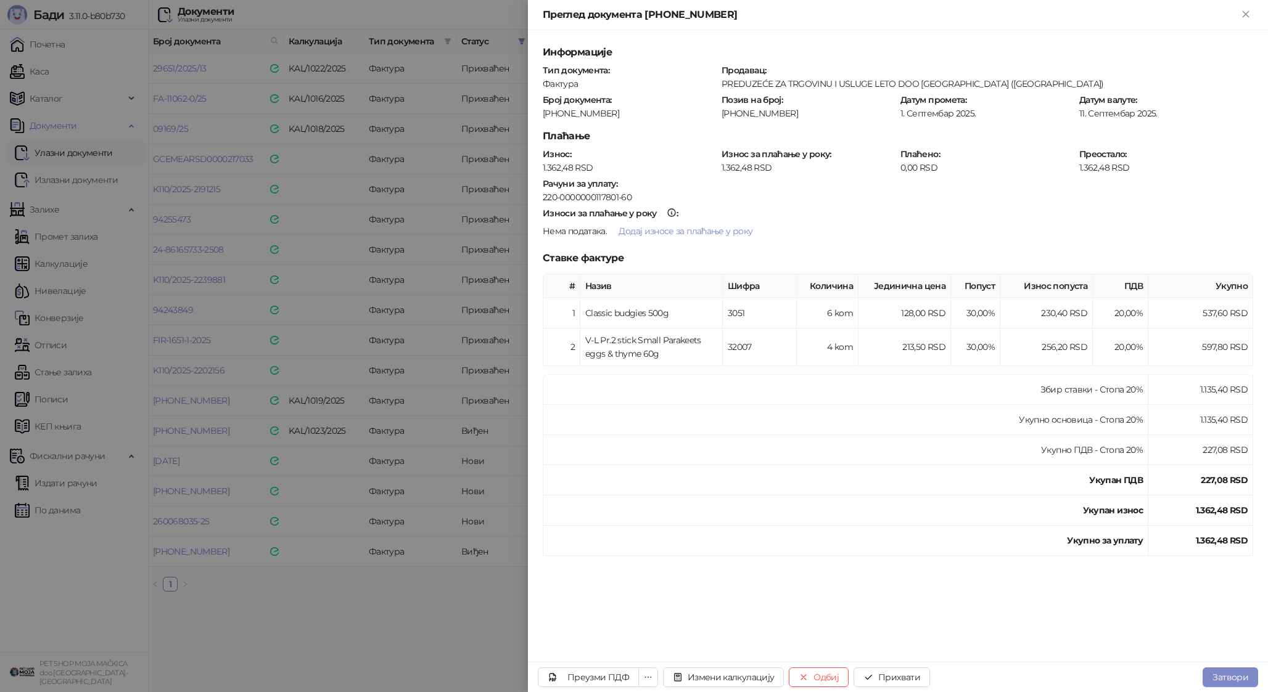
click at [577, 112] on div "25-300-009532" at bounding box center [629, 113] width 176 height 11
copy div "25-300-009532"
click at [890, 682] on button "Прихвати" at bounding box center [891, 678] width 76 height 20
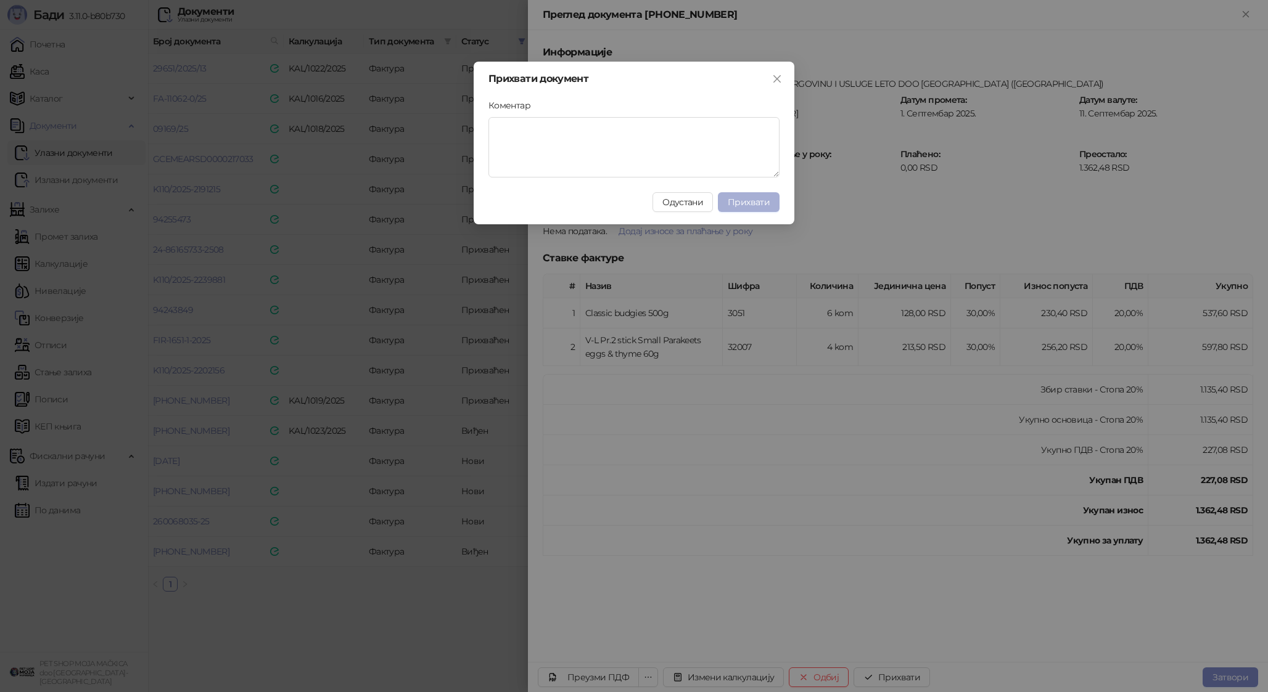
click at [756, 207] on span "Прихвати" at bounding box center [748, 202] width 42 height 11
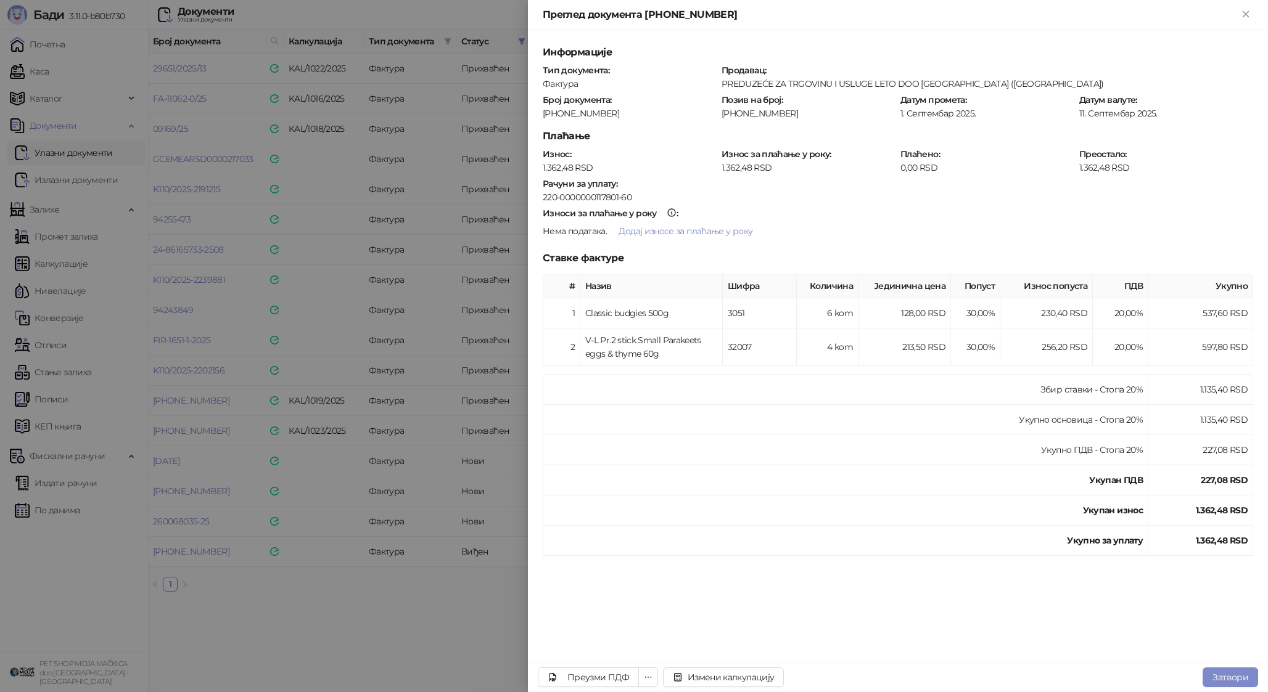
click at [409, 453] on div at bounding box center [634, 346] width 1268 height 692
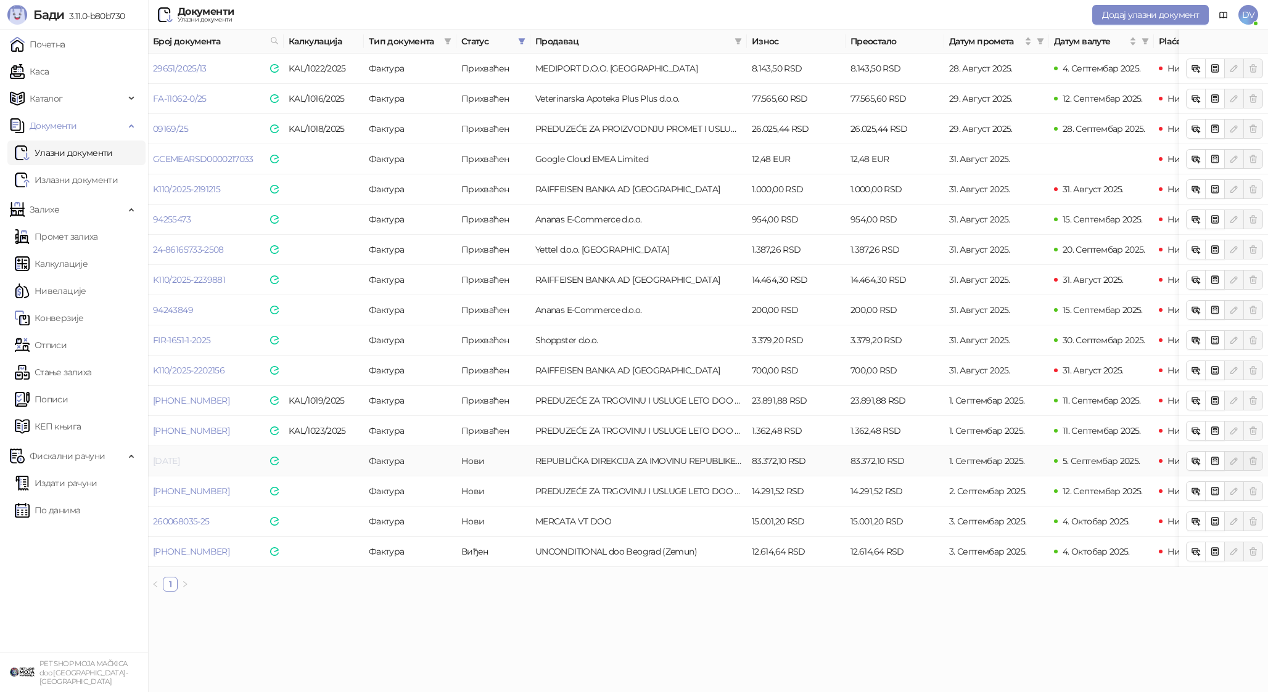
click at [179, 461] on link "25-09-3963" at bounding box center [166, 461] width 27 height 11
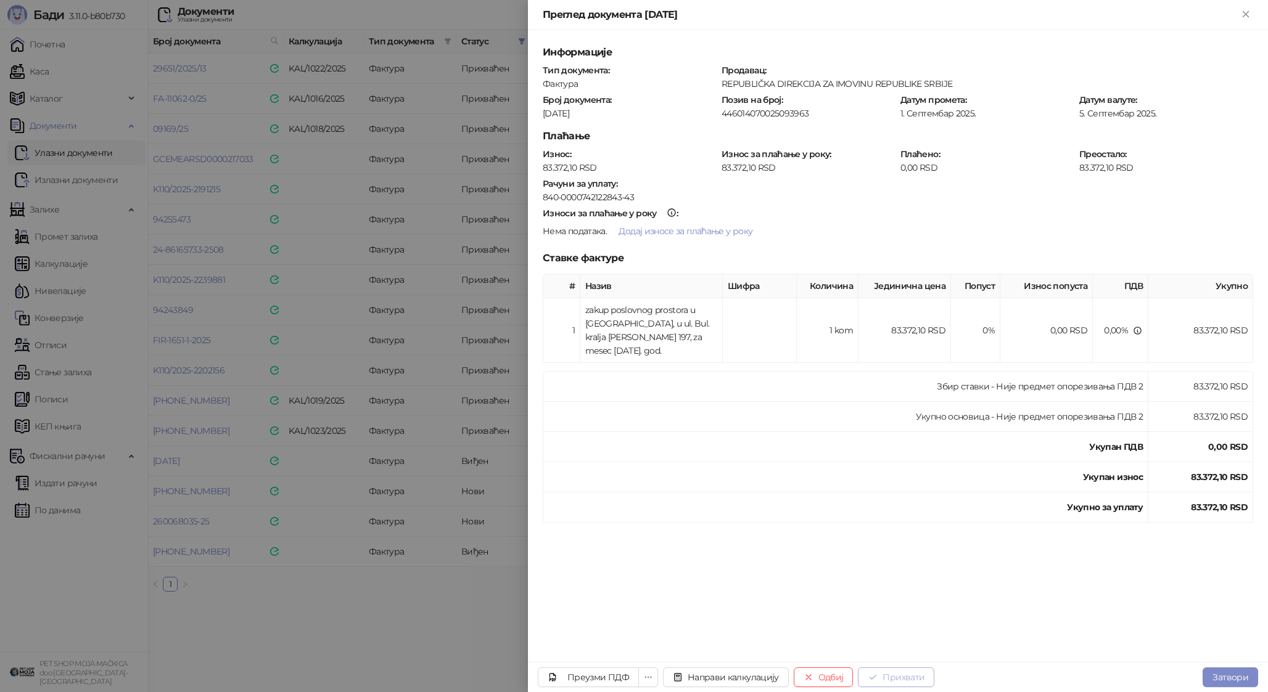
click at [890, 670] on button "Прихвати" at bounding box center [896, 678] width 76 height 20
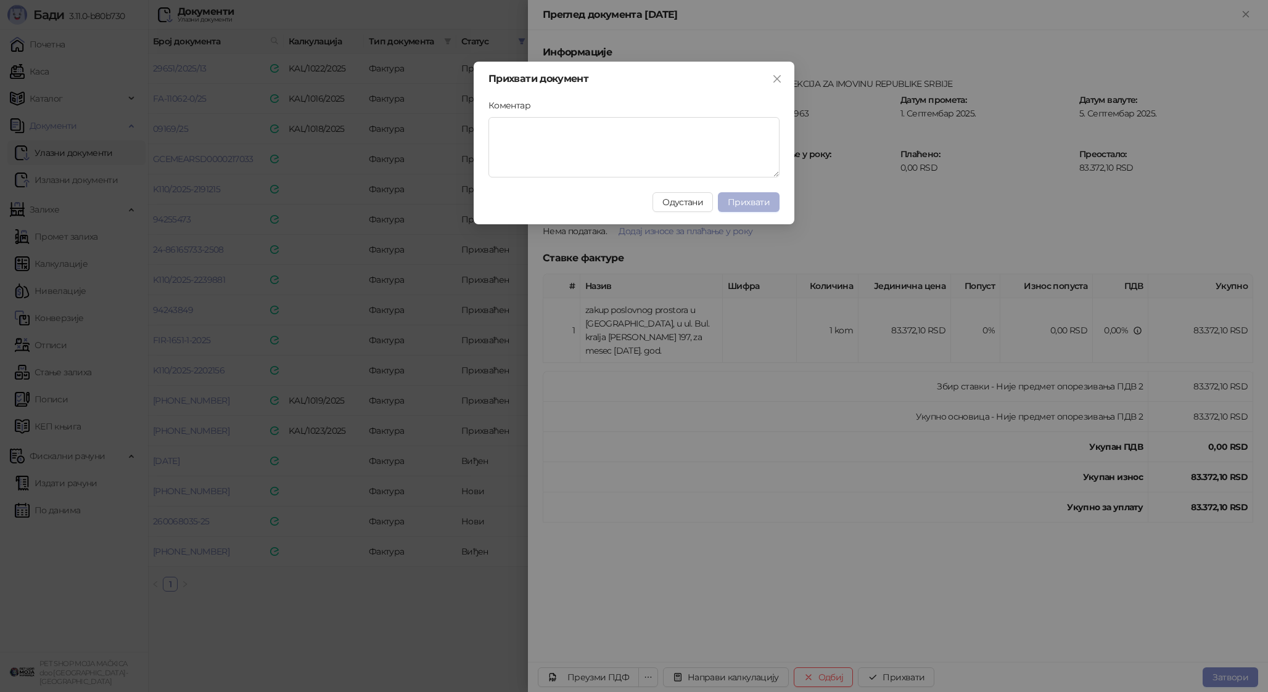
click at [756, 202] on span "Прихвати" at bounding box center [748, 202] width 42 height 11
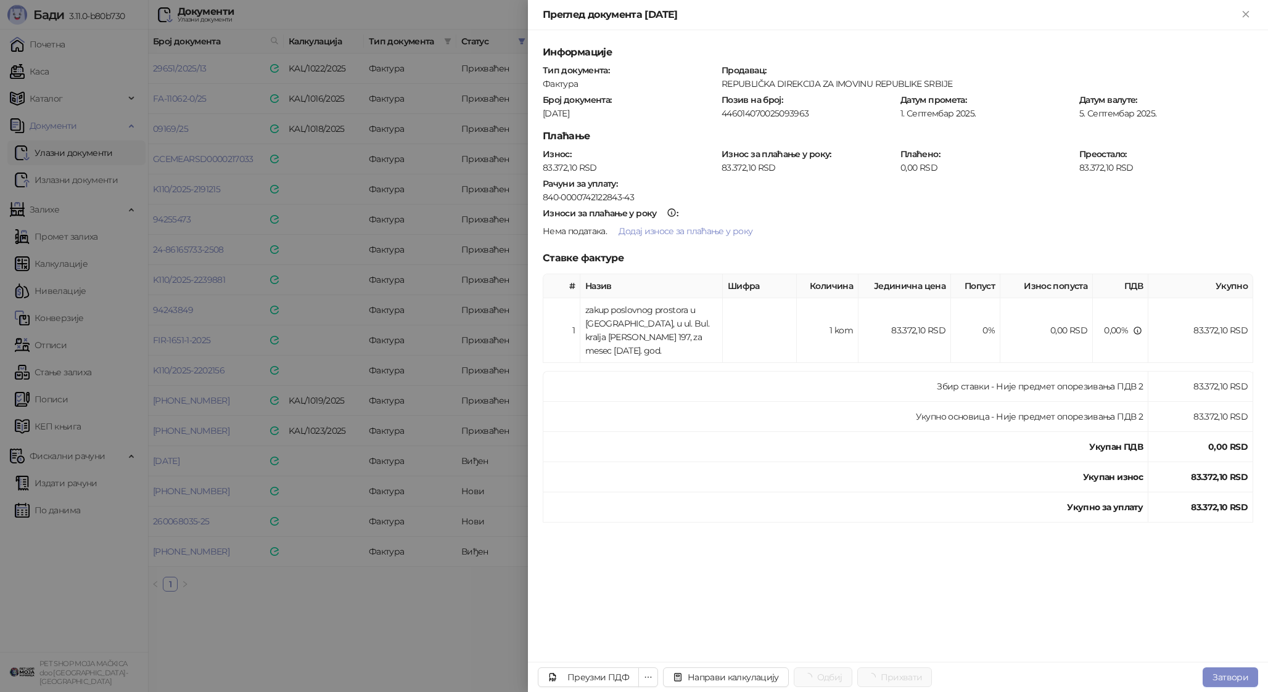
click at [337, 476] on div at bounding box center [634, 346] width 1268 height 692
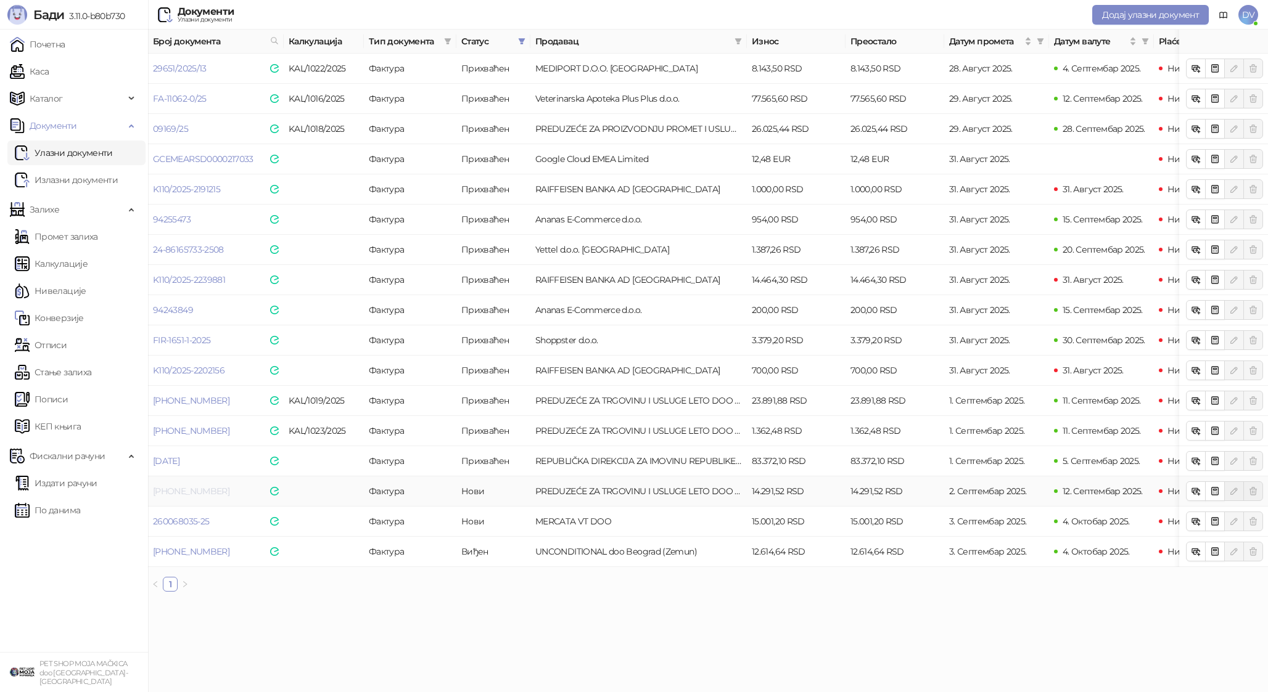
click at [186, 489] on link "25-300-009593" at bounding box center [191, 491] width 76 height 11
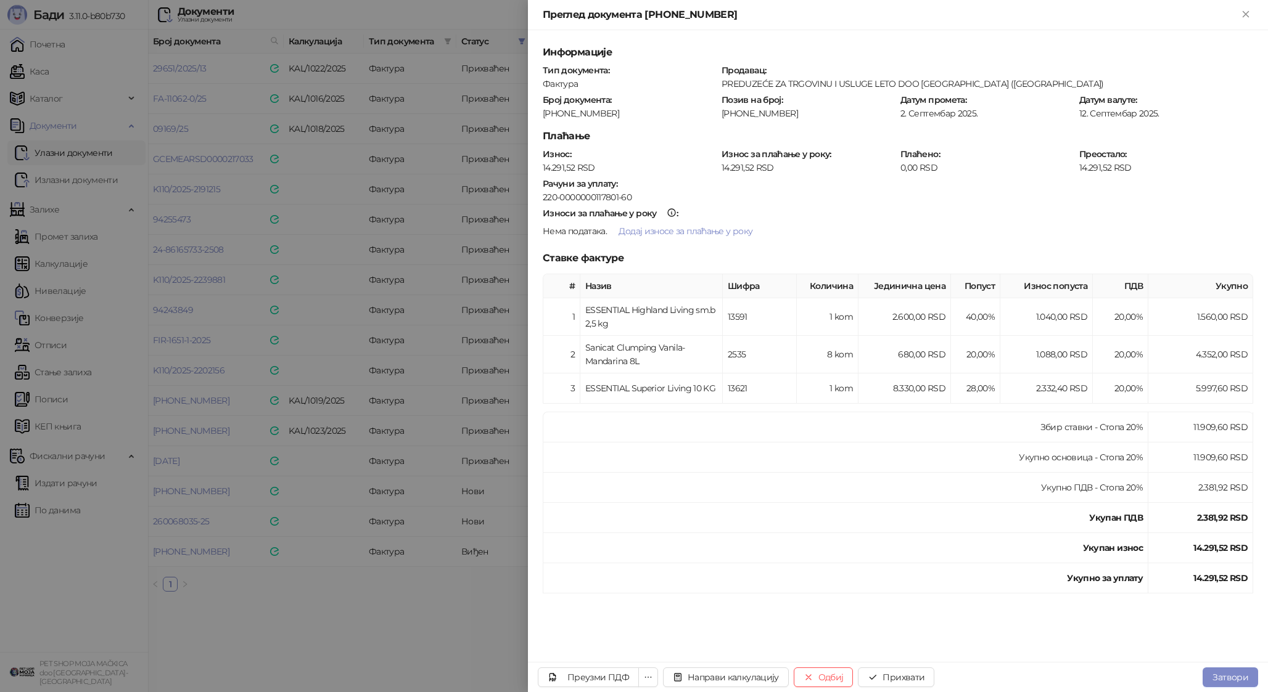
click at [561, 110] on div "25-300-009593" at bounding box center [629, 113] width 176 height 11
copy div "25-300-009593"
click at [887, 675] on button "Прихвати" at bounding box center [896, 678] width 76 height 20
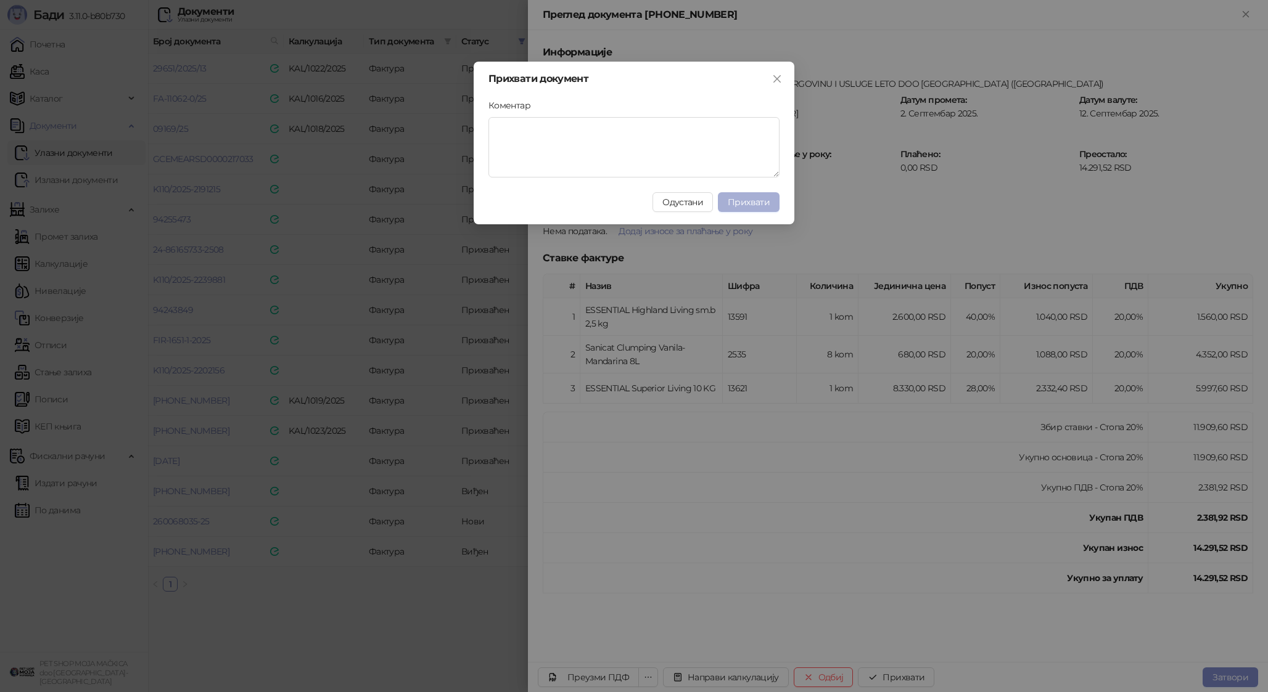
click at [750, 205] on span "Прихвати" at bounding box center [748, 202] width 42 height 11
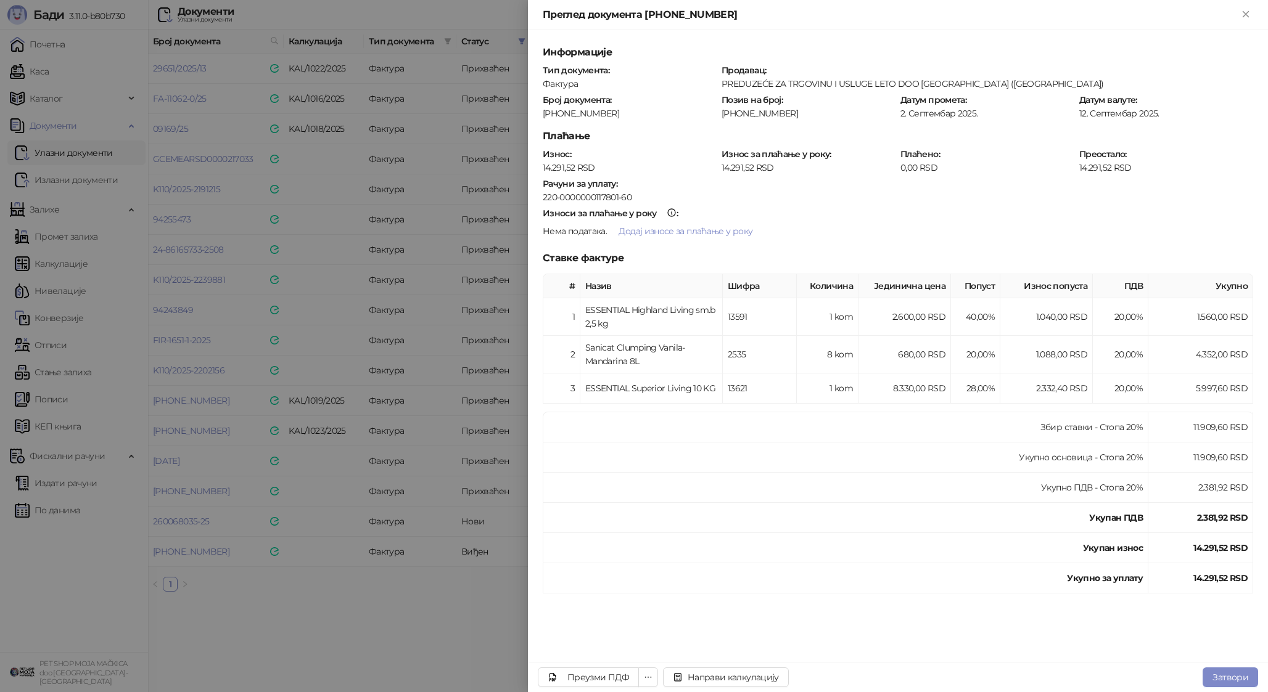
click at [486, 504] on div at bounding box center [634, 346] width 1268 height 692
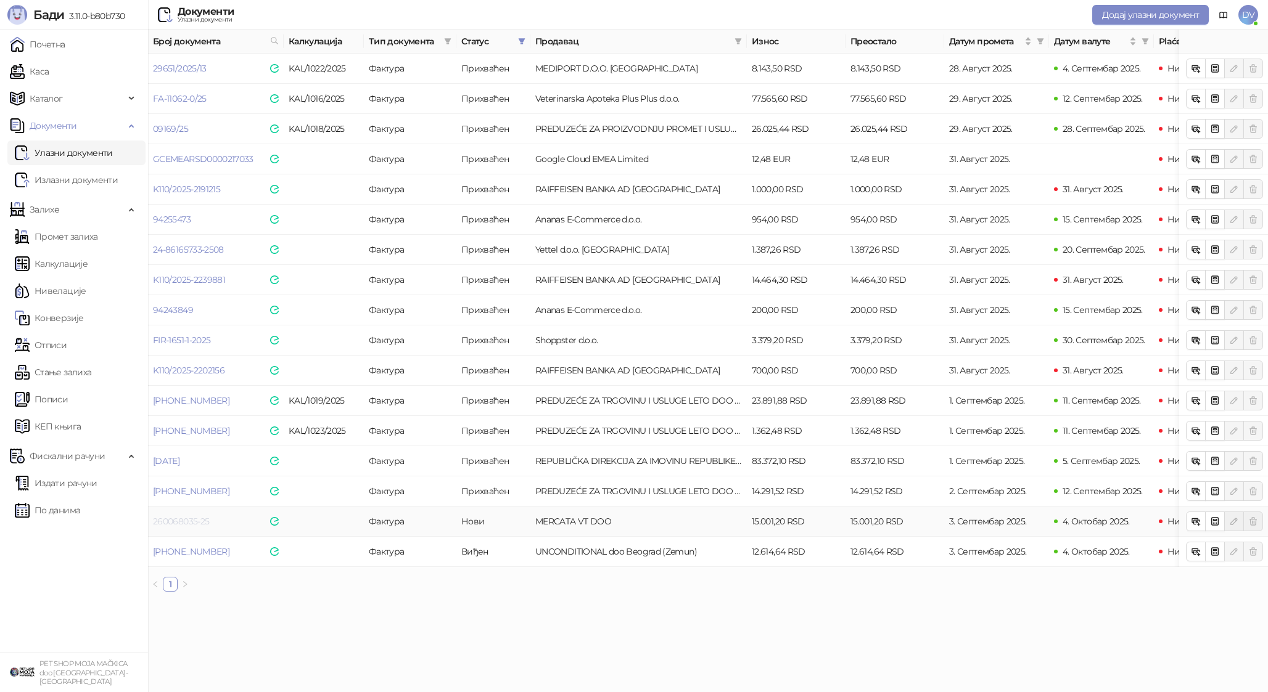
click at [168, 522] on link "260068035-25" at bounding box center [181, 521] width 56 height 11
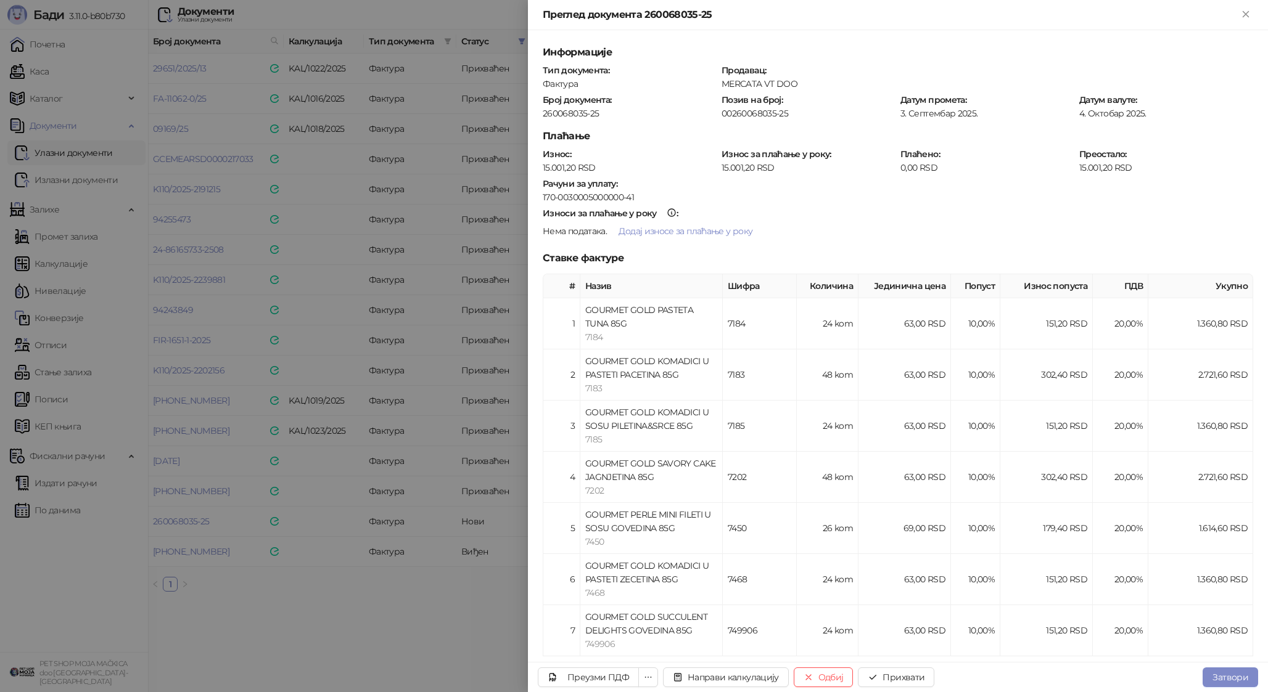
click at [556, 113] on div "260068035-25" at bounding box center [629, 113] width 176 height 11
copy div "260068035-25"
click at [726, 676] on button "Направи калкулацију" at bounding box center [726, 678] width 126 height 20
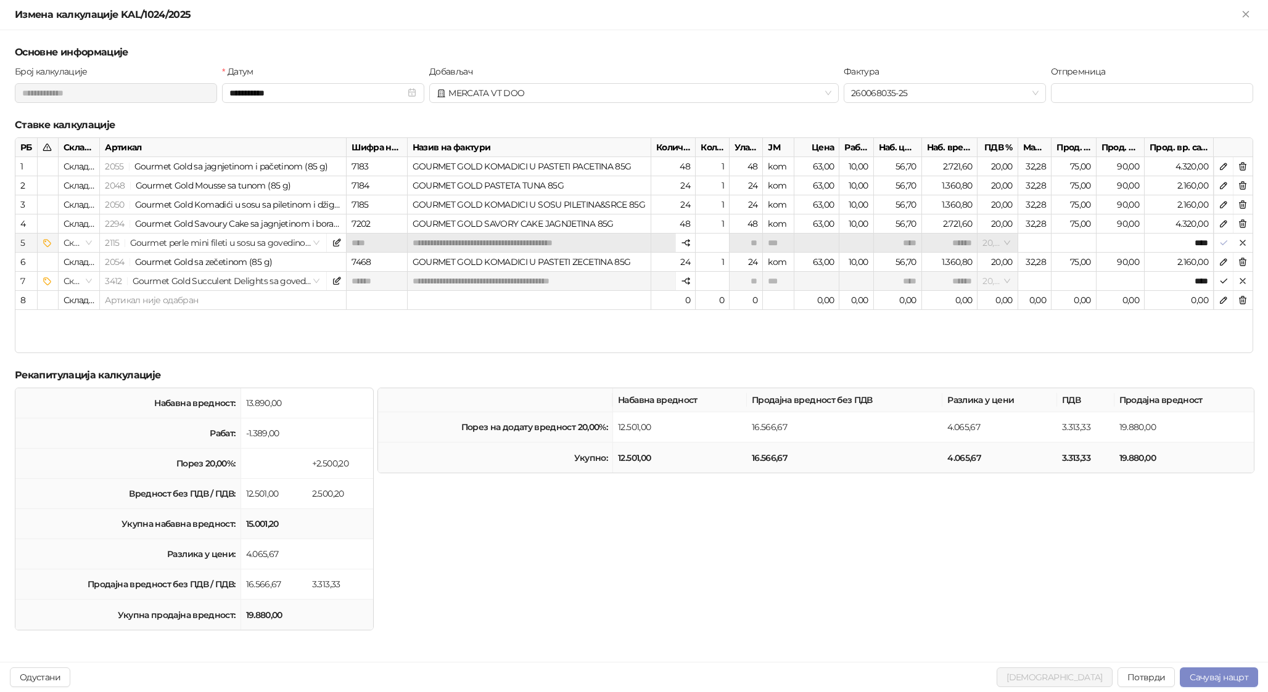
click at [986, 244] on icon "button" at bounding box center [1223, 243] width 10 height 10
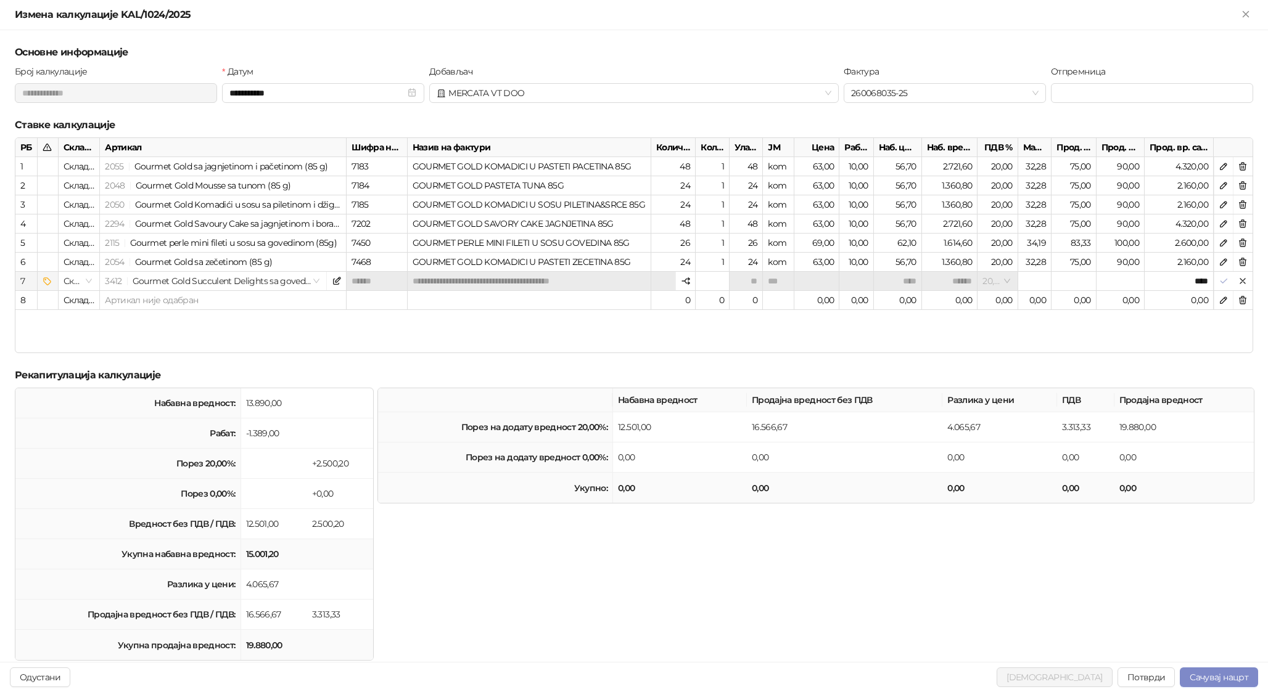
click at [986, 284] on icon "button" at bounding box center [1223, 281] width 10 height 10
click at [986, 681] on button "Потврди" at bounding box center [1146, 678] width 58 height 20
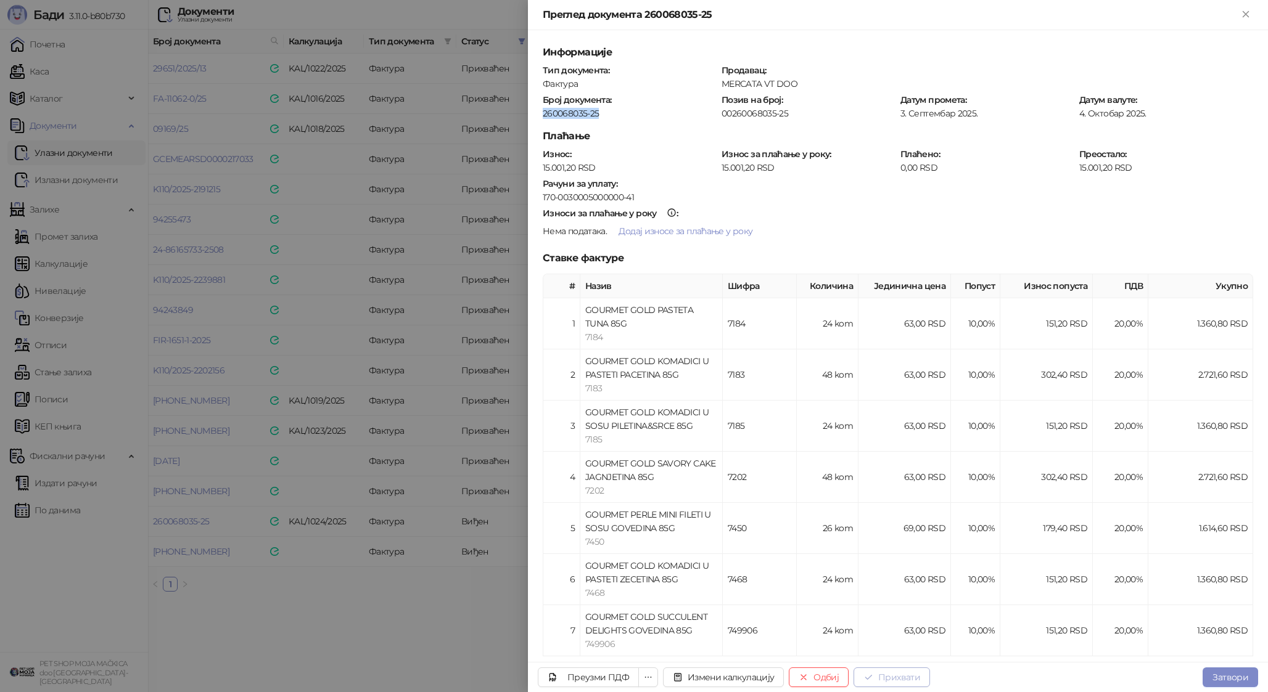
click at [889, 679] on button "Прихвати" at bounding box center [891, 678] width 76 height 20
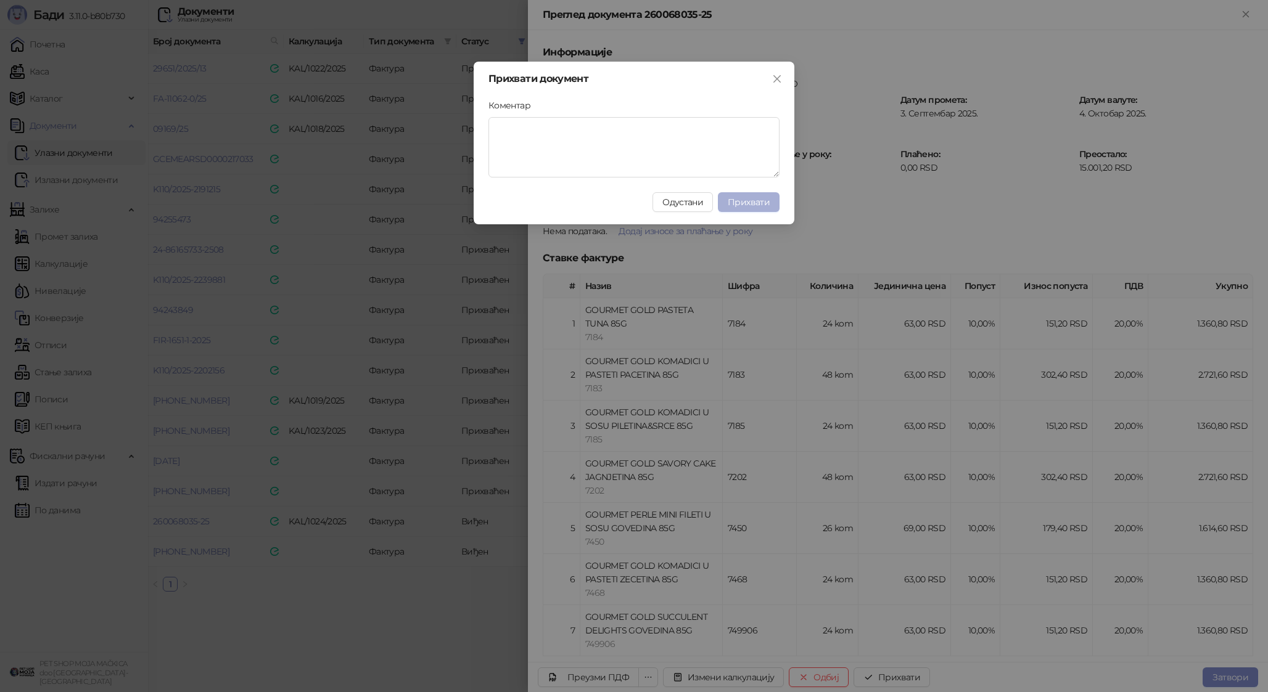
click at [767, 203] on span "Прихвати" at bounding box center [748, 202] width 42 height 11
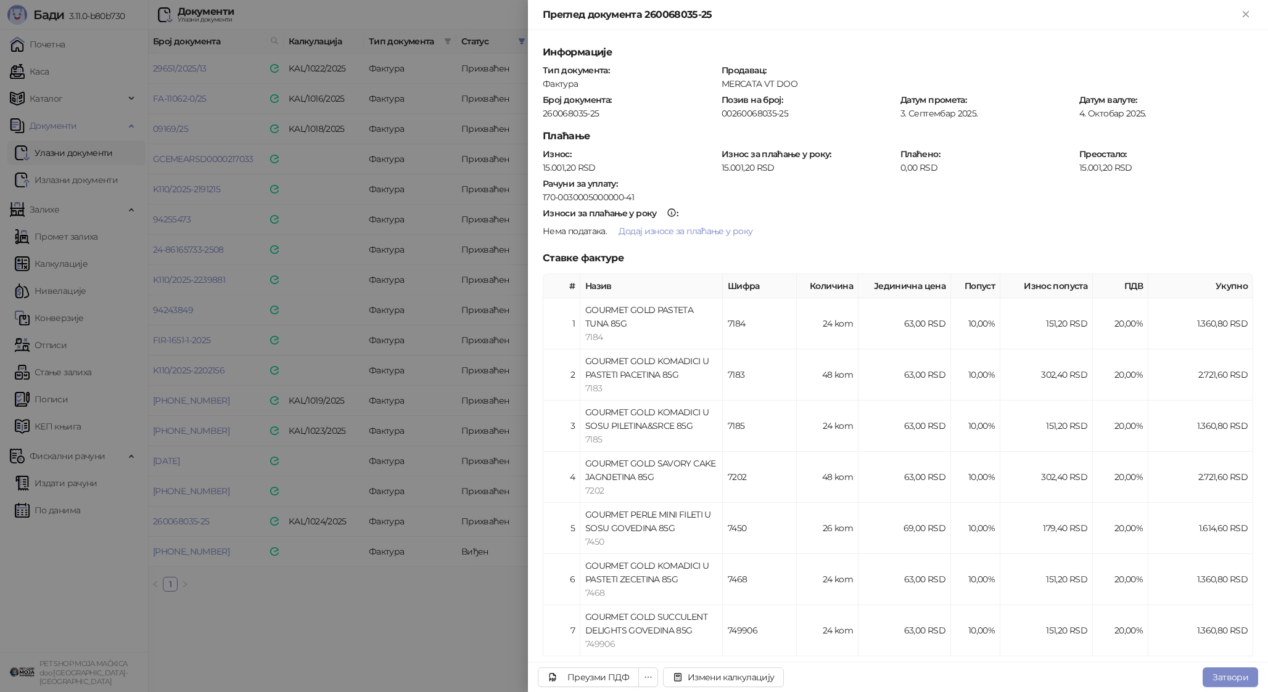
click at [371, 521] on div at bounding box center [634, 346] width 1268 height 692
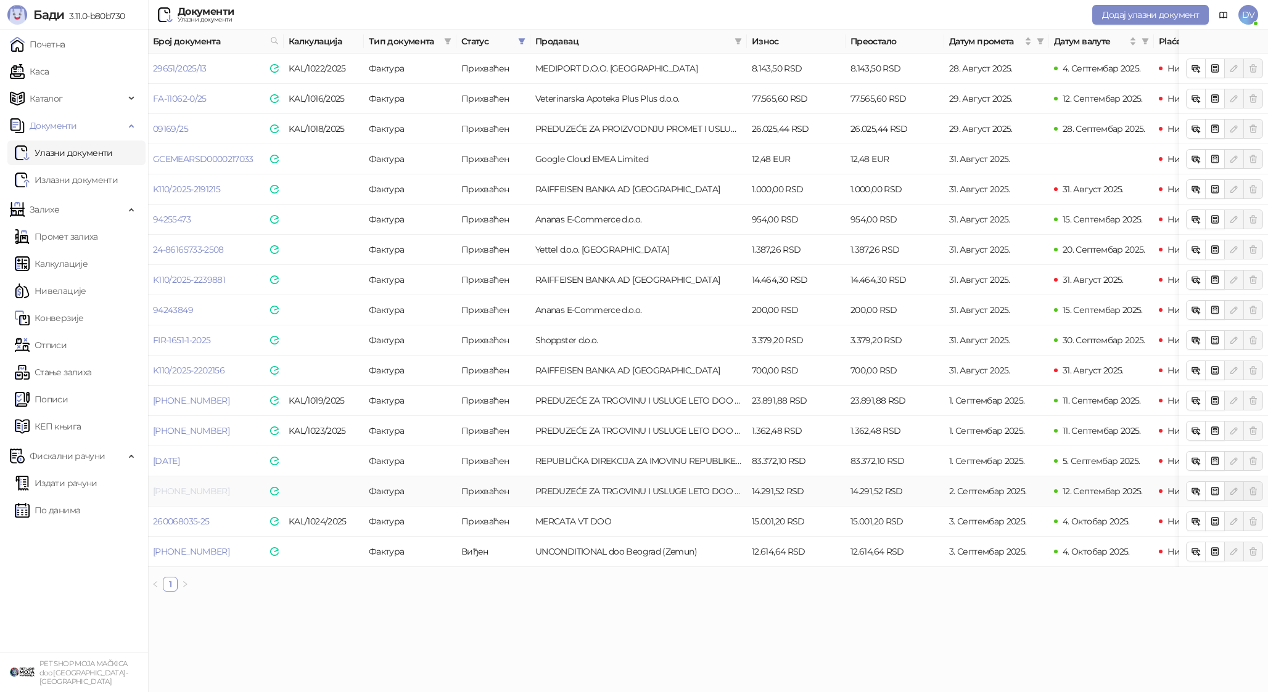
click at [180, 490] on link "25-300-009593" at bounding box center [191, 491] width 76 height 11
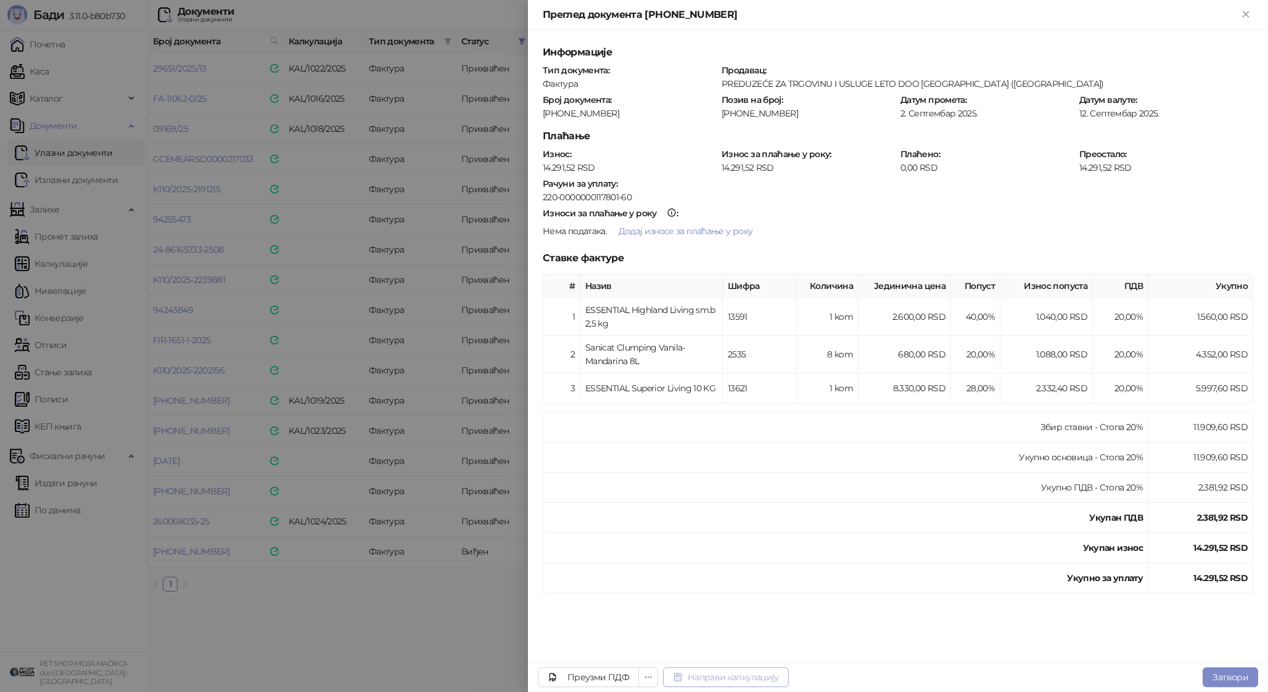
click at [727, 675] on button "Направи калкулацију" at bounding box center [726, 678] width 126 height 20
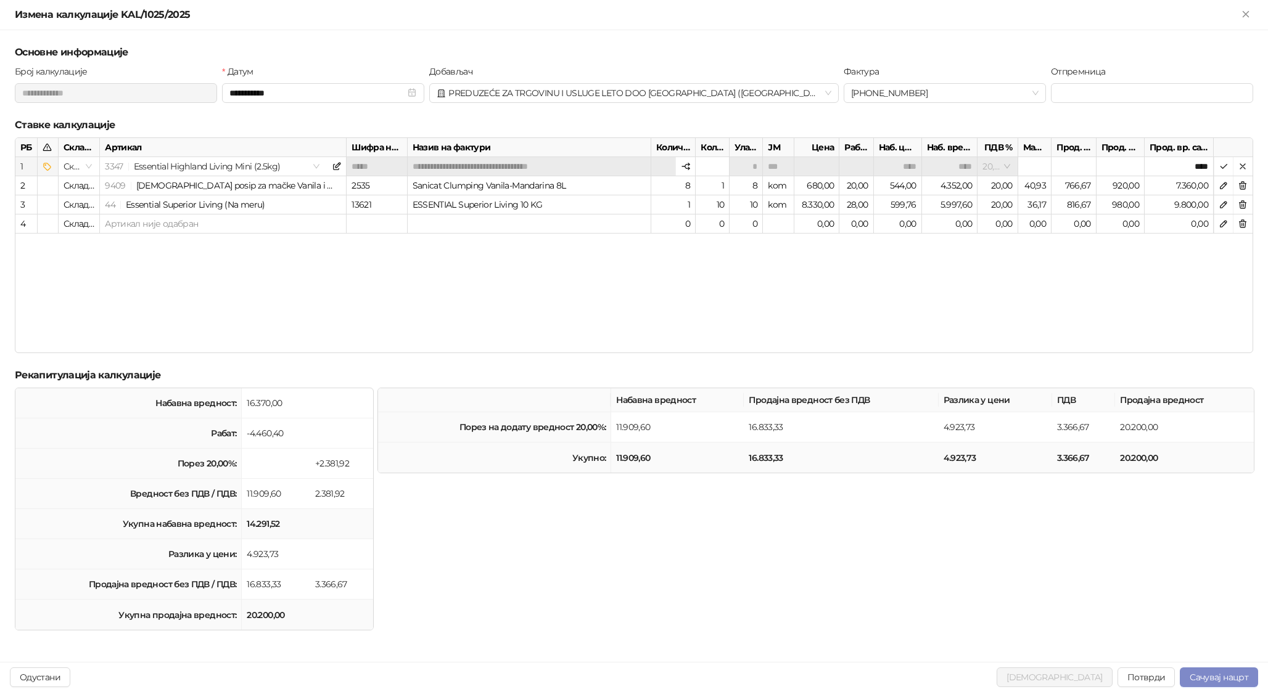
click at [262, 164] on span "3347 Essential Highland Living Mini (2.5kg)" at bounding box center [213, 166] width 217 height 18
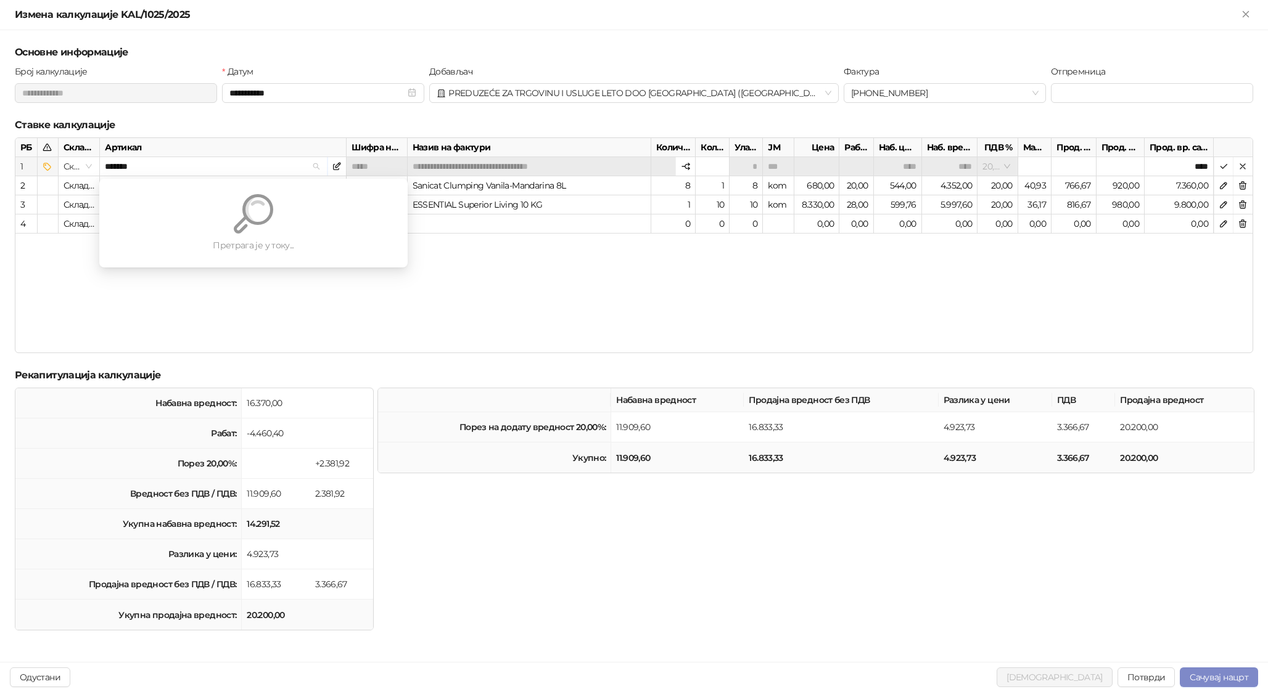
type input "********"
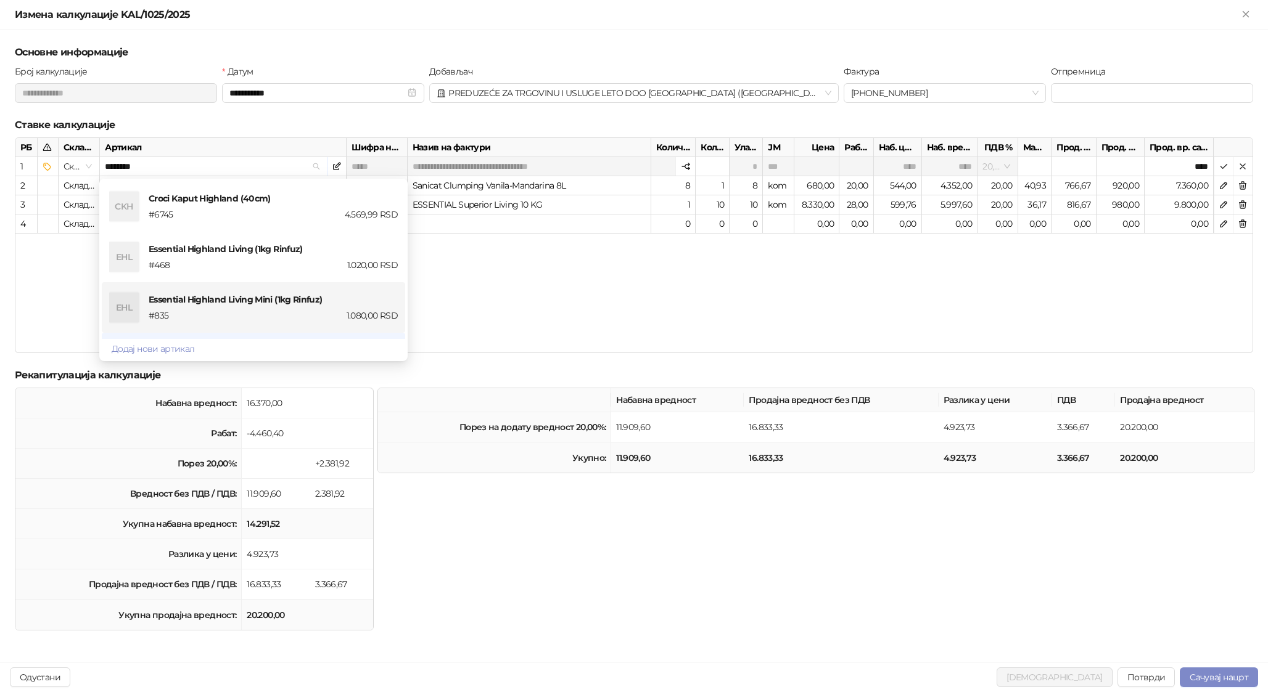
click at [282, 291] on li "EHL Essential Highland Living Mini (1kg Rinfuz) # 835 1.080,00 RSD" at bounding box center [253, 307] width 289 height 44
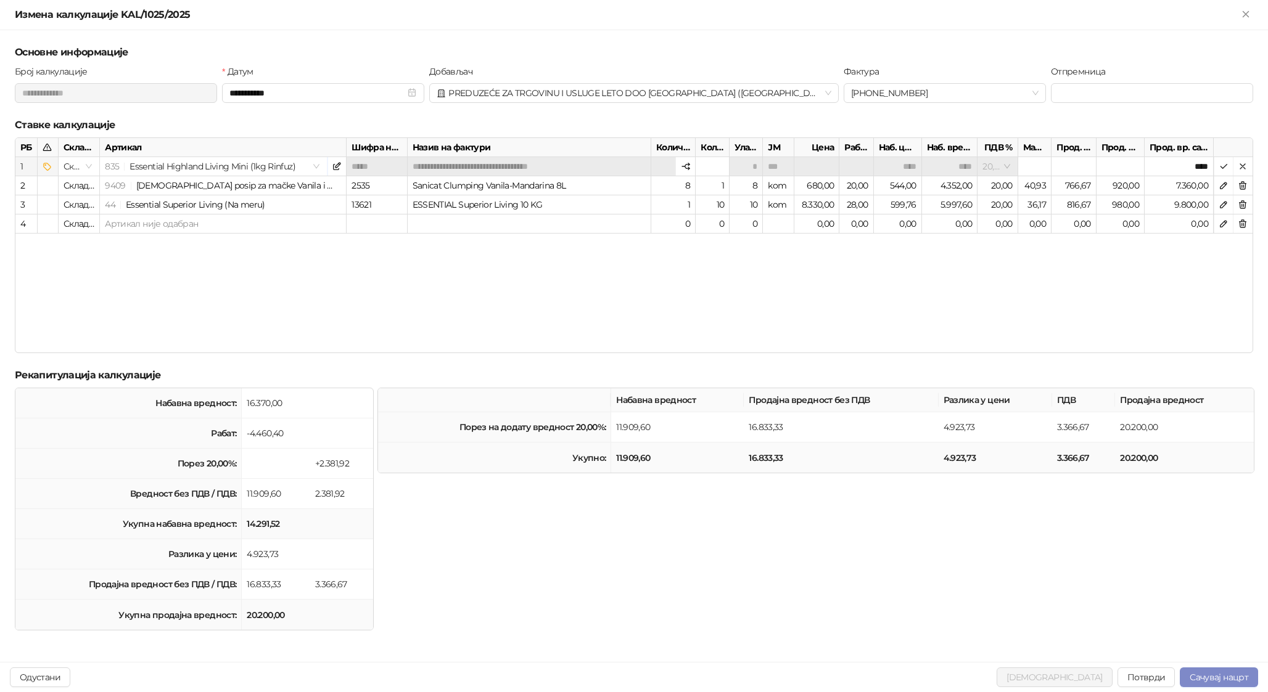
type input "**"
type input "***"
type input "********"
type input "***"
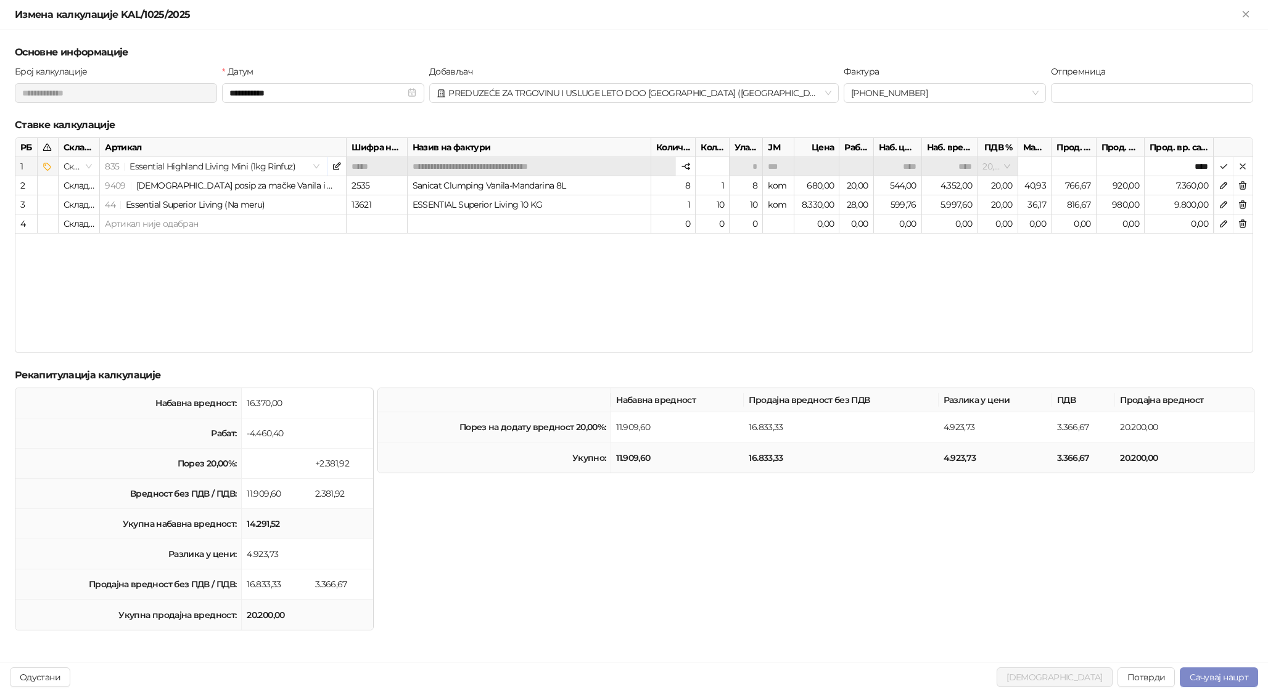
type input "****"
type input "*****"
click at [719, 167] on input "**" at bounding box center [712, 166] width 34 height 18
type input "*"
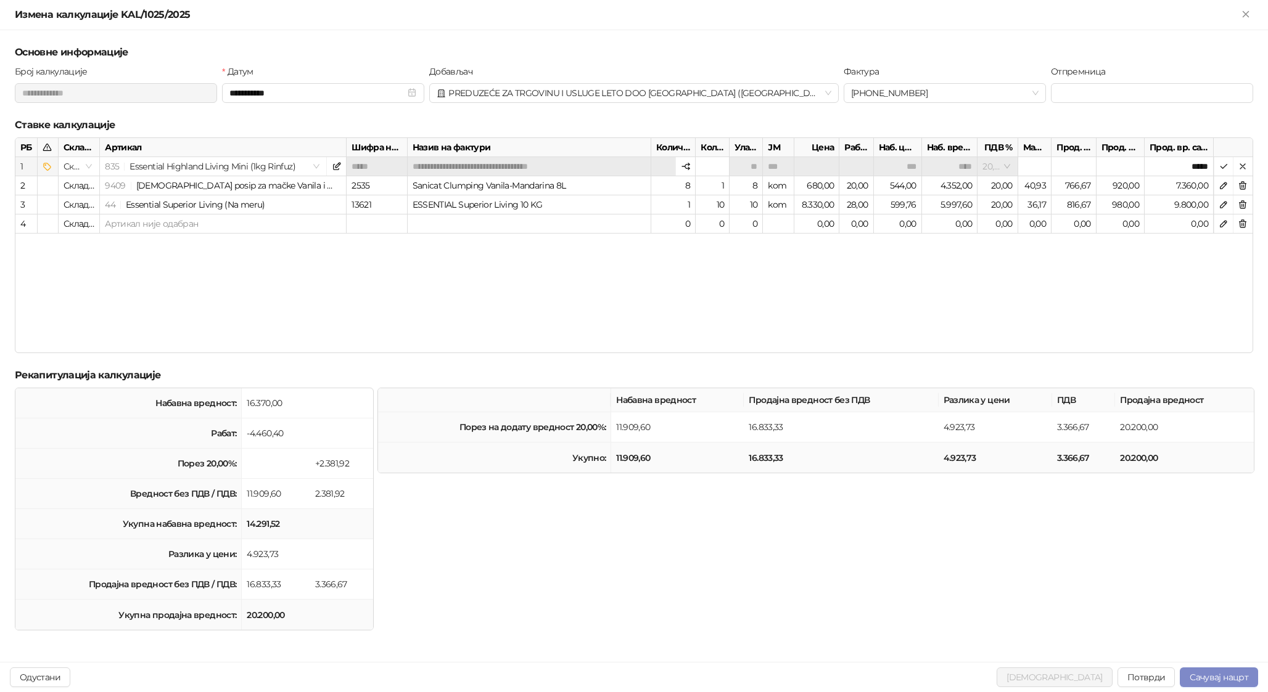
type input "*"
type input "***"
type input "*******"
type input "****"
type input "*"
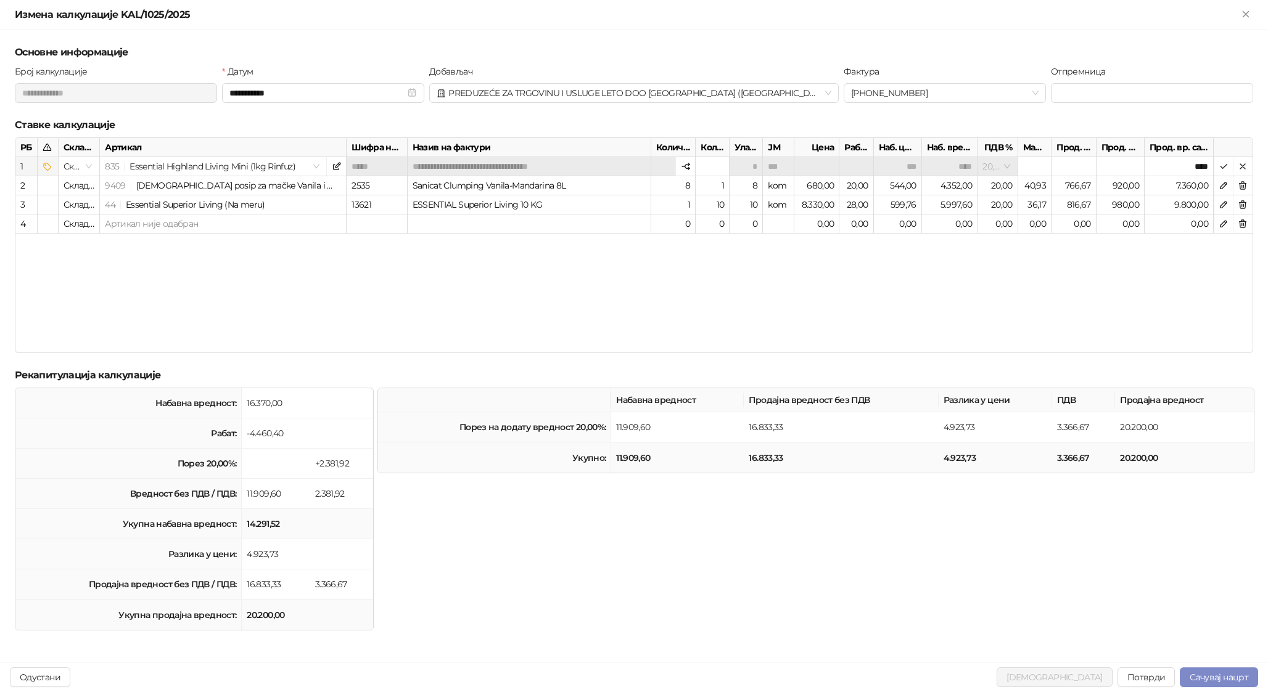
type input "****"
type input "********"
type input "****"
type input "***"
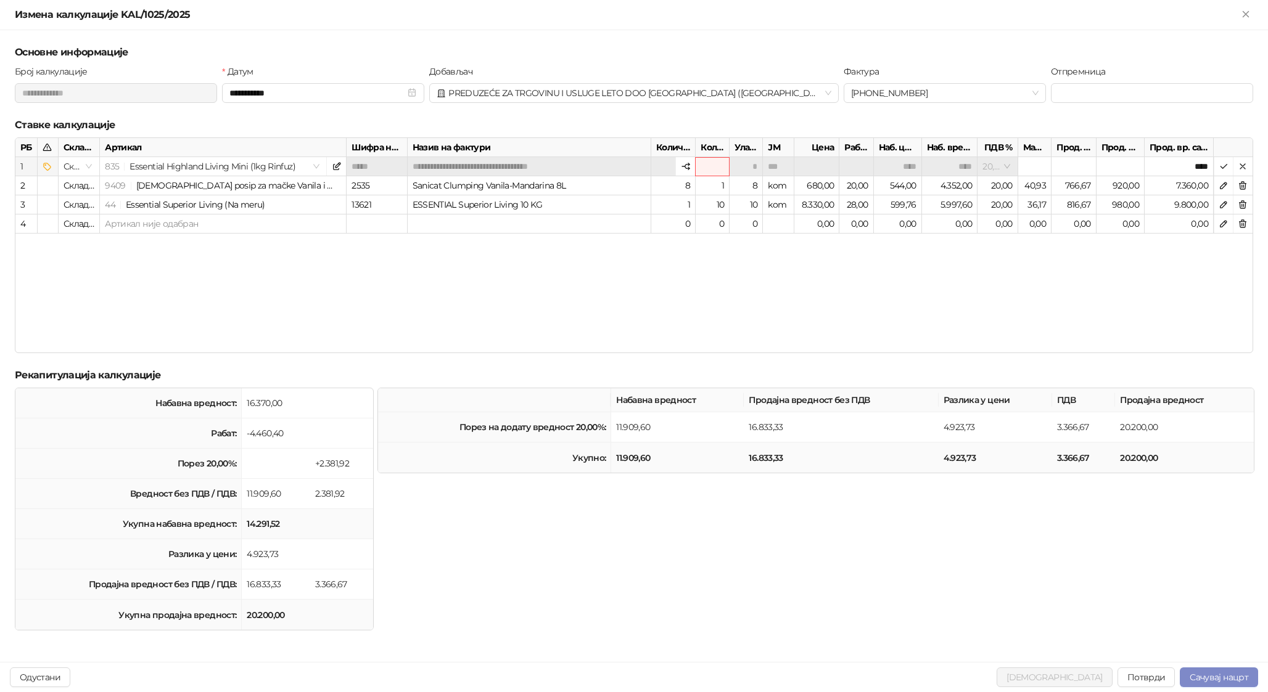
type input "***"
type input "*******"
type input "****"
type input "***"
click at [986, 166] on icon "button" at bounding box center [1223, 167] width 10 height 10
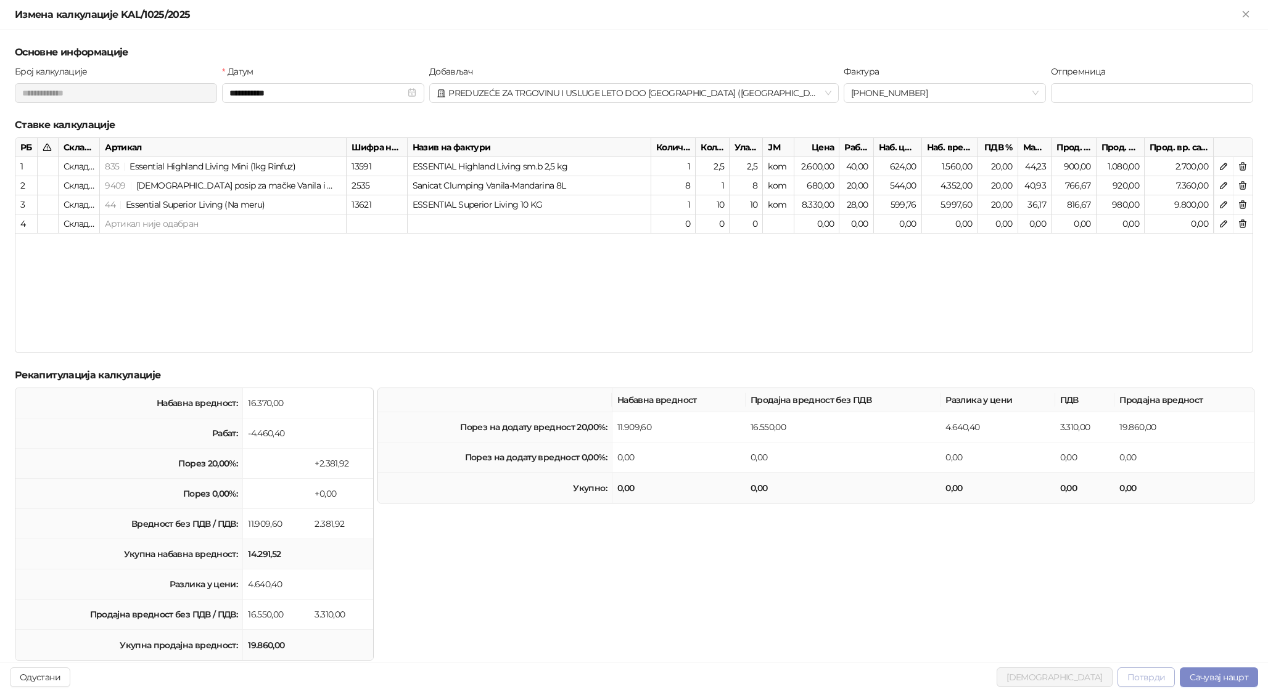
click at [986, 680] on button "Потврди" at bounding box center [1146, 678] width 58 height 20
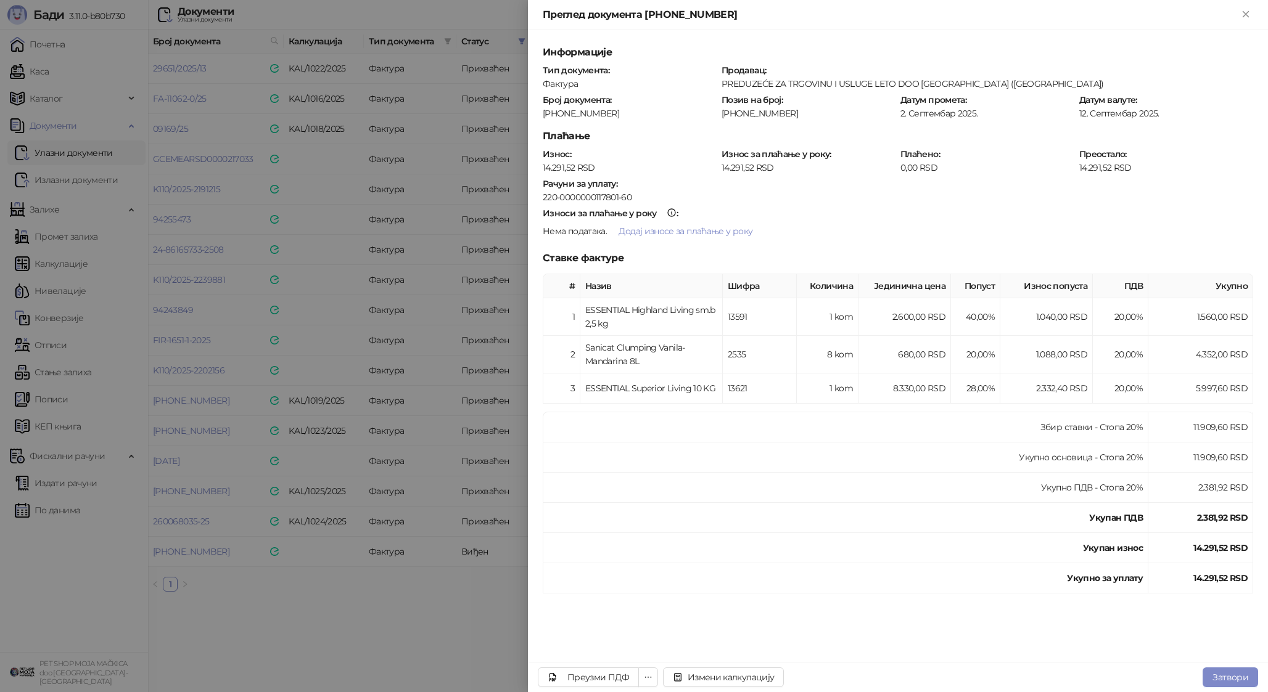
click at [469, 473] on div at bounding box center [634, 346] width 1268 height 692
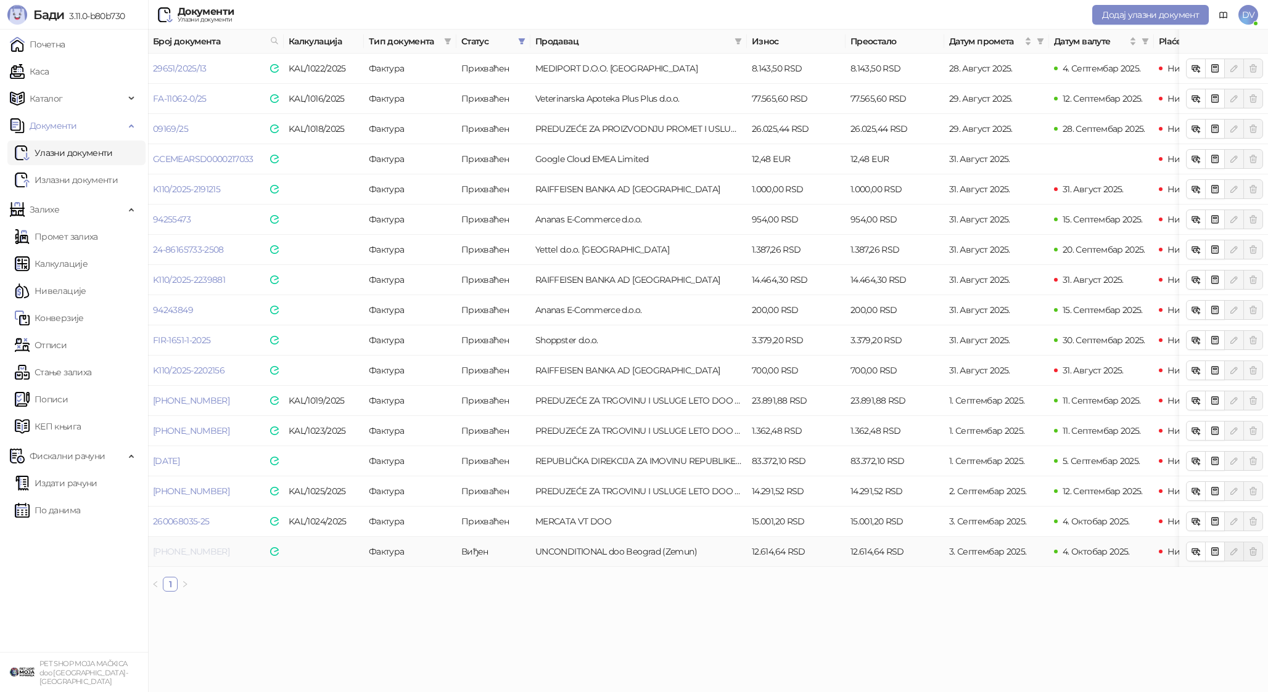
click at [181, 552] on link "25-3000-011462" at bounding box center [191, 551] width 76 height 11
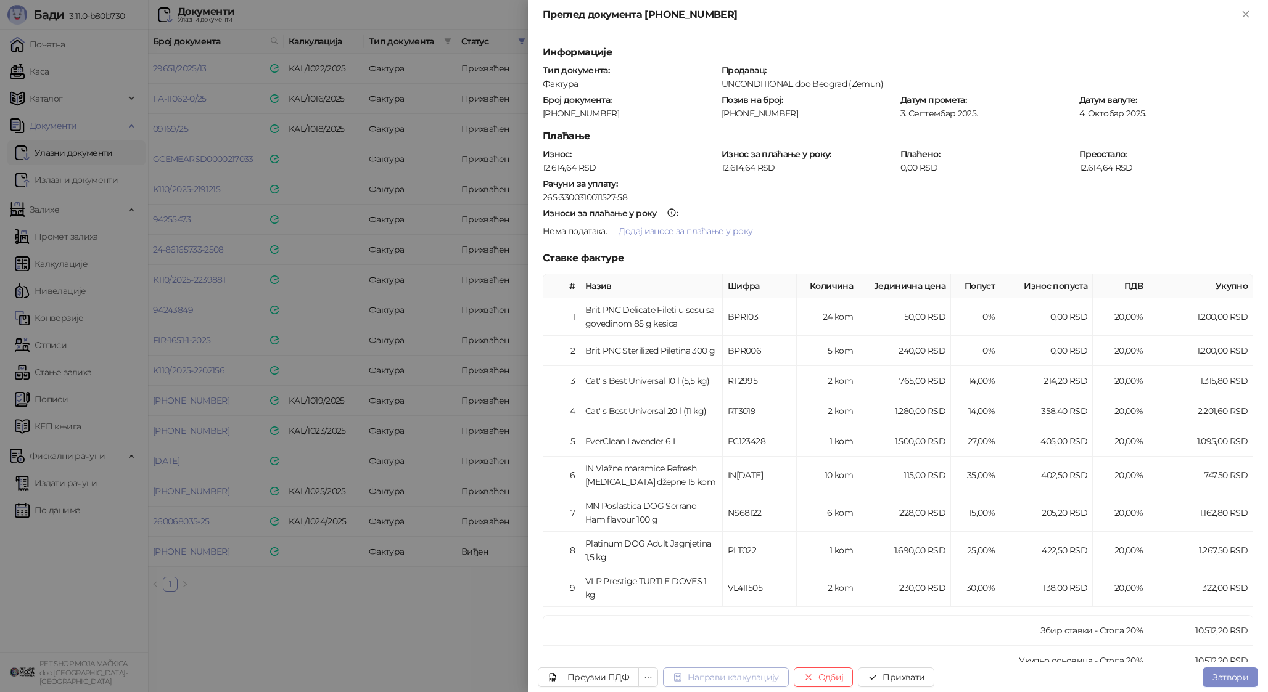
click at [722, 685] on button "Направи калкулацију" at bounding box center [726, 678] width 126 height 20
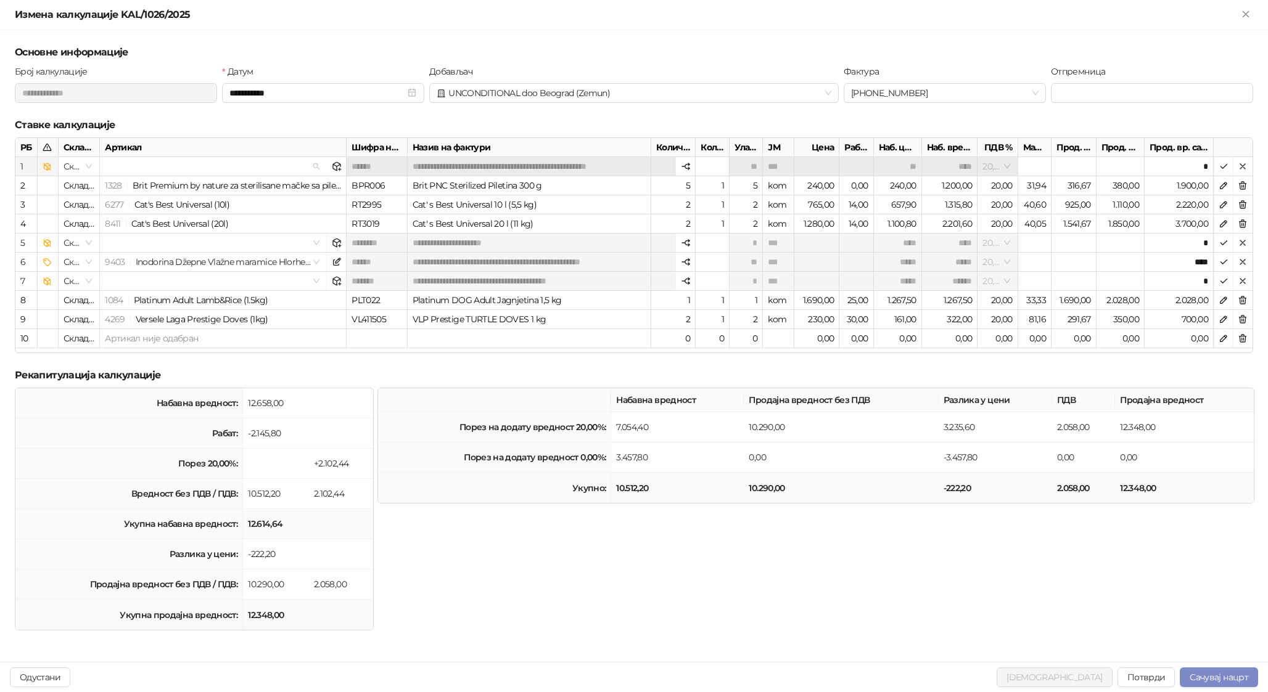
click at [168, 166] on input "search" at bounding box center [208, 166] width 206 height 18
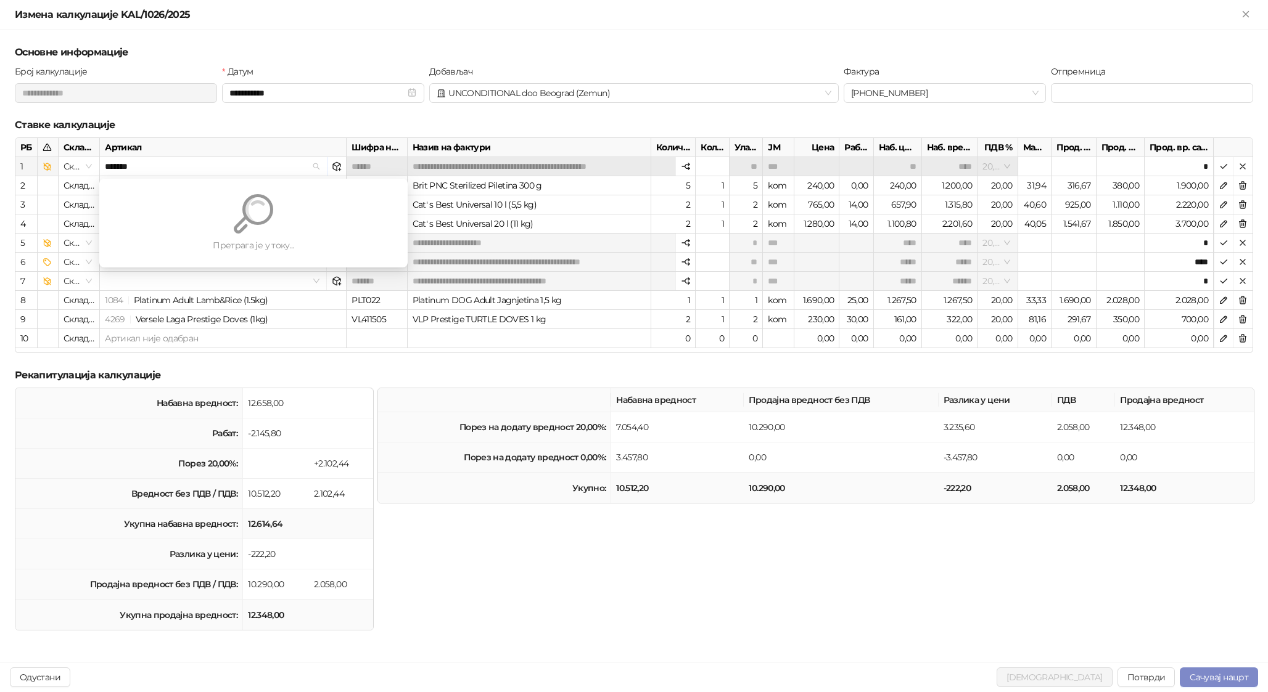
type input "********"
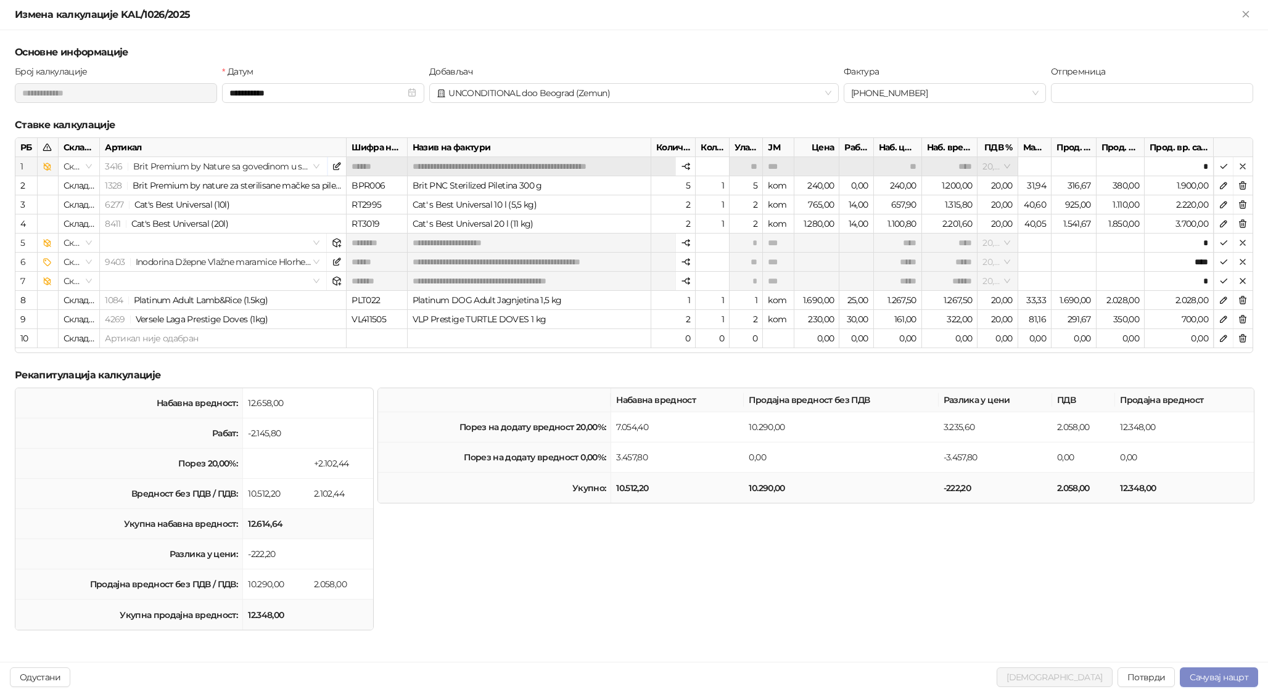
type input "*******"
type input "**"
type input "****"
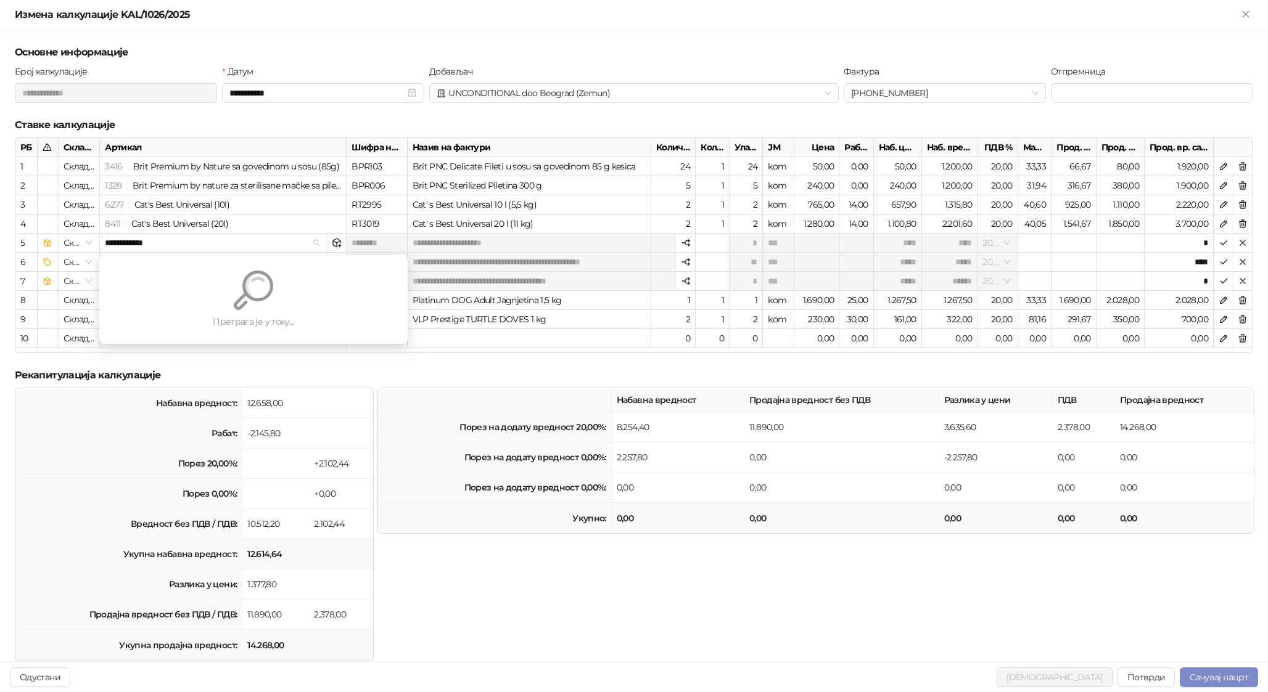
type input "**********"
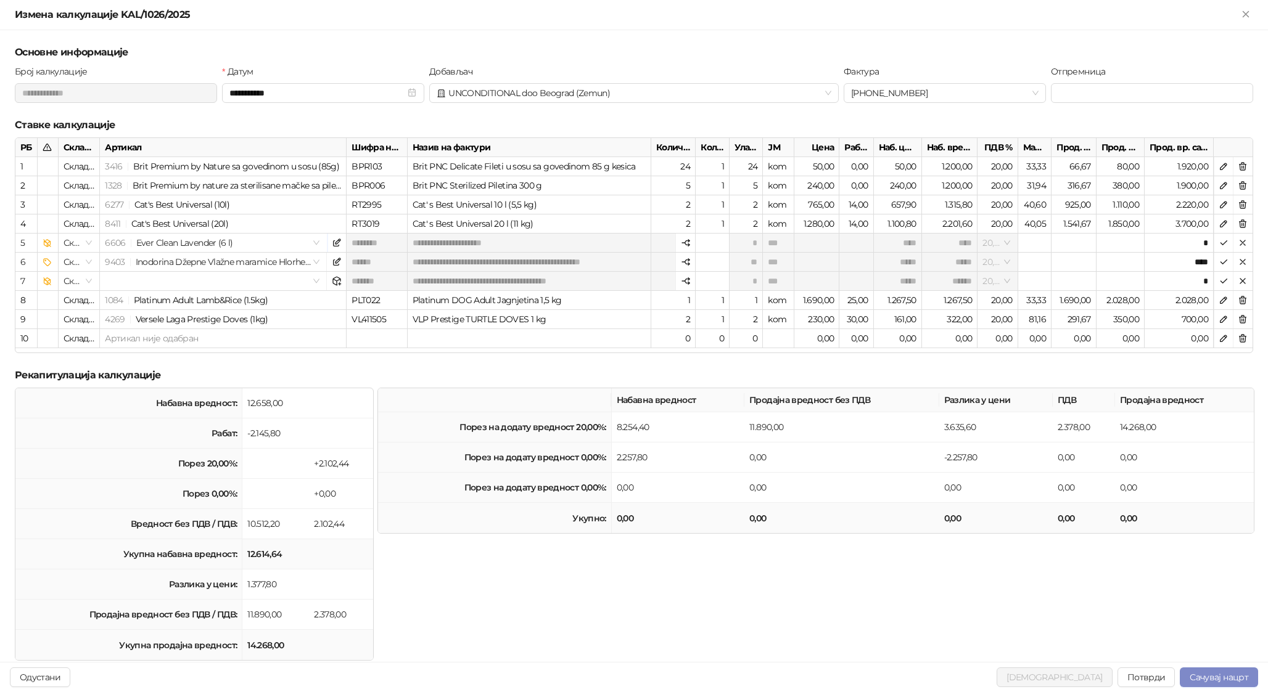
type input "*******"
type input "********"
type input "*******"
click at [986, 258] on icon "button" at bounding box center [1223, 262] width 10 height 10
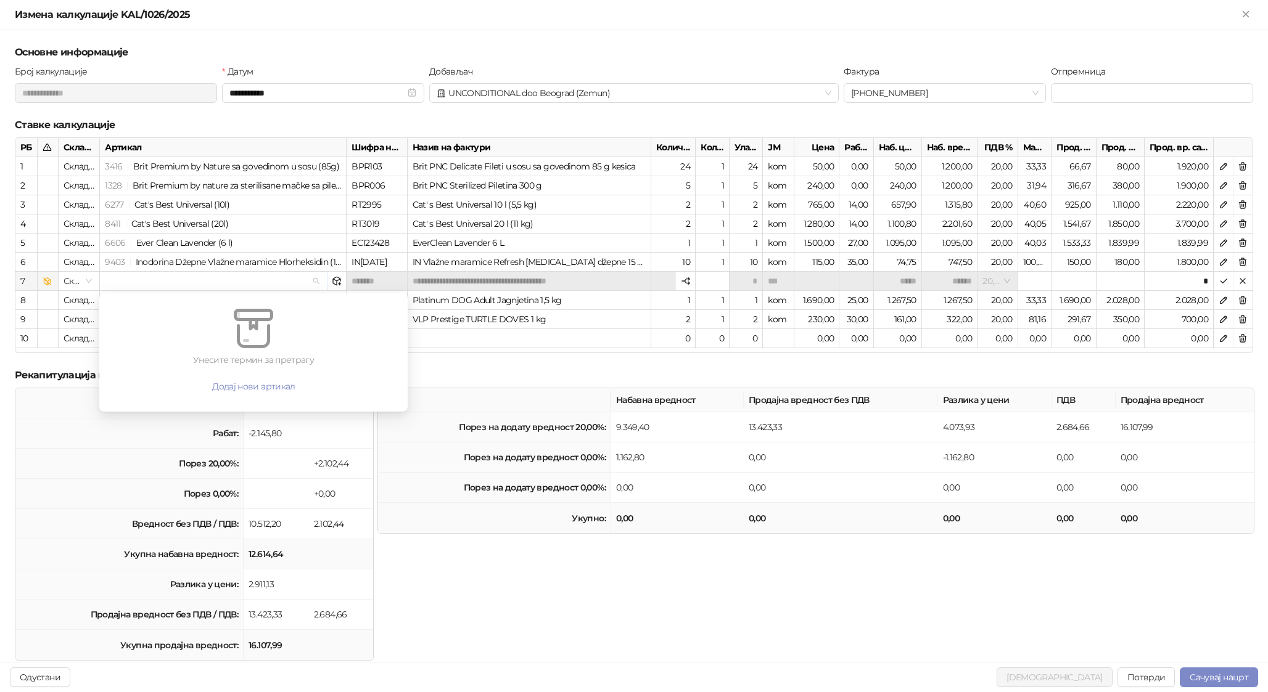
click at [171, 280] on input "search" at bounding box center [208, 281] width 206 height 18
type input "**********"
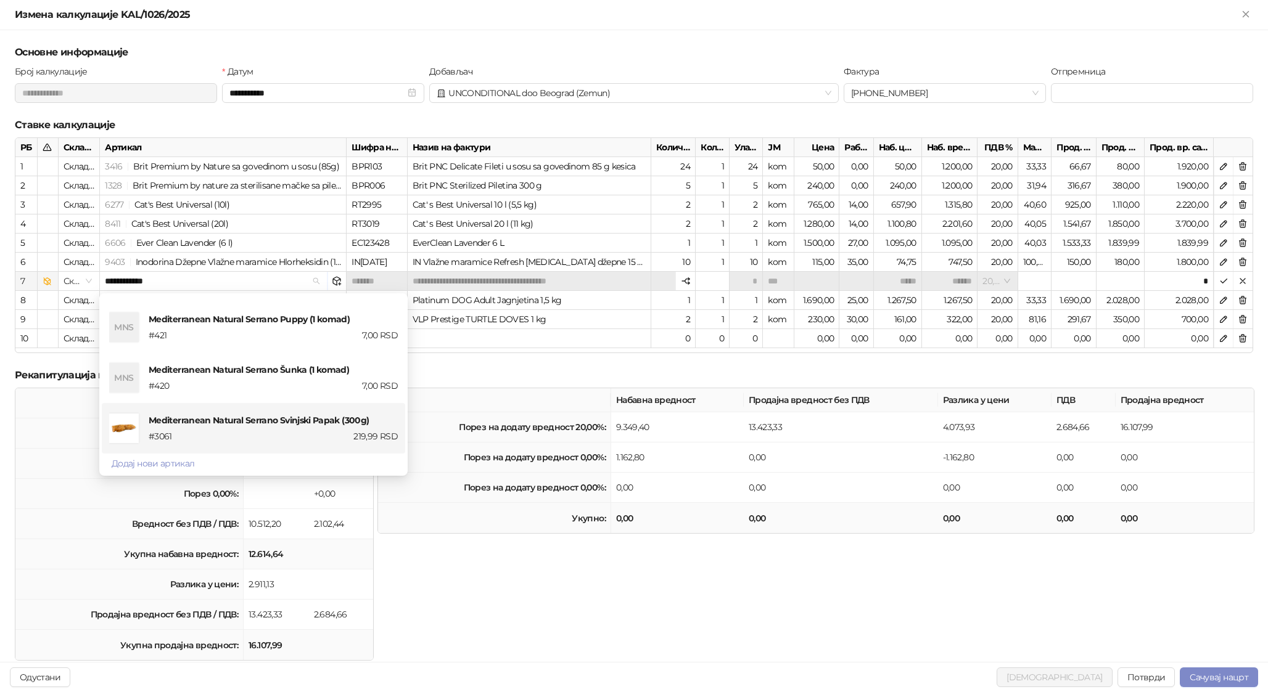
scroll to position [550, 0]
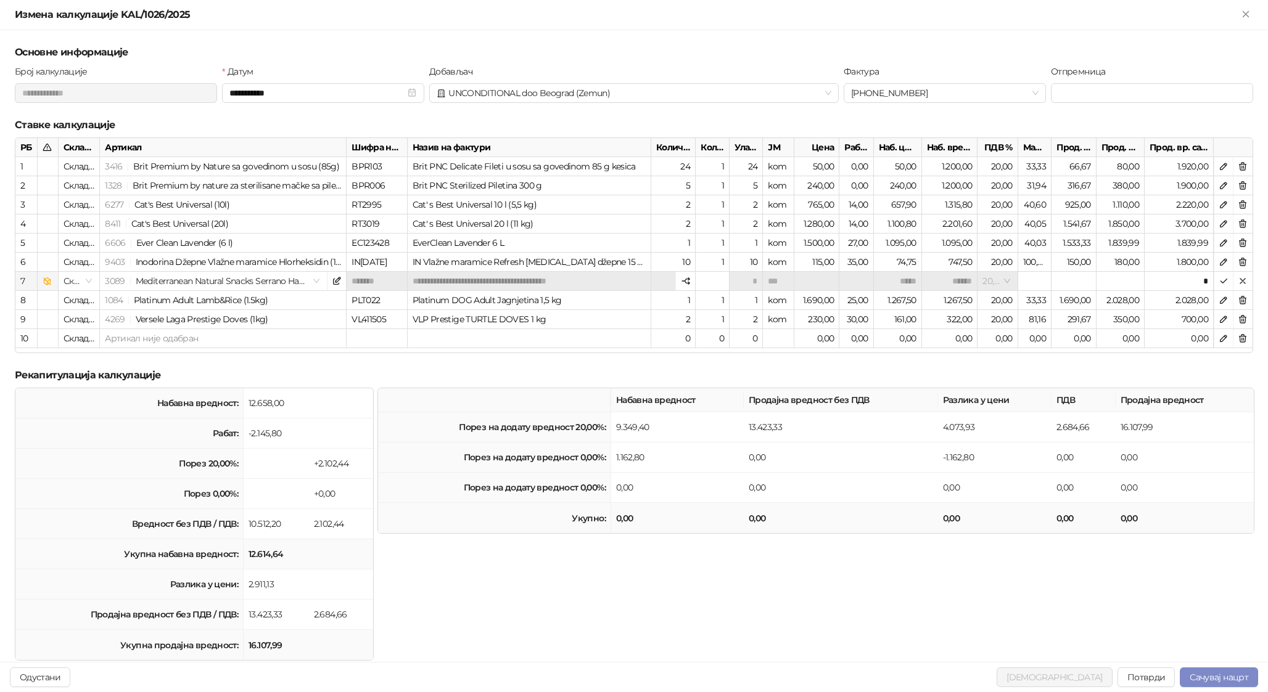
type input "*******"
type input "********"
type input "******"
type input "*******"
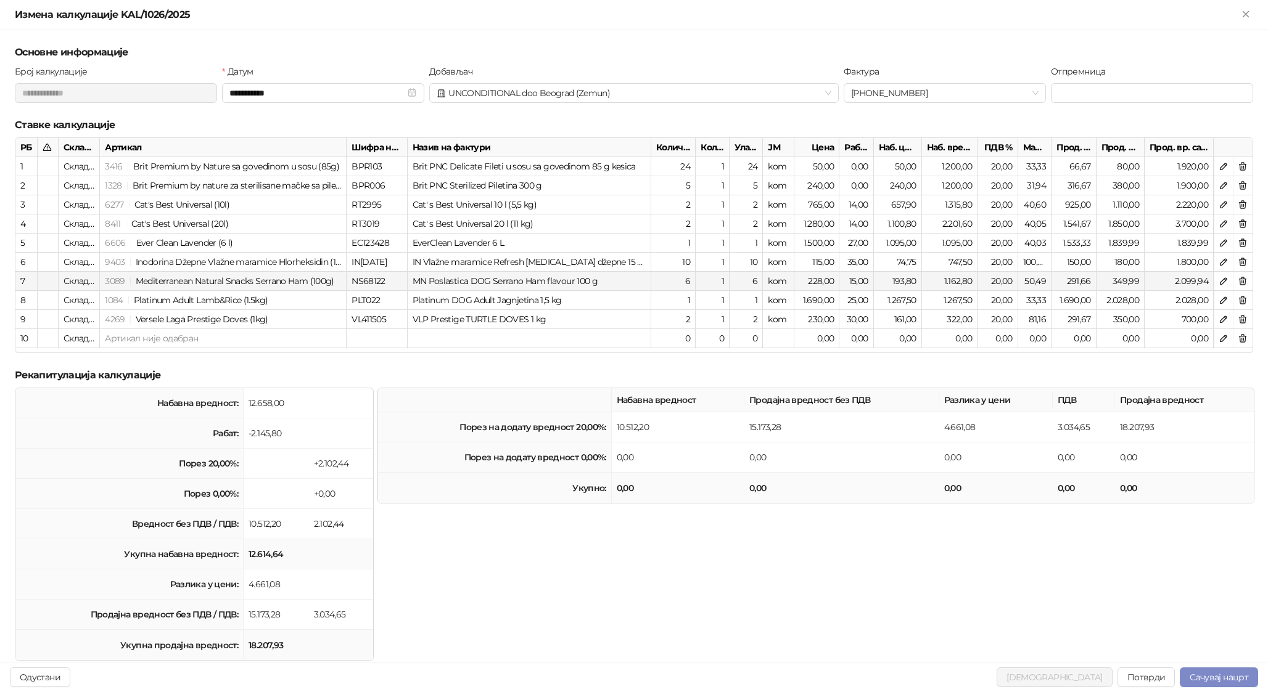
scroll to position [28, 0]
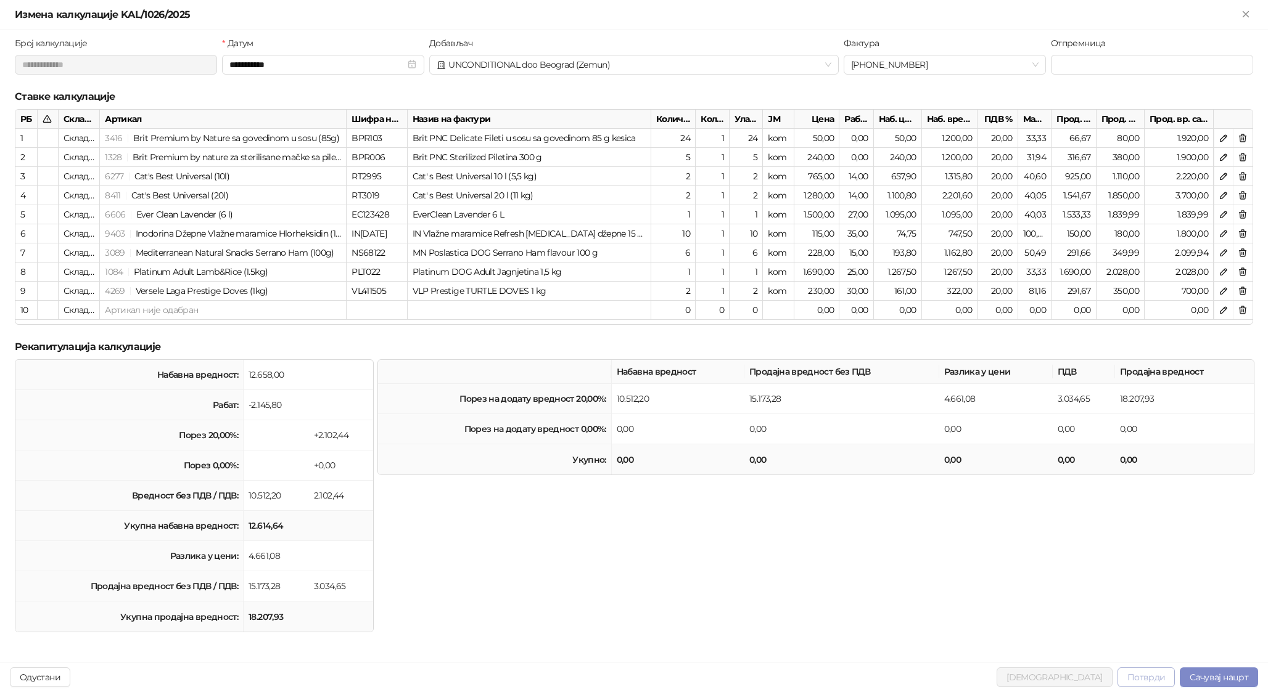
click at [986, 675] on button "Потврди" at bounding box center [1146, 678] width 58 height 20
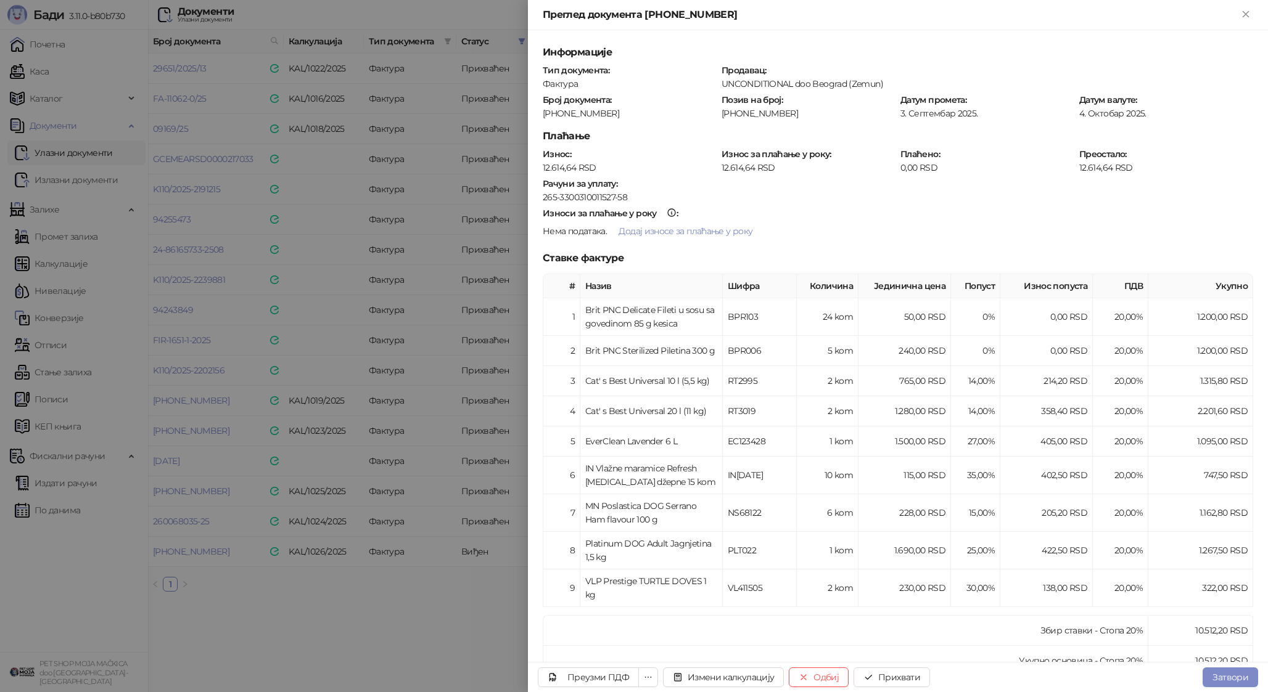
click at [582, 109] on div "25-3000-011462" at bounding box center [629, 113] width 176 height 11
copy div "011462"
click at [574, 111] on div "25-3000-011462" at bounding box center [629, 113] width 176 height 11
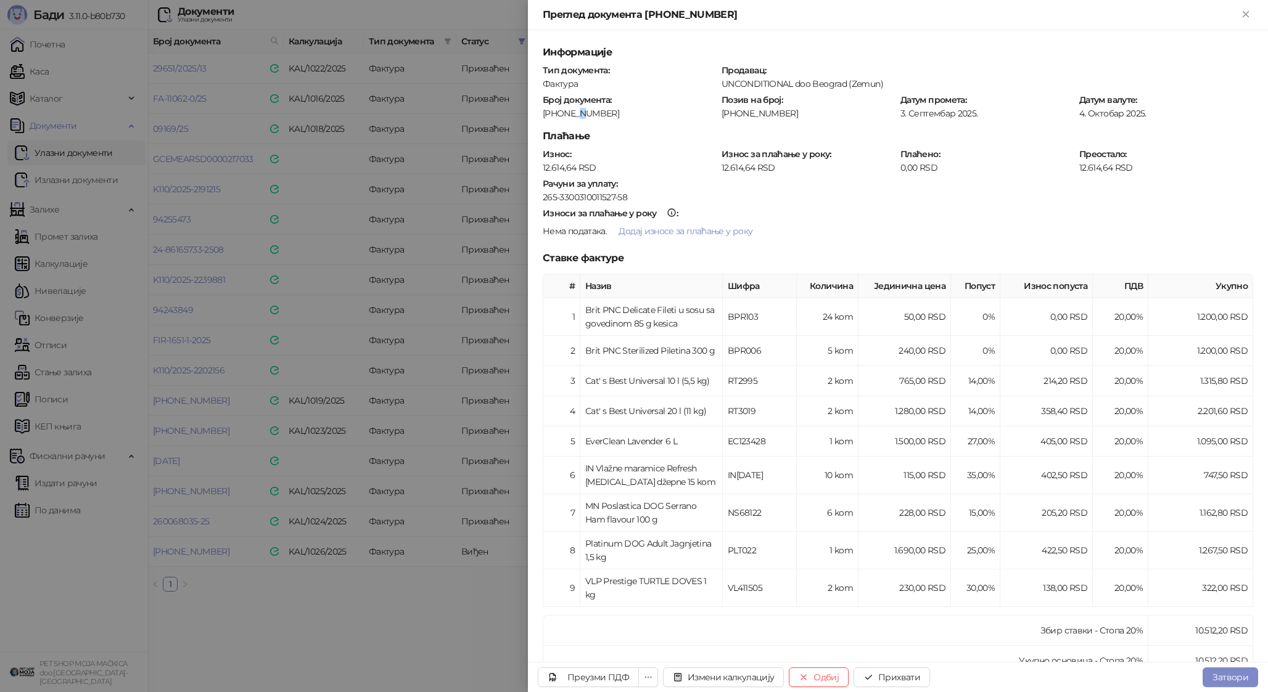
click at [574, 111] on div "25-3000-011462" at bounding box center [629, 113] width 176 height 11
copy div "25-3000-011462"
click at [893, 673] on button "Прихвати" at bounding box center [891, 678] width 76 height 20
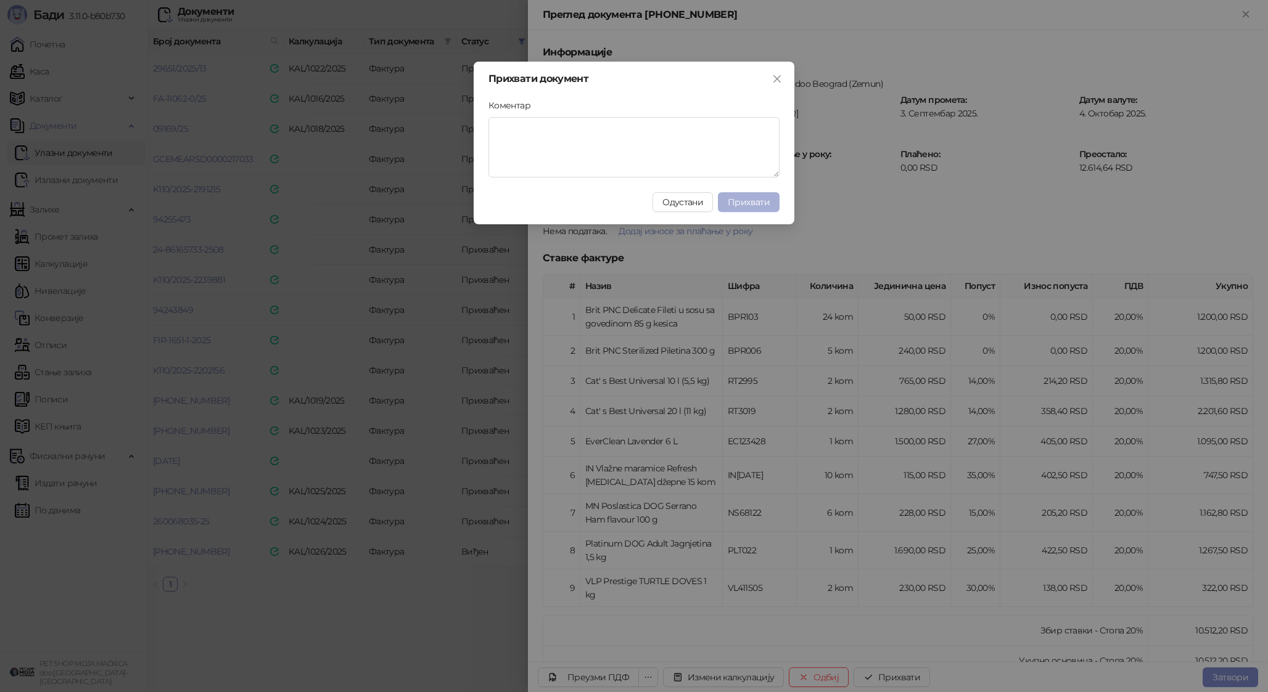
click at [745, 205] on span "Прихвати" at bounding box center [748, 202] width 42 height 11
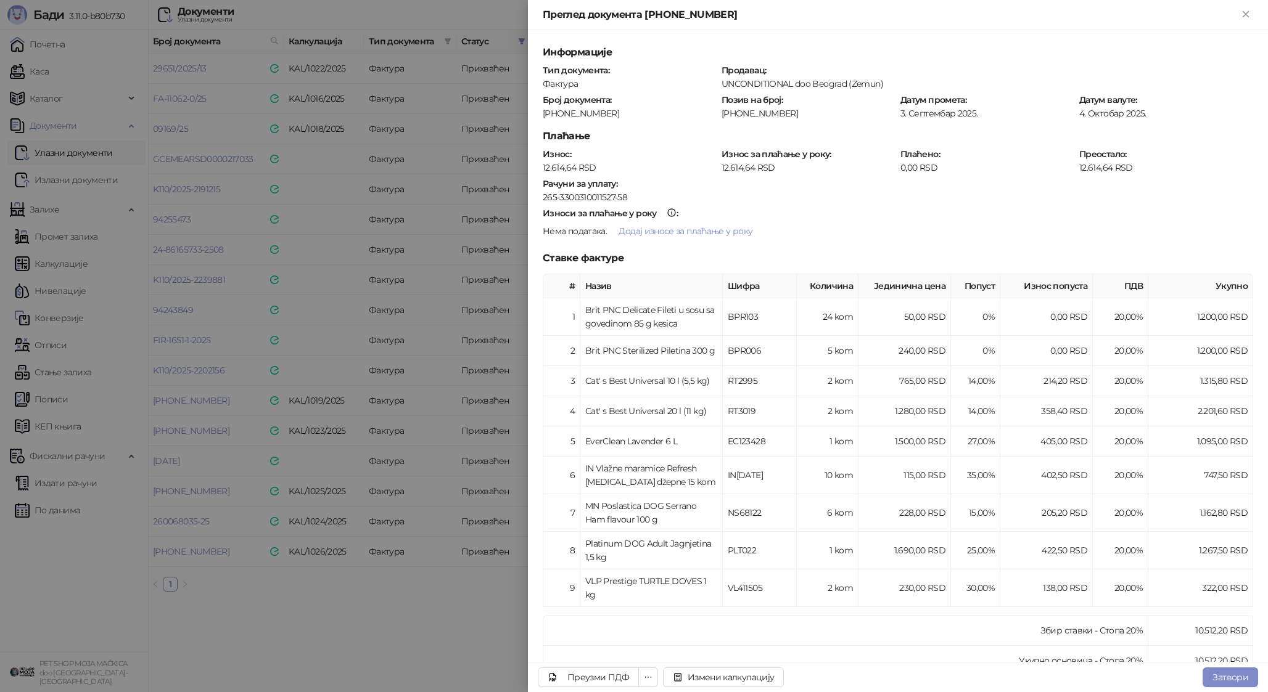
click at [442, 509] on div at bounding box center [634, 346] width 1268 height 692
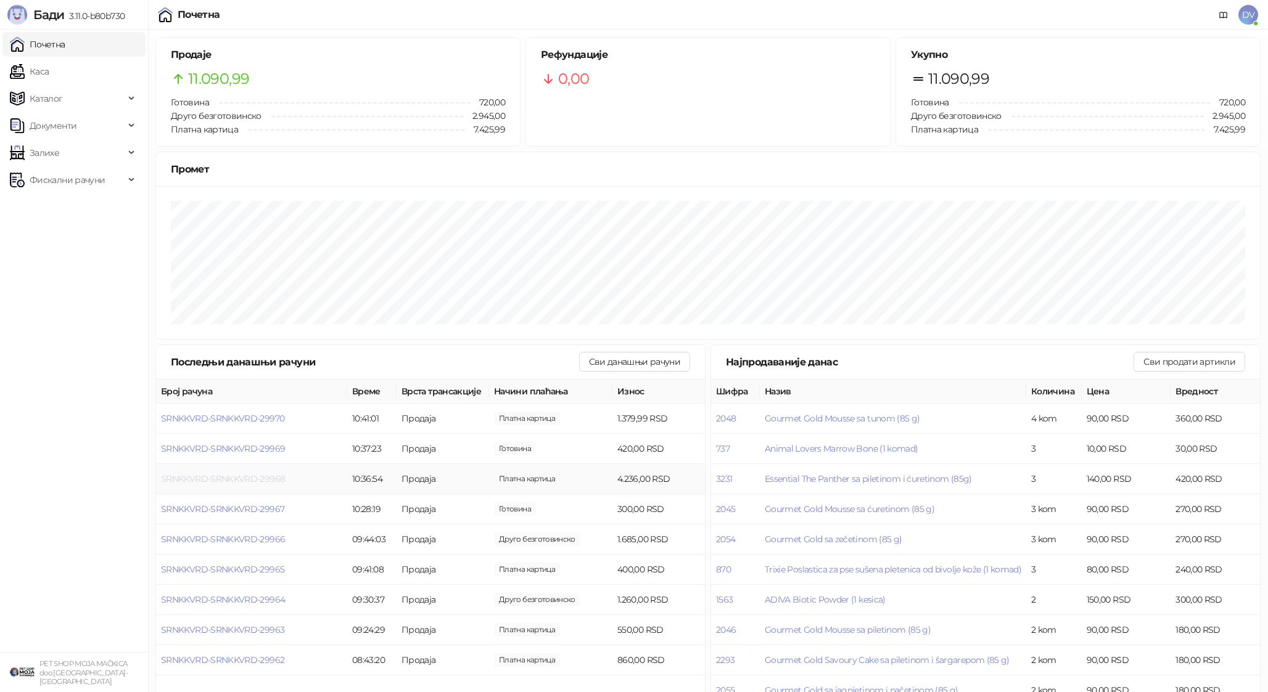
click at [254, 476] on span "SRNKKVRD-SRNKKVRD-29968" at bounding box center [223, 478] width 124 height 11
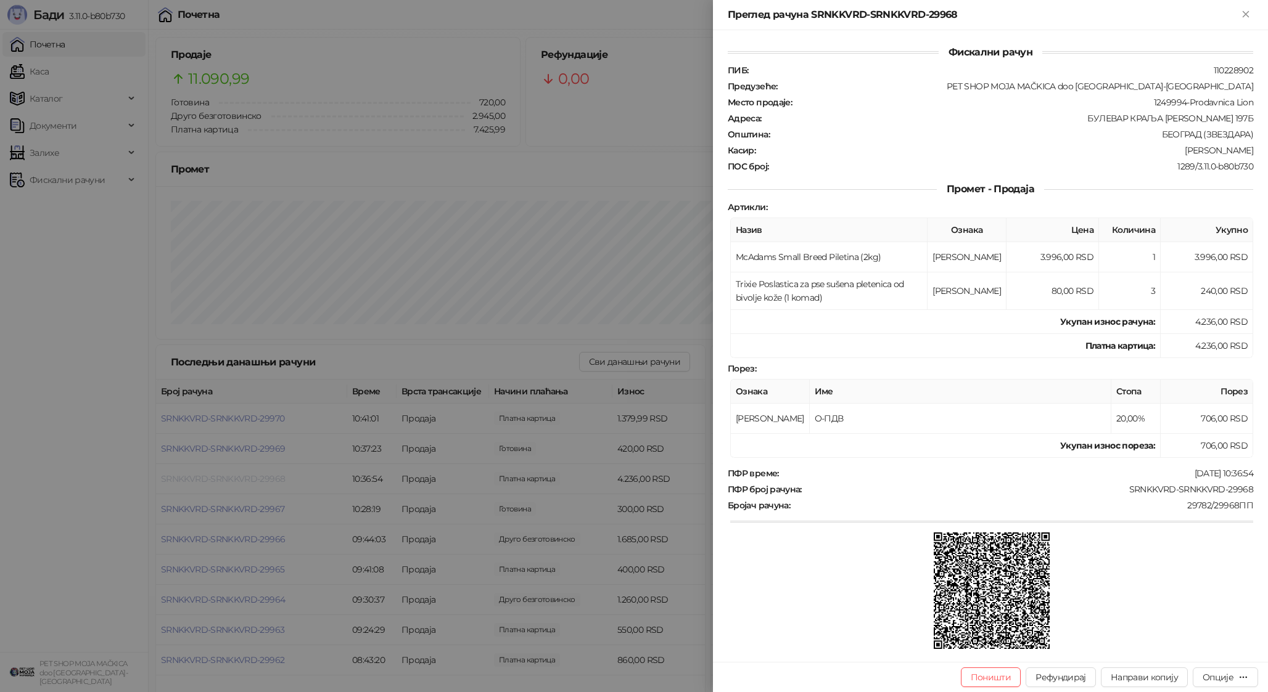
click at [254, 476] on div at bounding box center [634, 346] width 1268 height 692
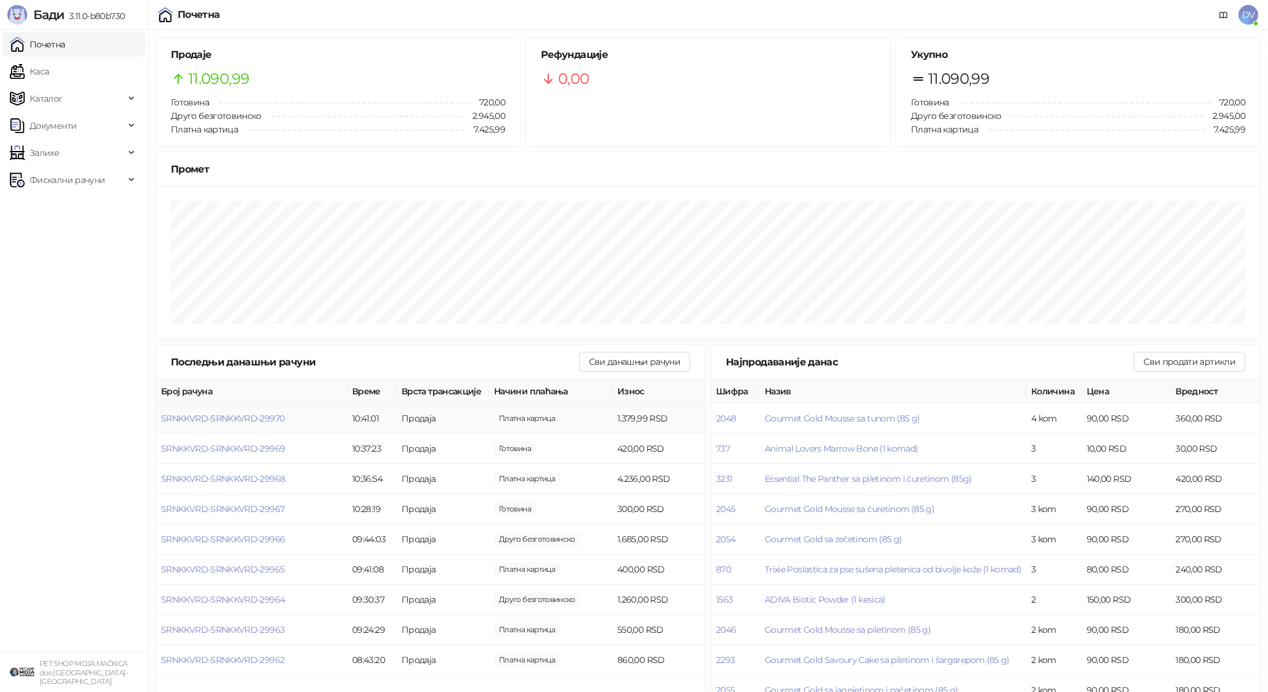
click at [250, 411] on td "SRNKKVRD-SRNKKVRD-29970" at bounding box center [251, 419] width 191 height 30
click at [247, 416] on span "SRNKKVRD-SRNKKVRD-29970" at bounding box center [222, 418] width 123 height 11
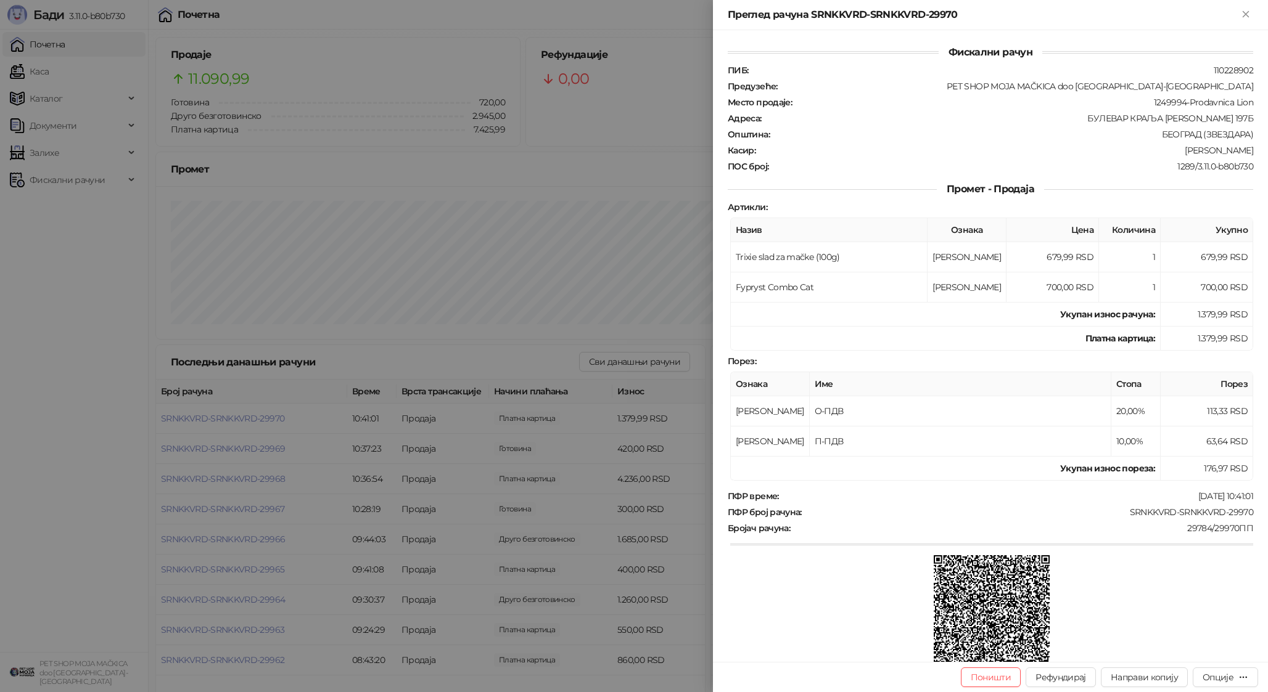
click at [278, 464] on div at bounding box center [634, 346] width 1268 height 692
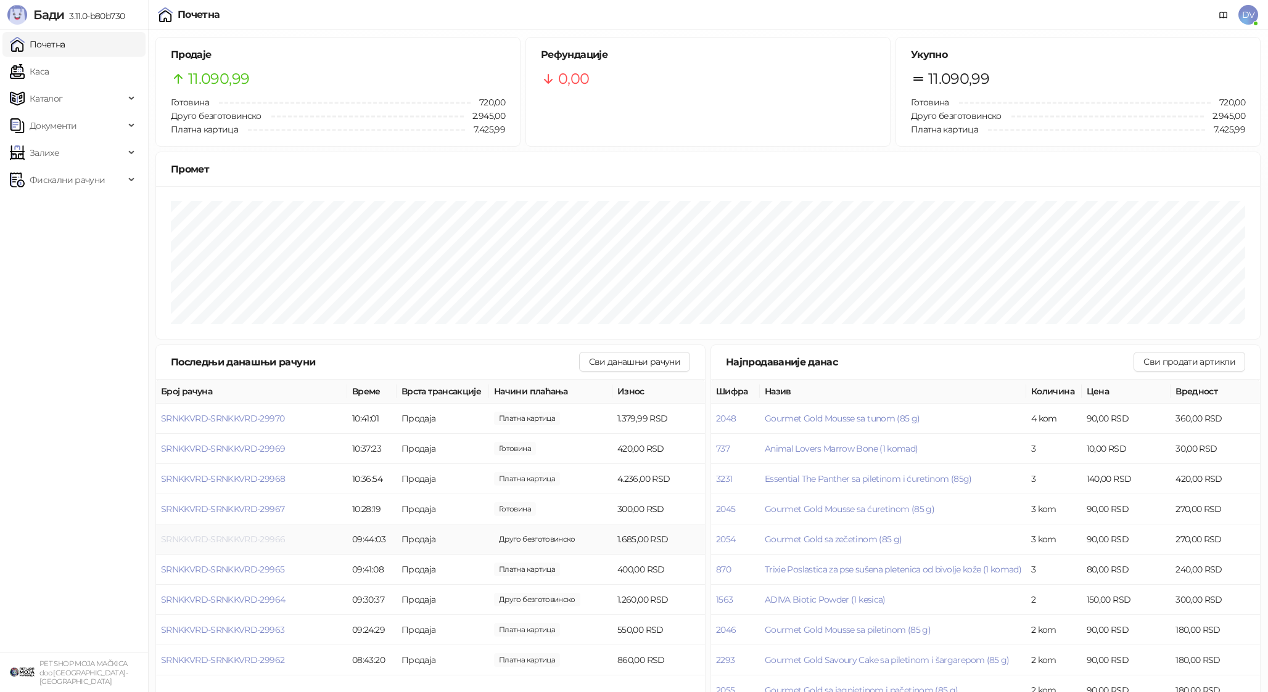
click at [259, 538] on span "SRNKKVRD-SRNKKVRD-29966" at bounding box center [223, 539] width 124 height 11
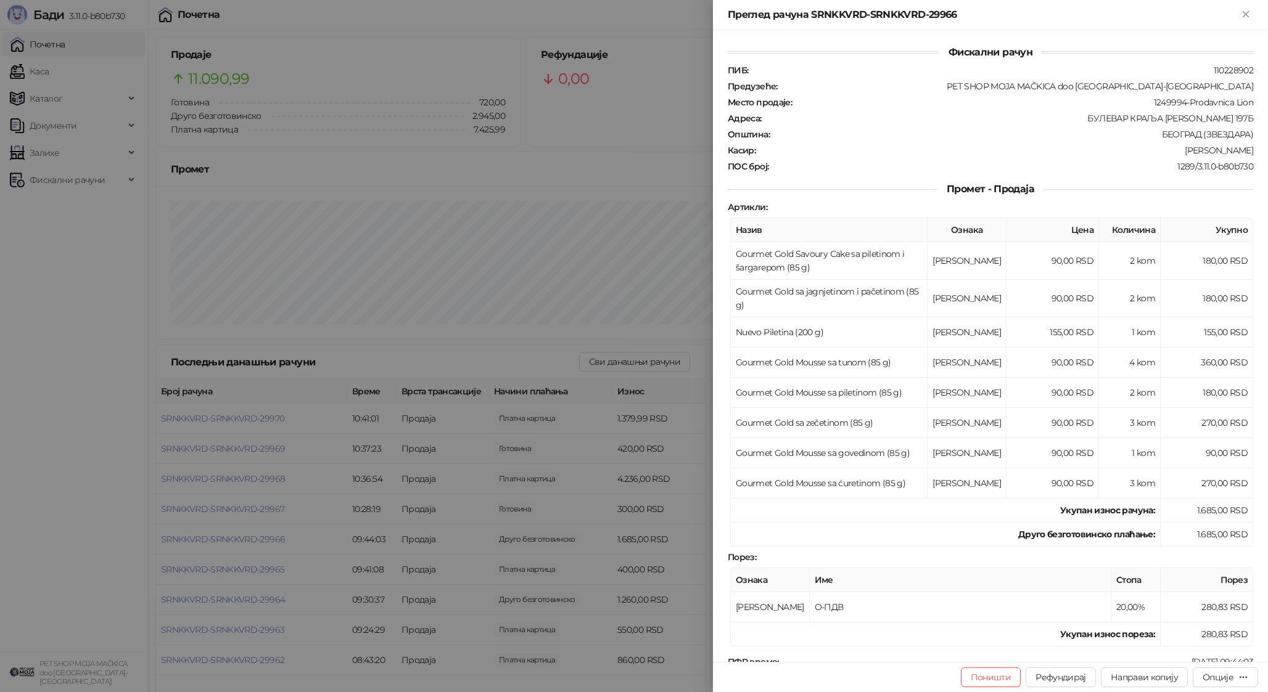
click at [269, 561] on div at bounding box center [634, 346] width 1268 height 692
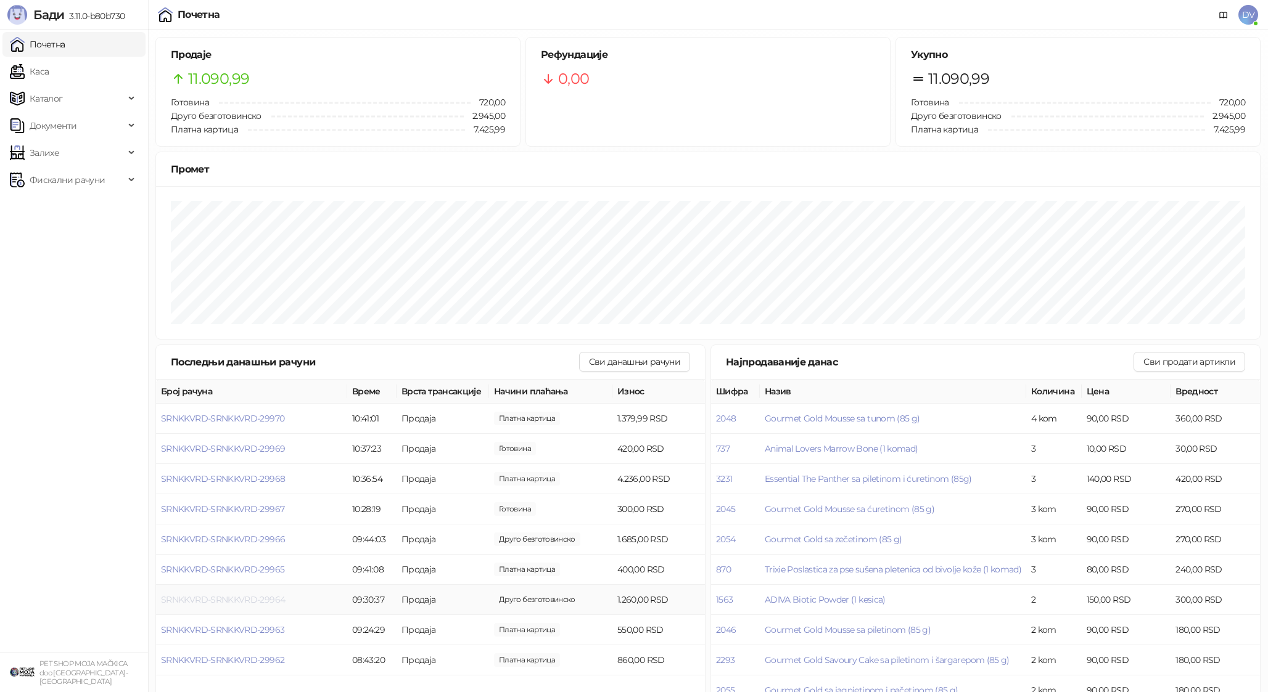
click at [247, 598] on span "SRNKKVRD-SRNKKVRD-29964" at bounding box center [223, 599] width 124 height 11
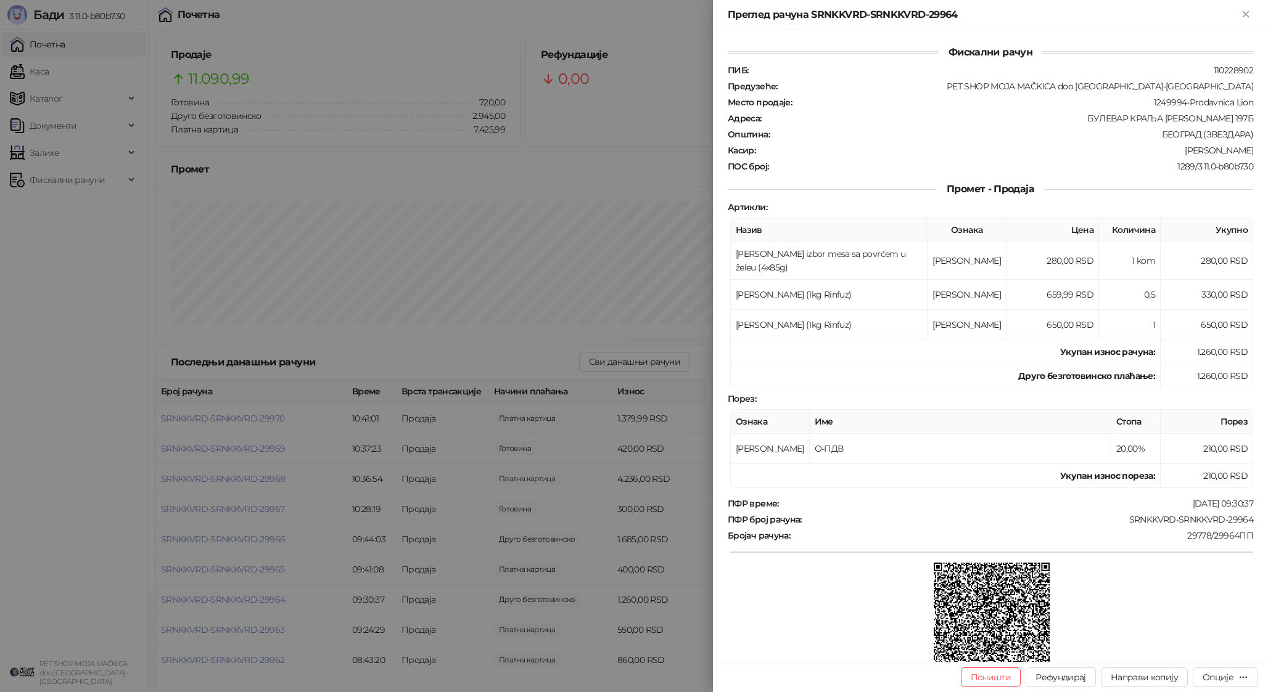
click at [247, 598] on div at bounding box center [634, 346] width 1268 height 692
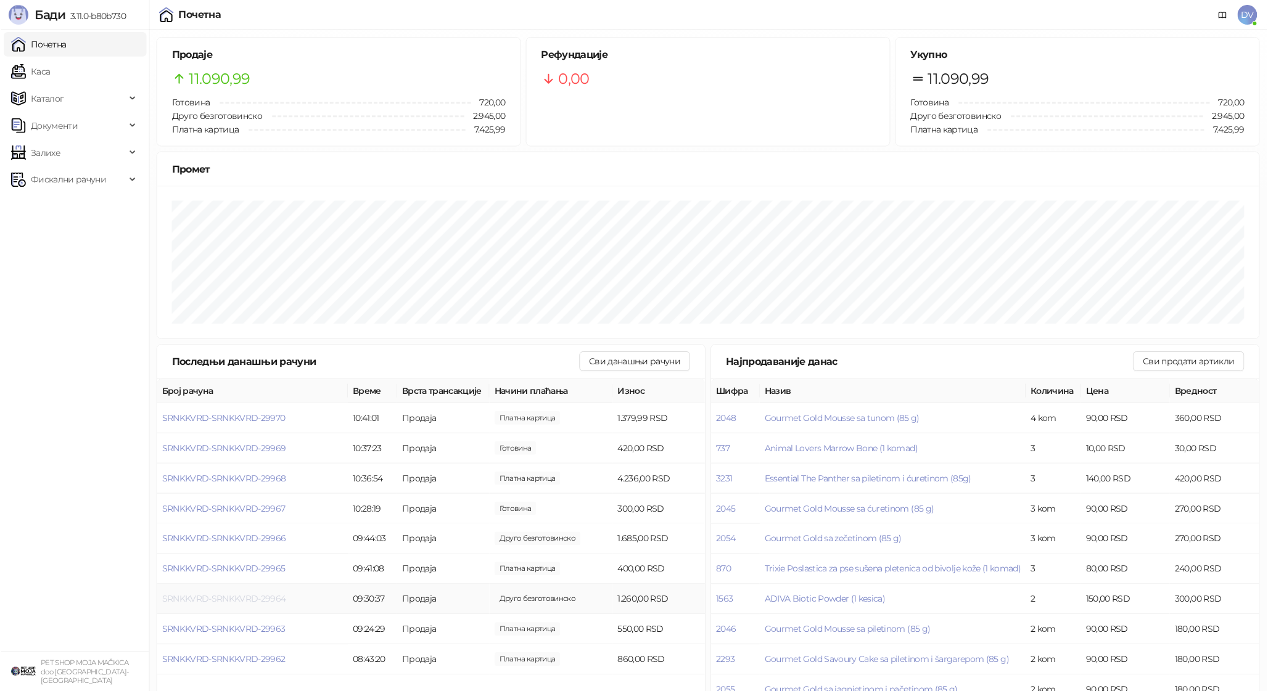
scroll to position [21, 0]
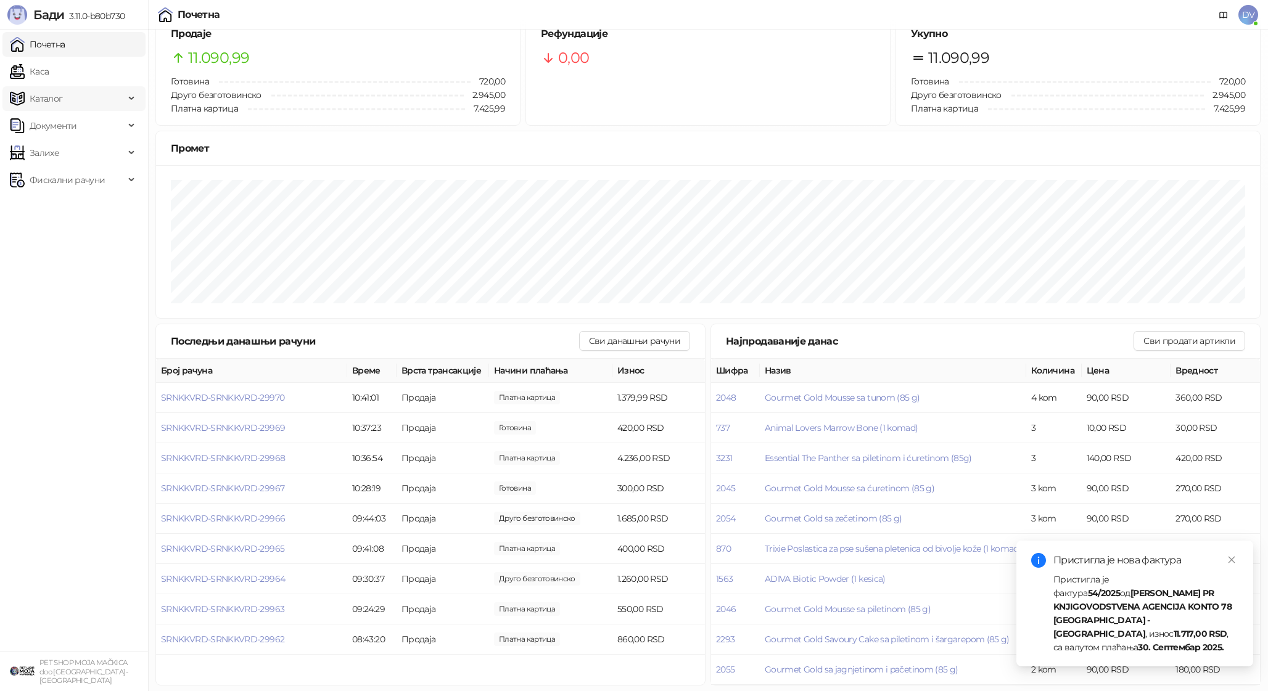
click at [84, 97] on span "Каталог" at bounding box center [67, 98] width 115 height 25
click at [49, 72] on link "Каса" at bounding box center [29, 71] width 39 height 25
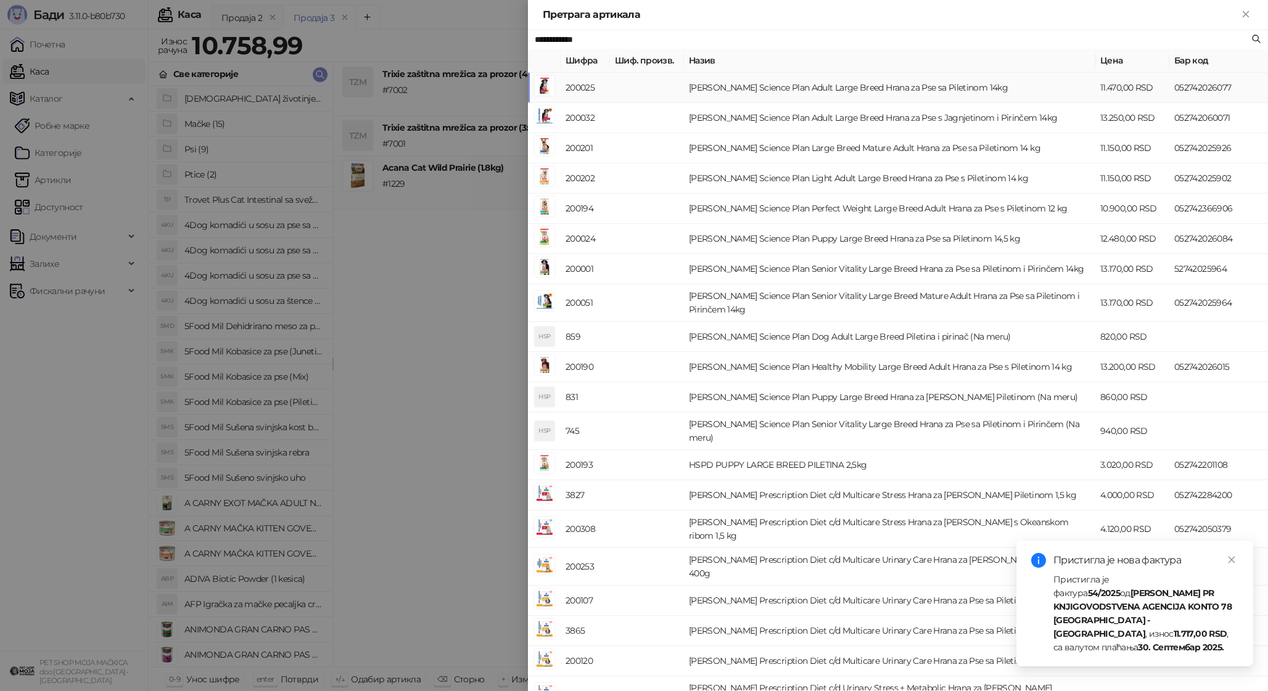
type input "**********"
click at [578, 87] on td "200025" at bounding box center [584, 88] width 49 height 30
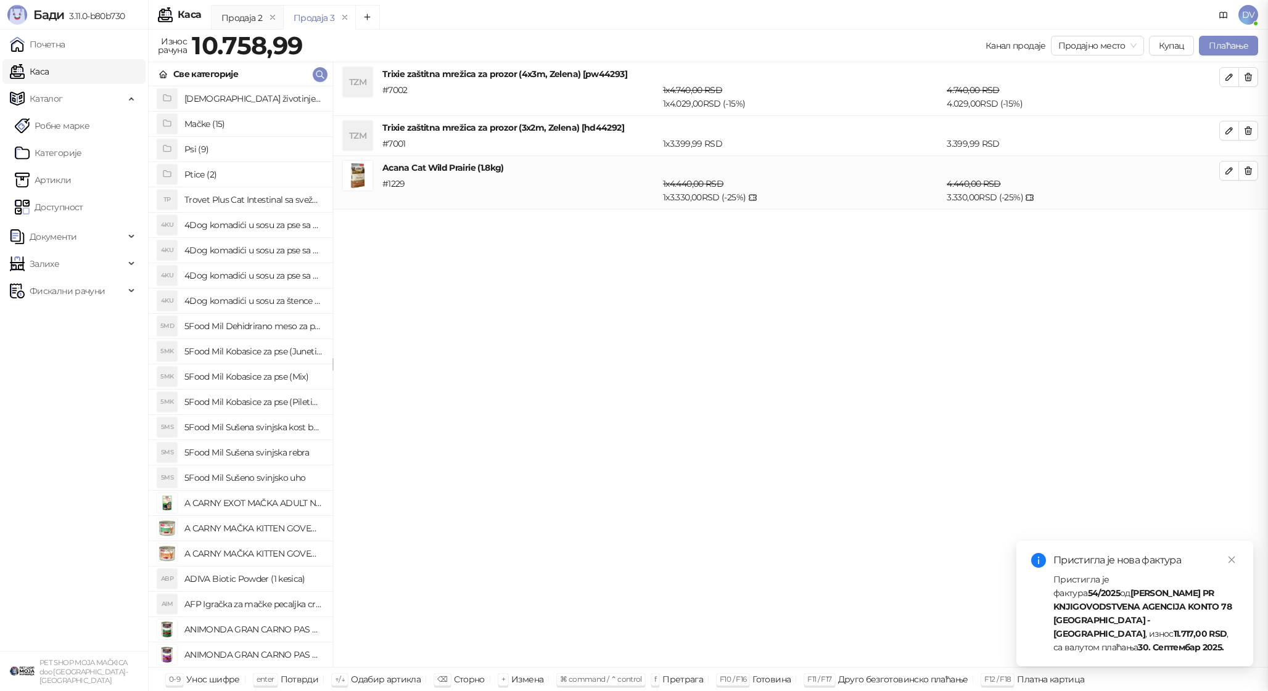
click at [578, 87] on body "Бади 3.11.0-b80b730 Почетна Каса Каталог Робне марке Категорије Артикли Доступн…" at bounding box center [634, 345] width 1268 height 691
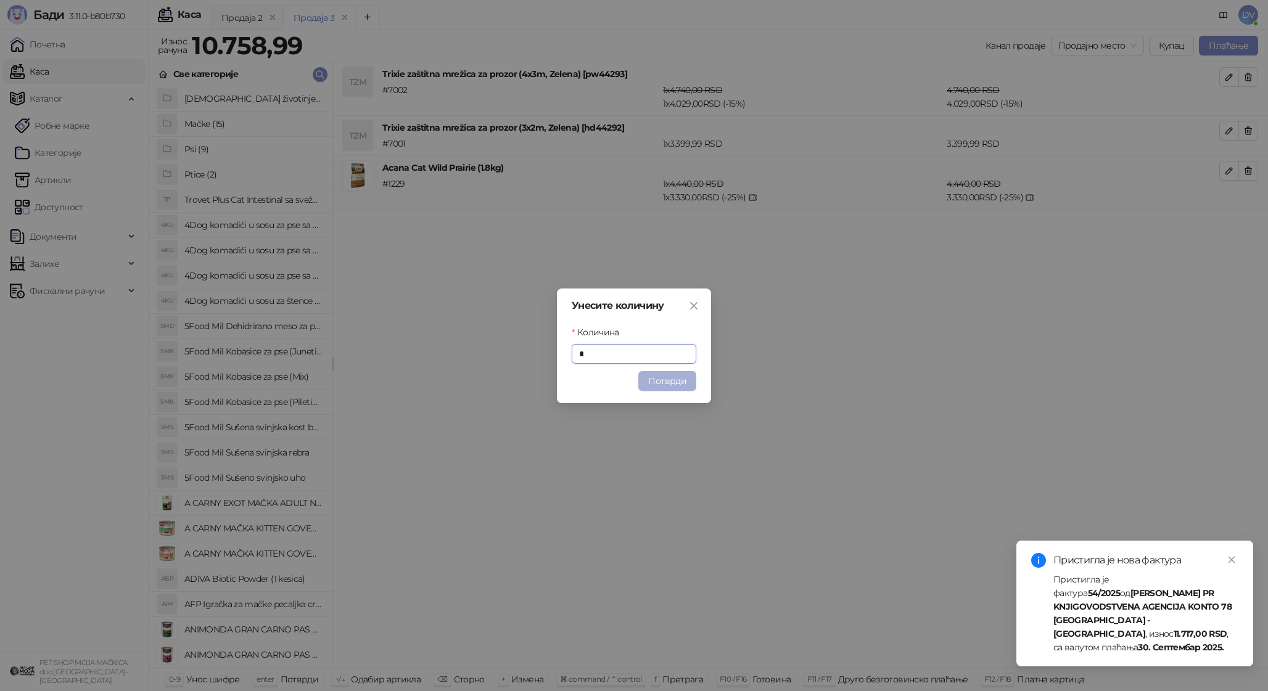
click at [658, 374] on button "Потврди" at bounding box center [667, 381] width 58 height 20
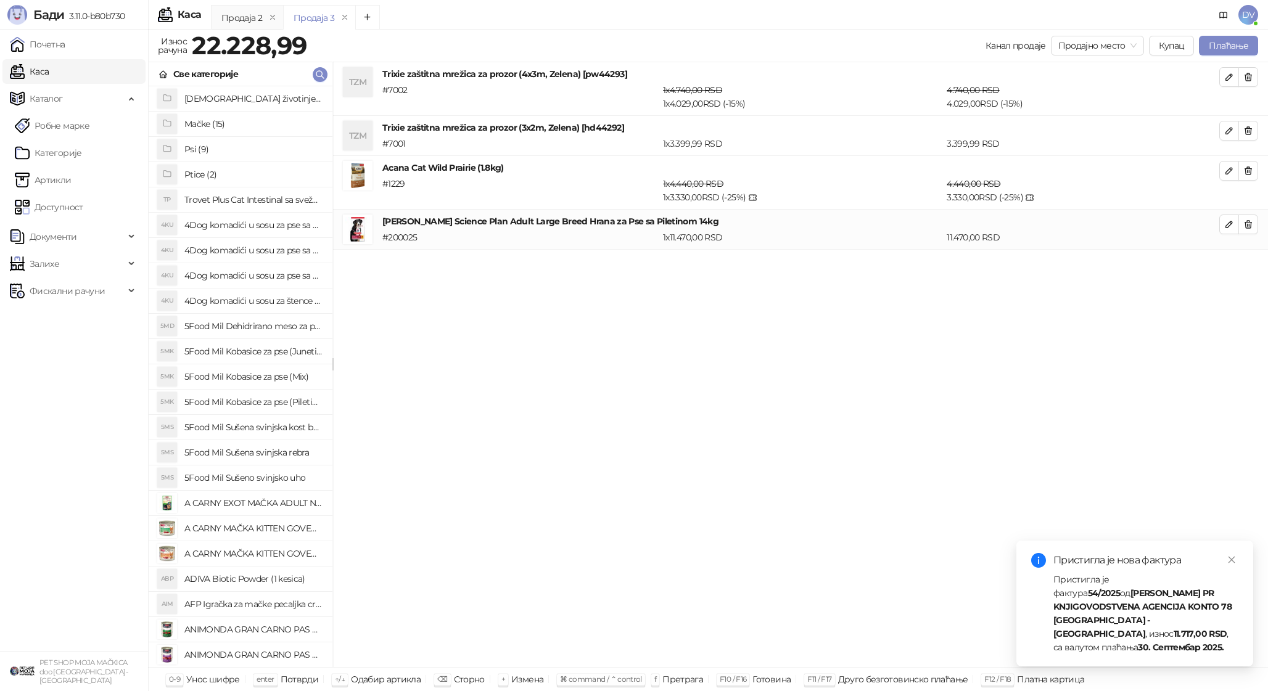
click at [411, 239] on div "# 200025" at bounding box center [520, 238] width 281 height 14
copy div "200025"
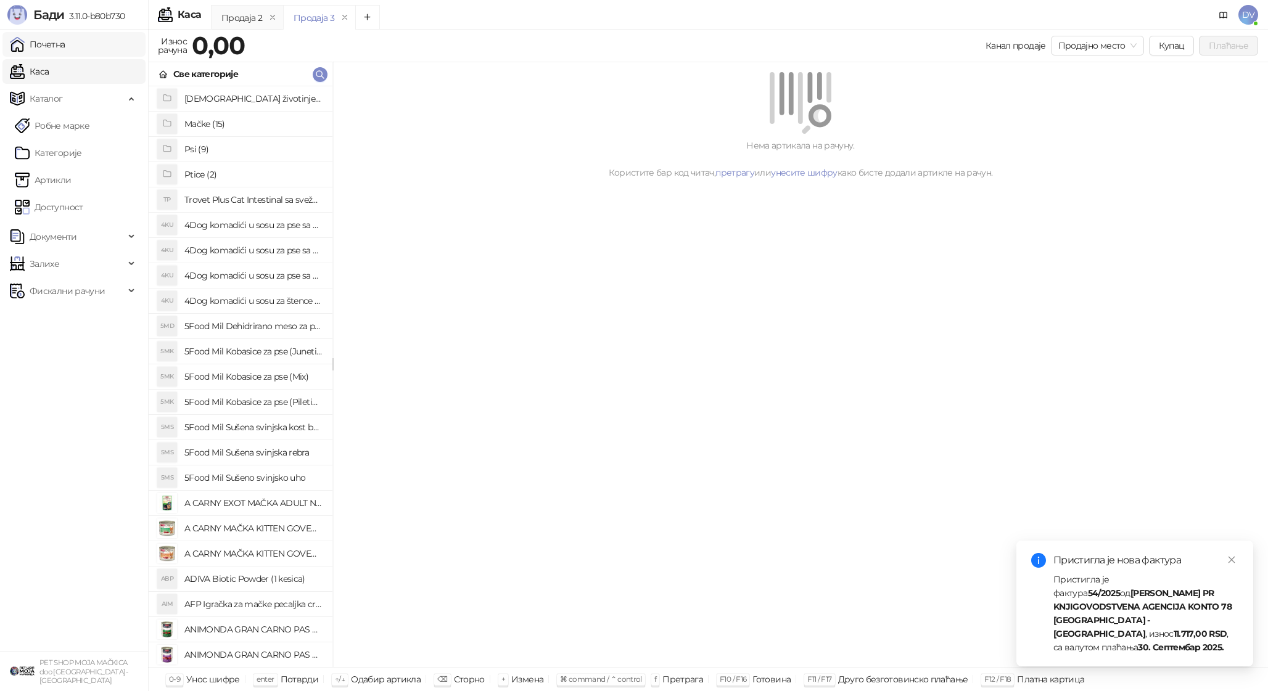
click at [65, 32] on link "Почетна" at bounding box center [37, 44] width 55 height 25
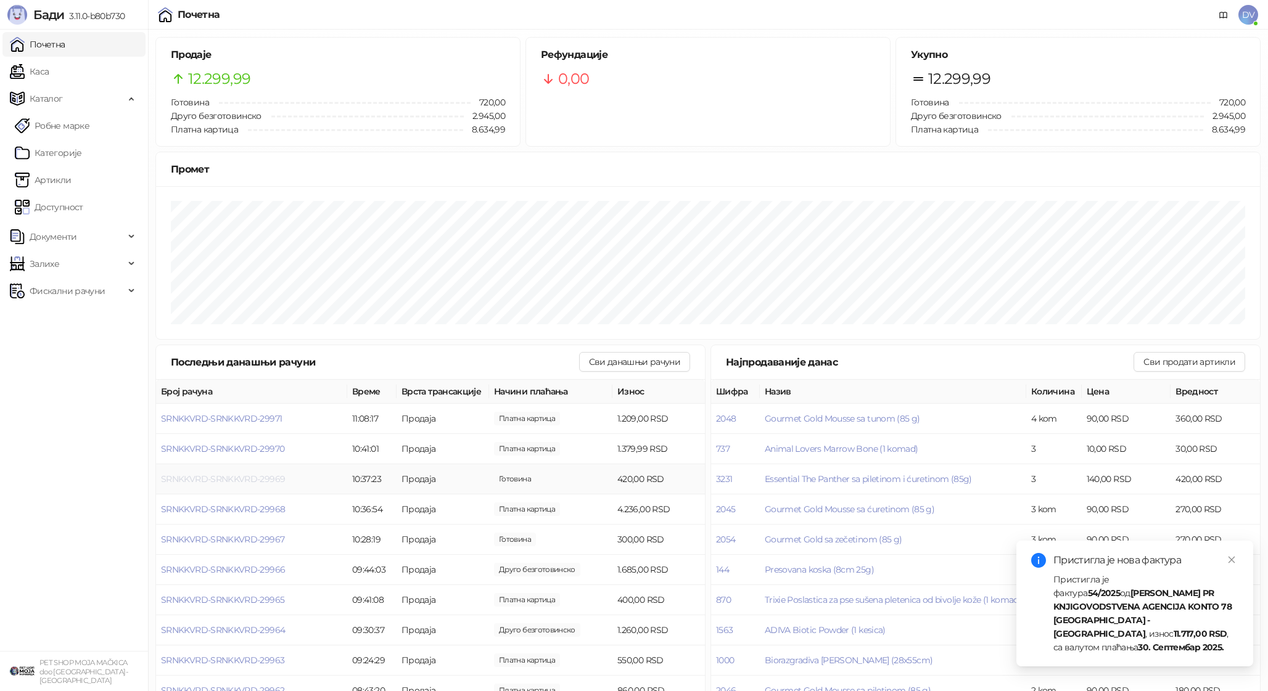
click at [216, 474] on span "SRNKKVRD-SRNKKVRD-29969" at bounding box center [223, 478] width 124 height 11
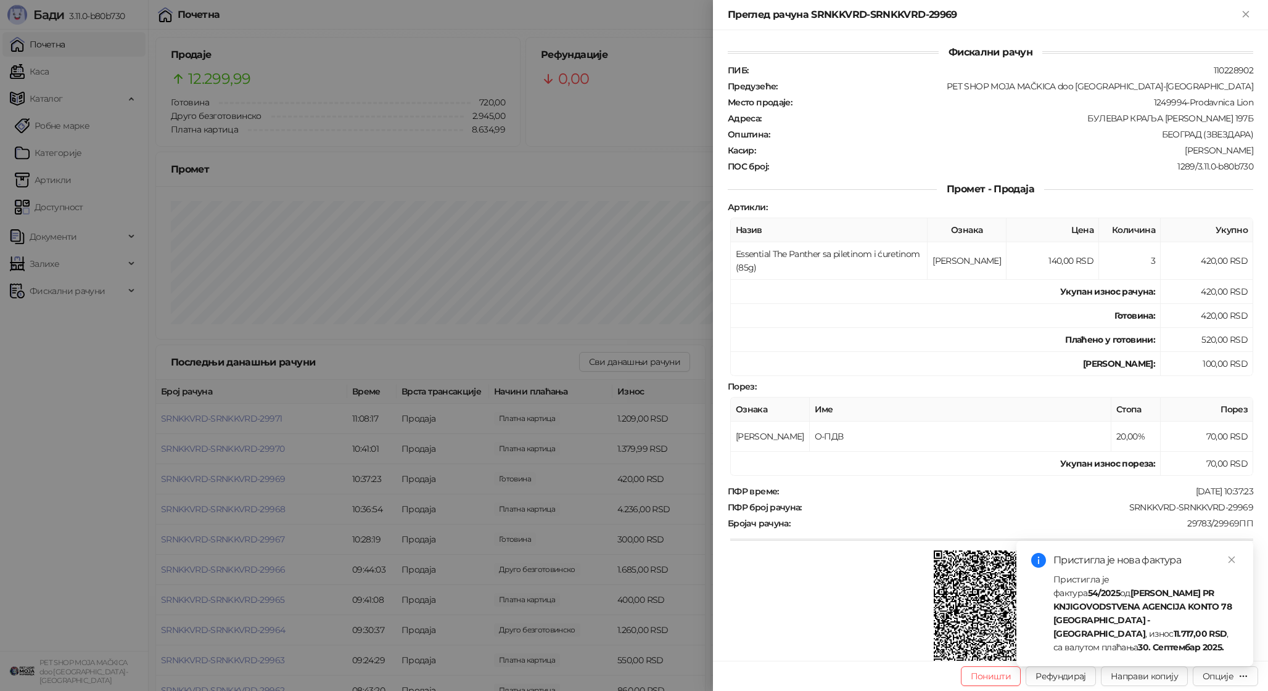
click at [216, 474] on div at bounding box center [634, 345] width 1268 height 691
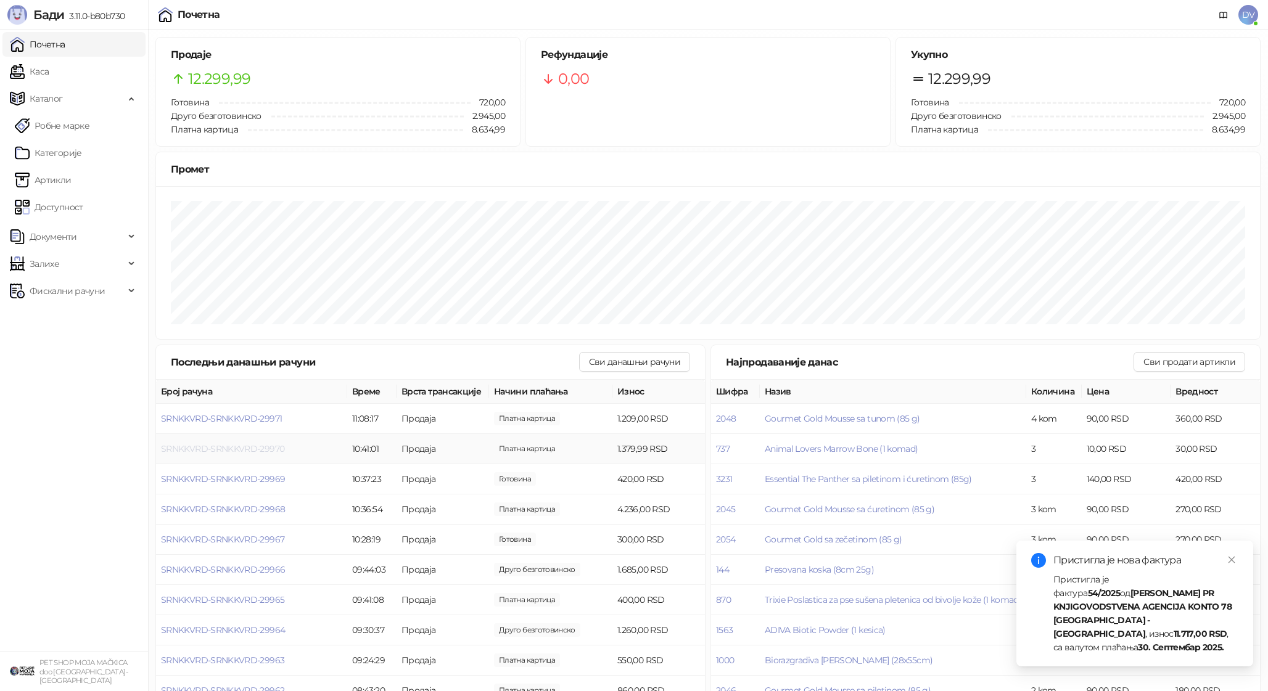
click at [258, 447] on span "SRNKKVRD-SRNKKVRD-29970" at bounding box center [222, 448] width 123 height 11
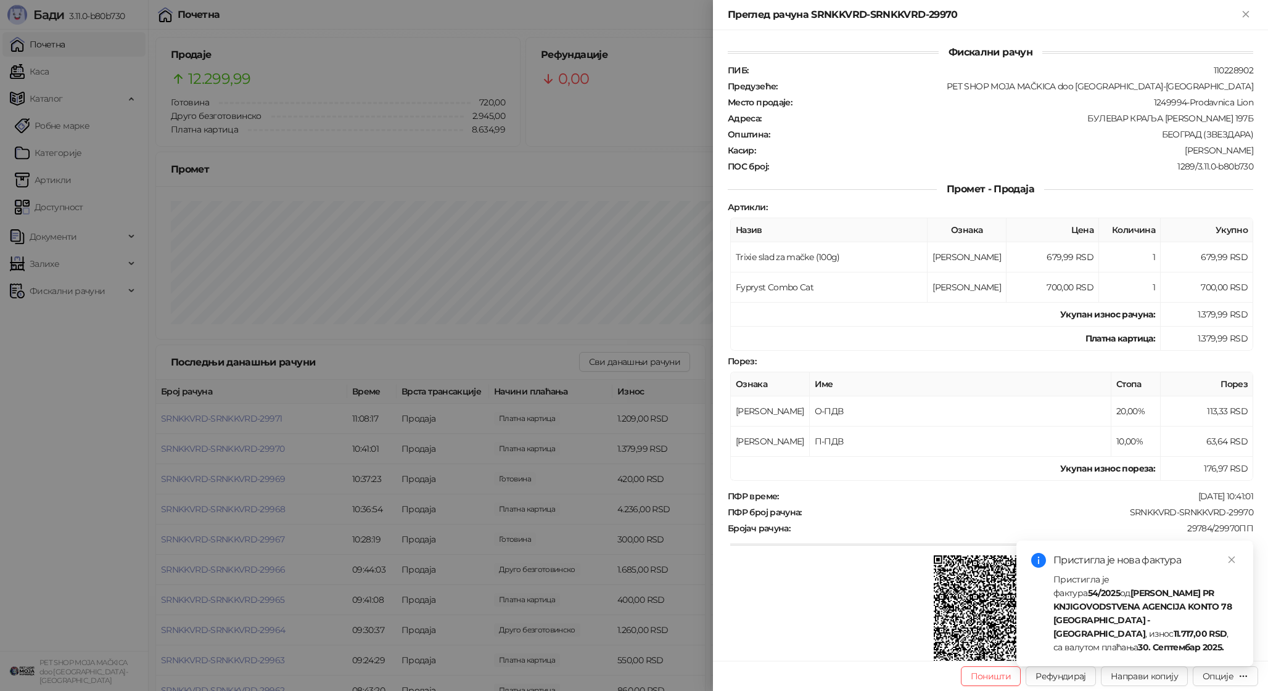
click at [258, 447] on div at bounding box center [634, 345] width 1268 height 691
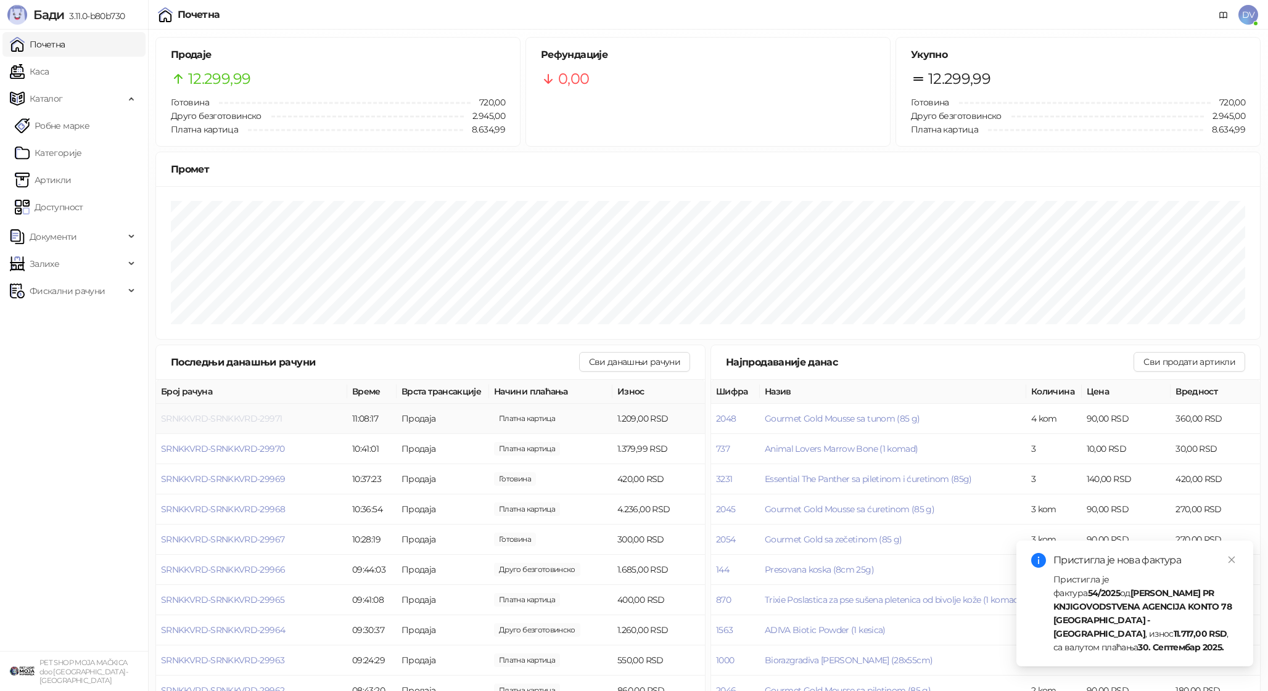
click at [269, 414] on span "SRNKKVRD-SRNKKVRD-29971" at bounding box center [221, 418] width 121 height 11
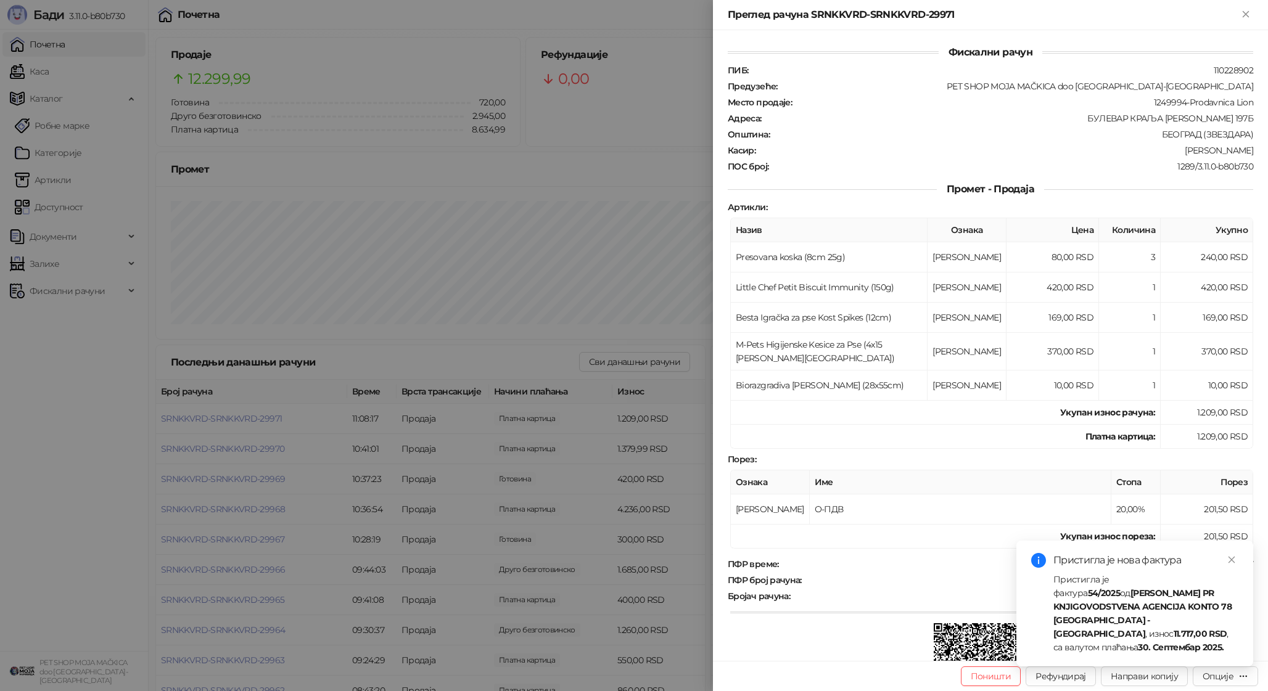
click at [348, 538] on div at bounding box center [634, 345] width 1268 height 691
